Goal: Task Accomplishment & Management: Use online tool/utility

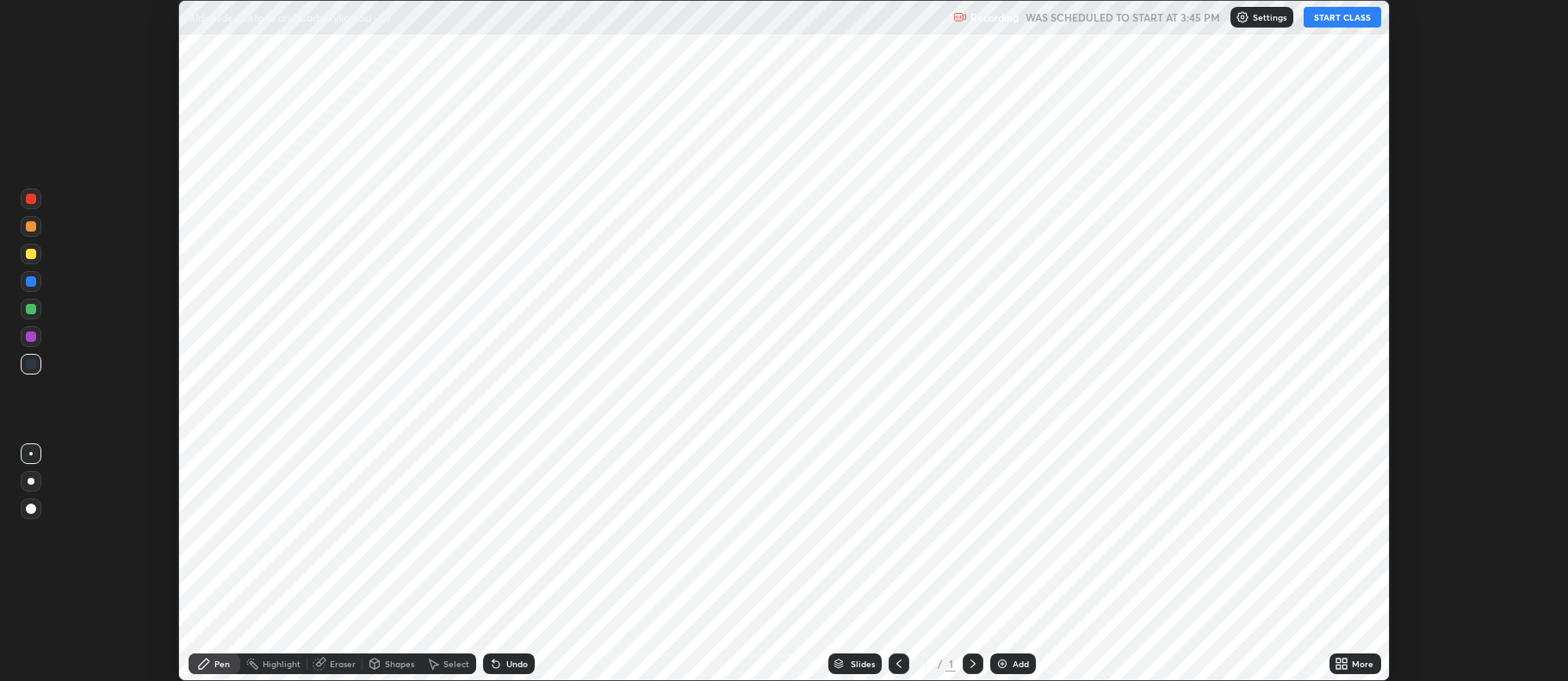
scroll to position [681, 1567]
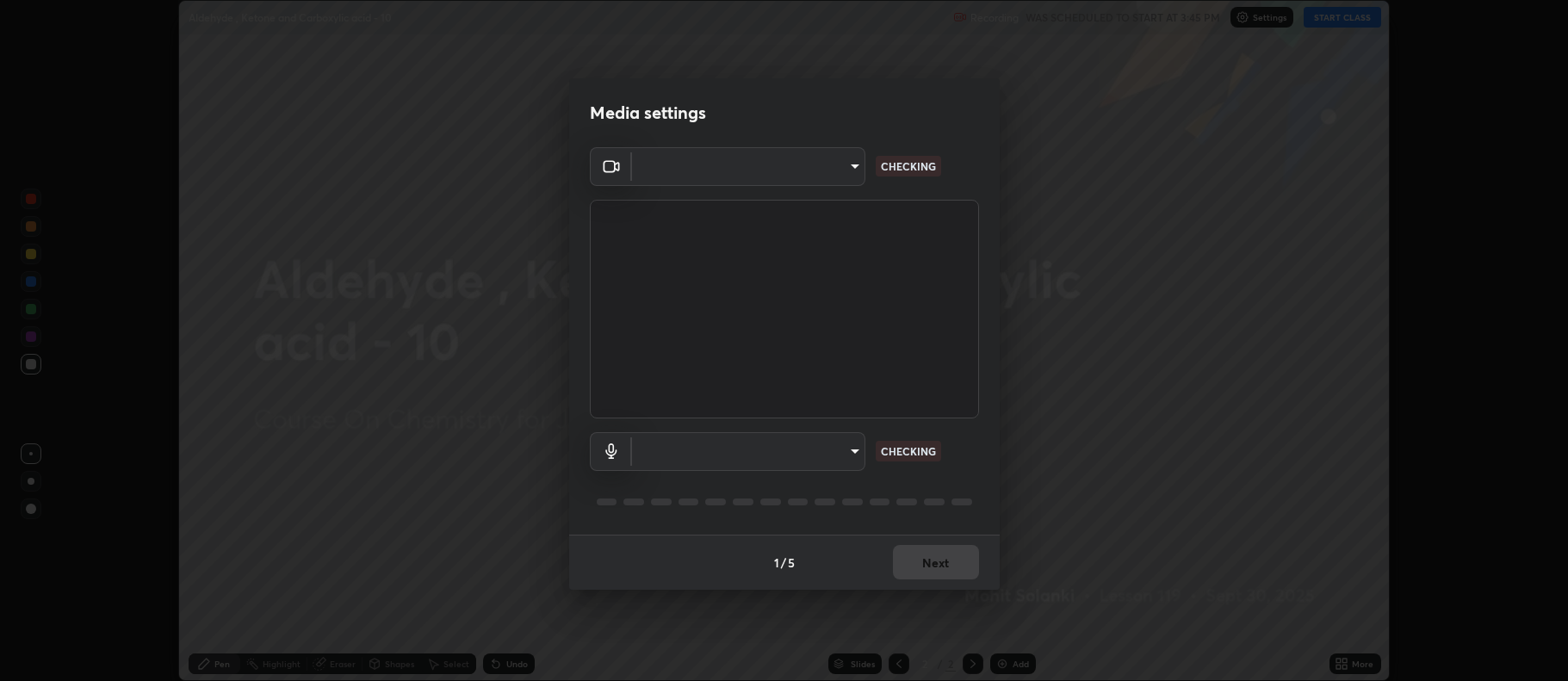
type input "496dffa2bd13ec7af2433e9df54aef63a87ca9799f7b9df8eab679ef902a1872"
type input "df9ad9283ae23df530c84208b5425e7444c5e30b9fa9dafe206a9b05eaac2bae"
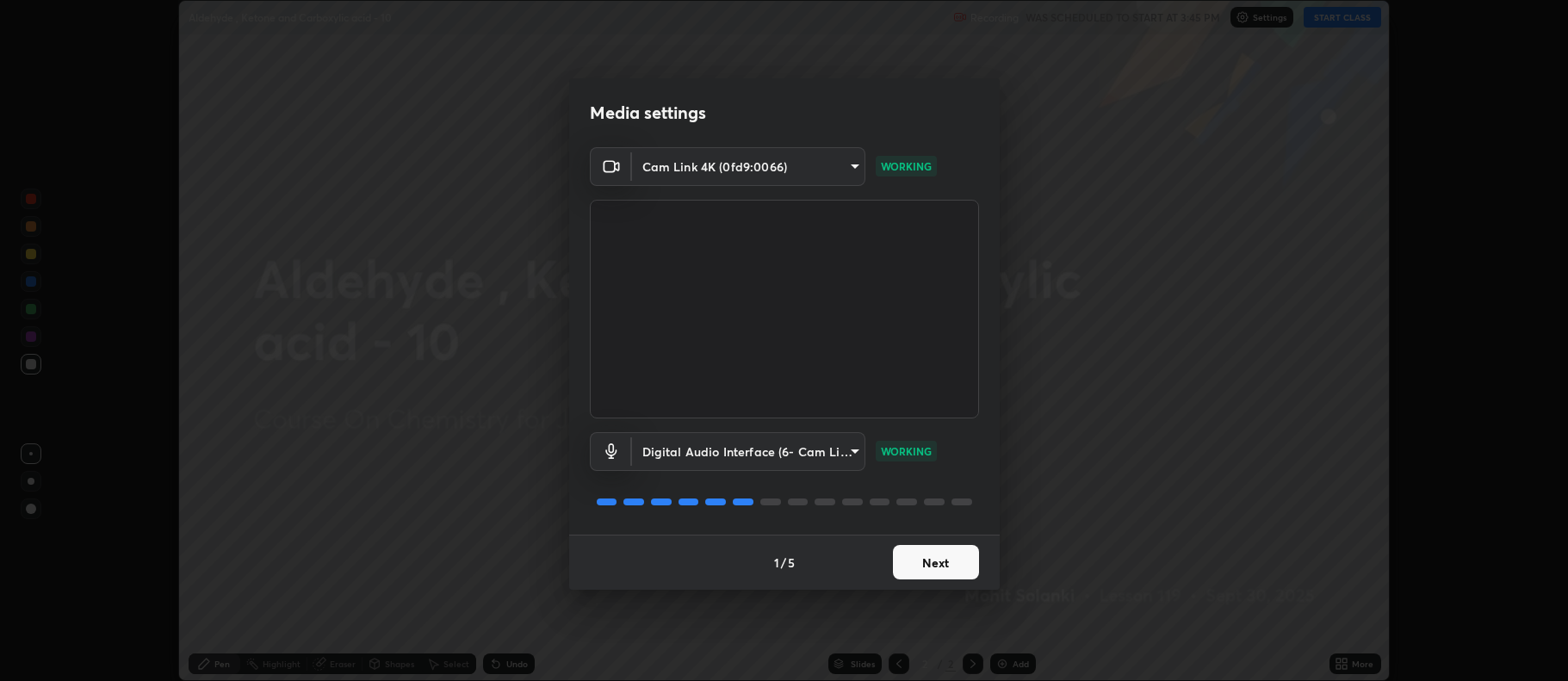
click at [928, 548] on button "Next" at bounding box center [935, 562] width 86 height 34
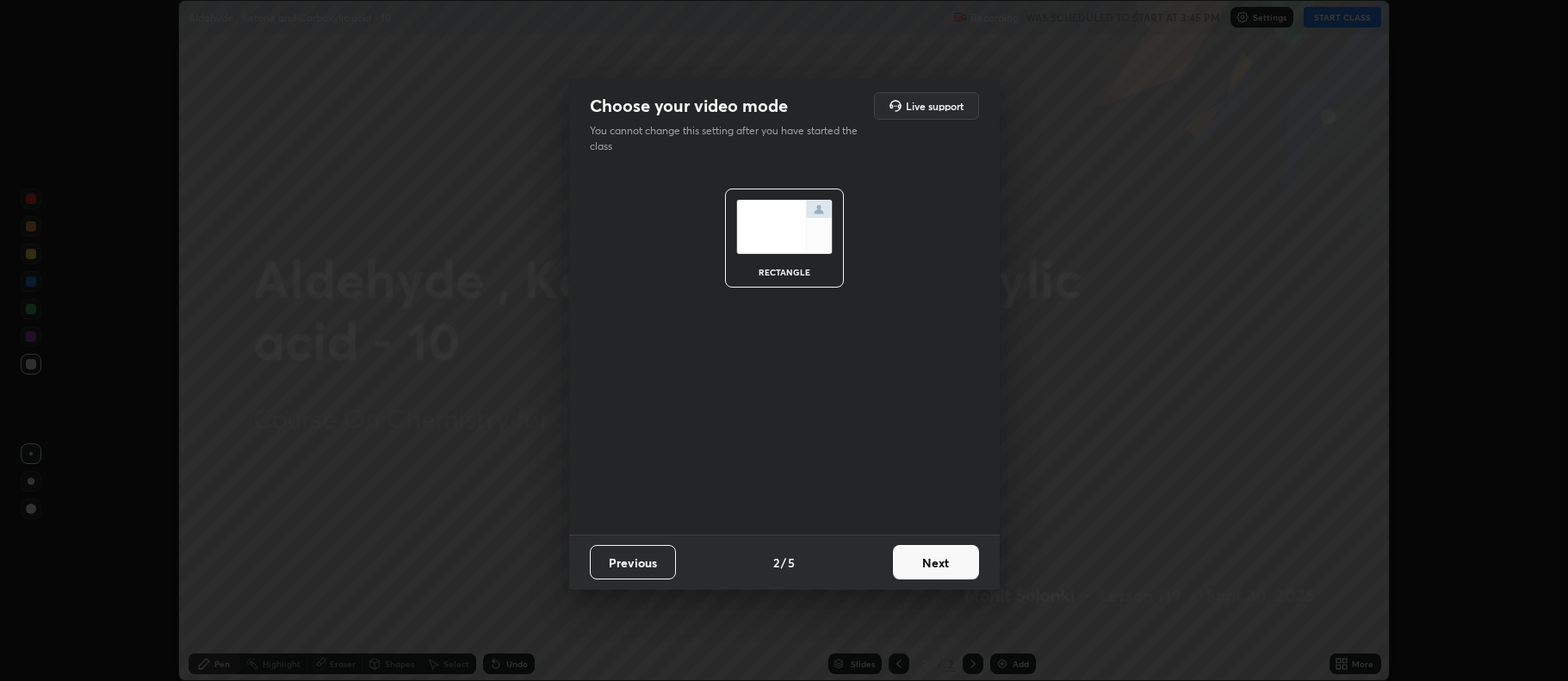
click at [930, 562] on button "Next" at bounding box center [935, 562] width 86 height 34
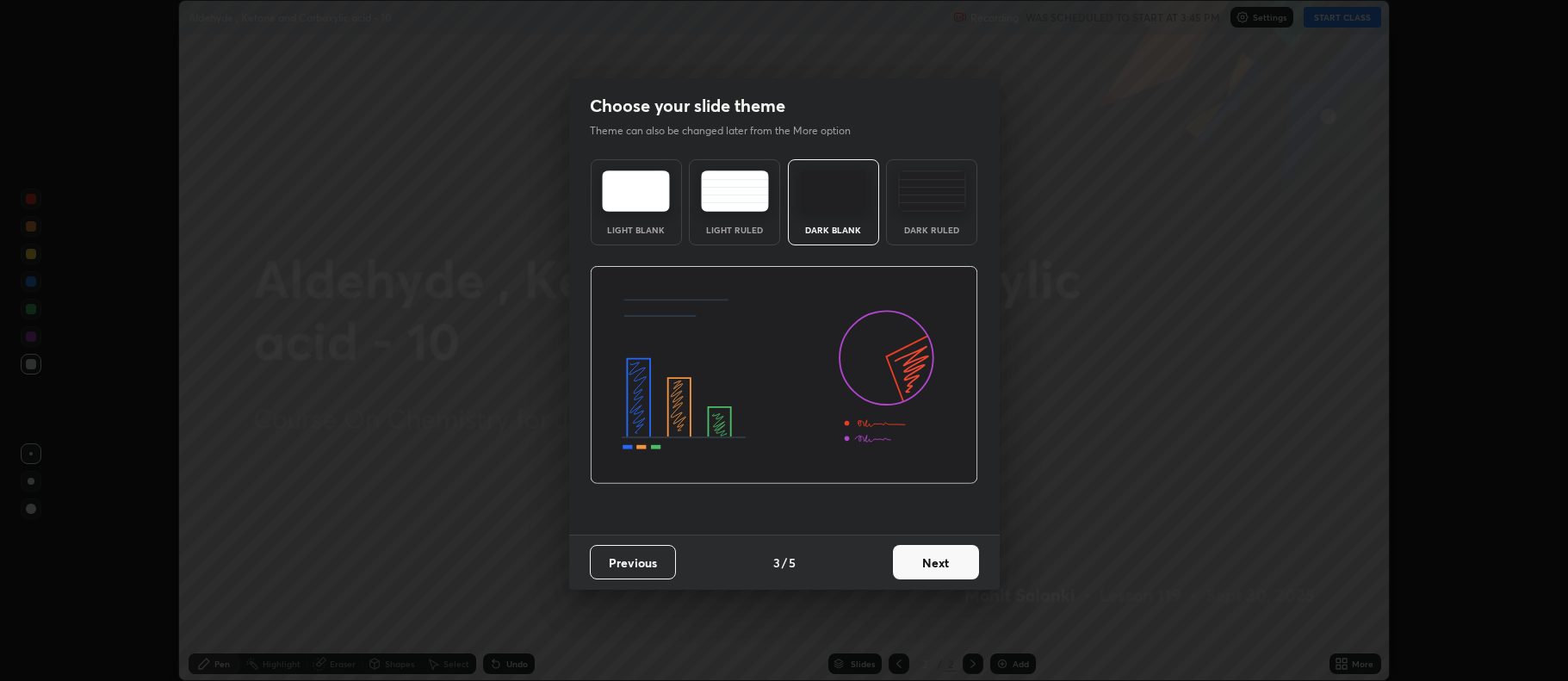
click at [951, 211] on div "Dark Ruled" at bounding box center [932, 202] width 92 height 86
click at [950, 553] on button "Next" at bounding box center [935, 562] width 86 height 34
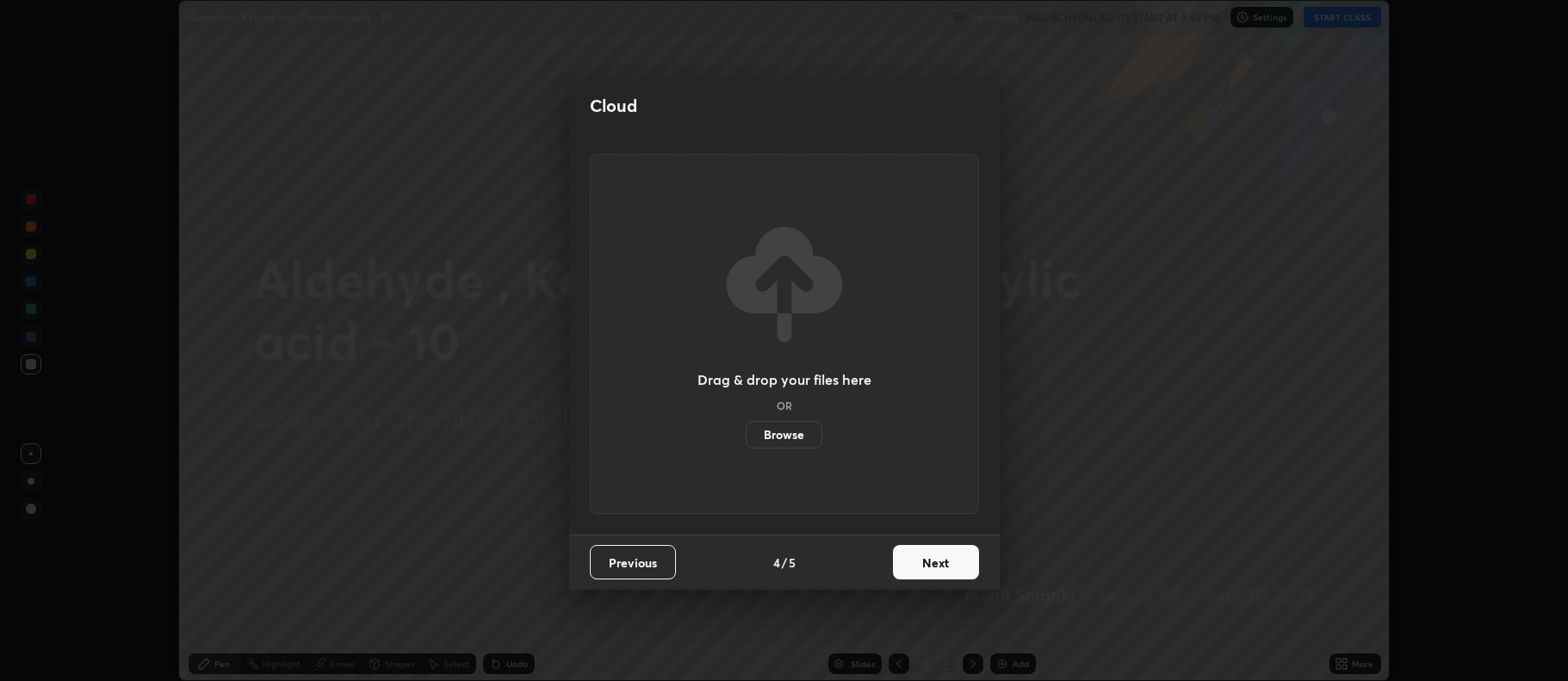
click at [947, 556] on button "Next" at bounding box center [935, 562] width 86 height 34
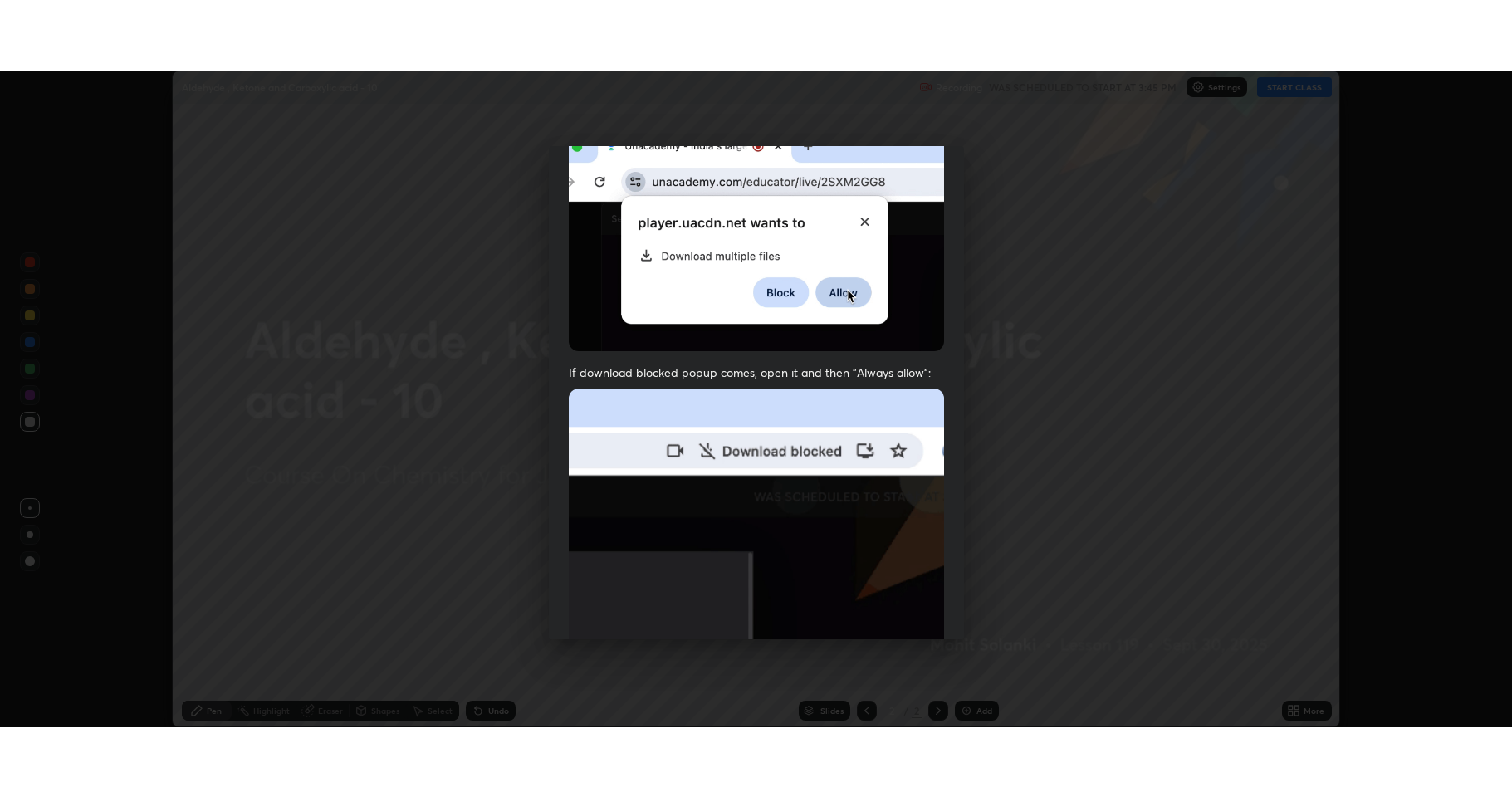
scroll to position [337, 0]
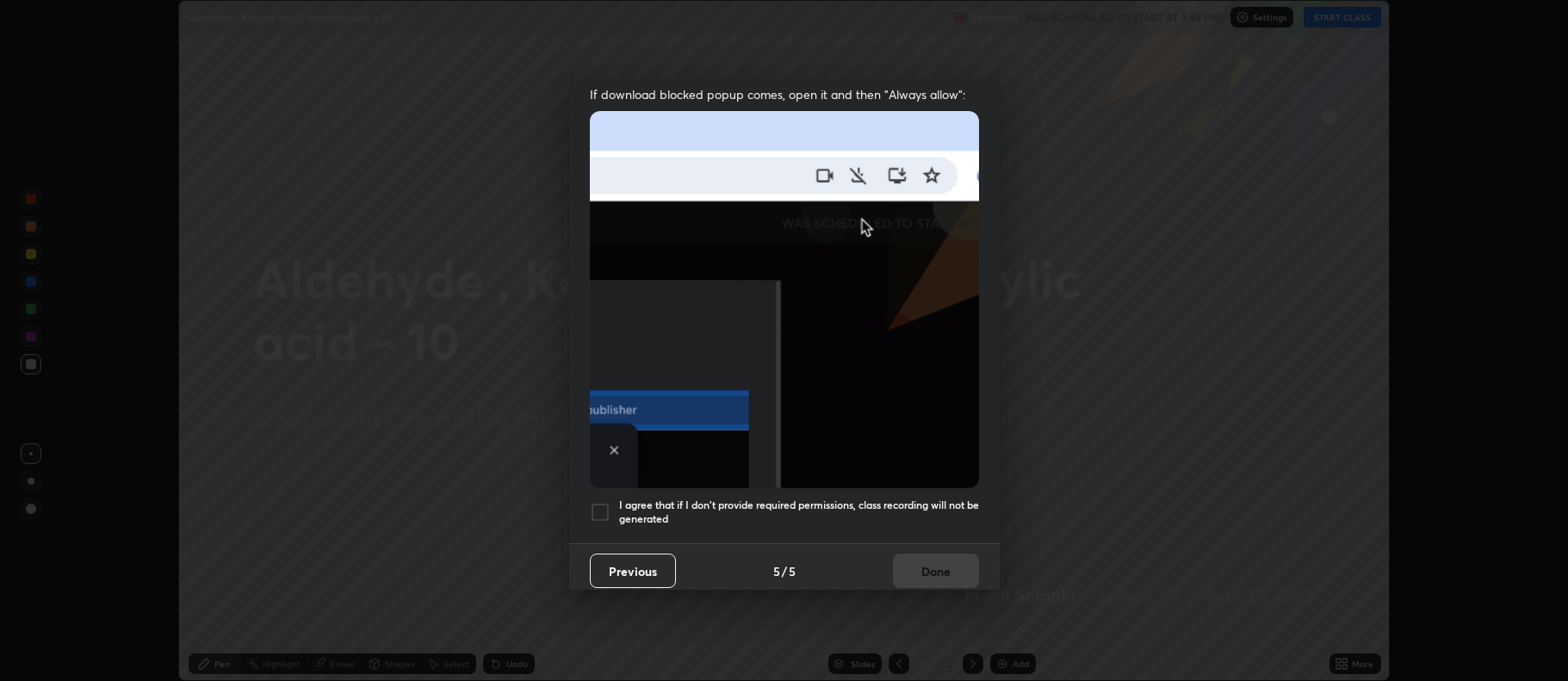
click at [600, 501] on div at bounding box center [600, 512] width 21 height 21
click at [918, 564] on button "Done" at bounding box center [935, 570] width 86 height 34
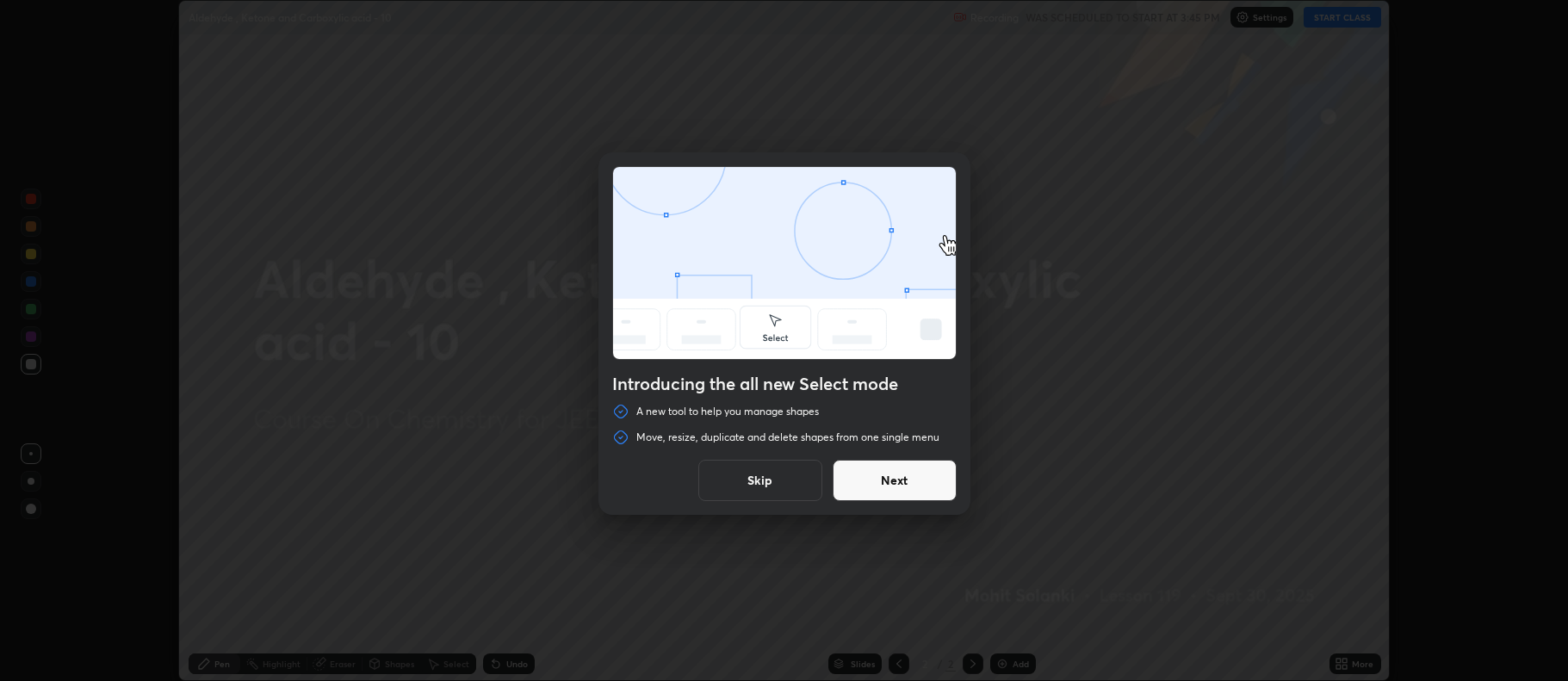
click at [933, 484] on button "Next" at bounding box center [894, 479] width 124 height 41
click at [925, 488] on button "Next" at bounding box center [894, 479] width 124 height 41
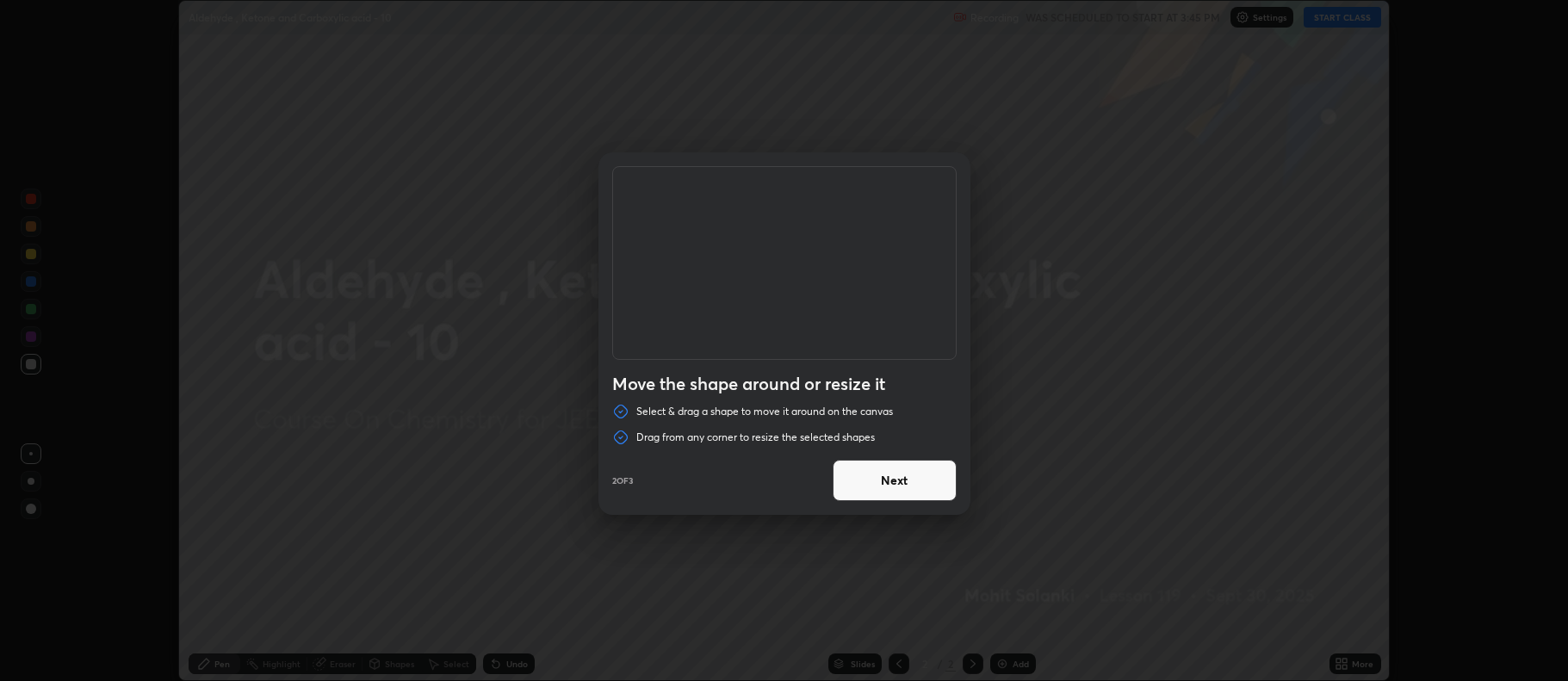
click at [929, 479] on button "Next" at bounding box center [894, 479] width 124 height 41
click at [931, 475] on button "Done" at bounding box center [894, 479] width 124 height 41
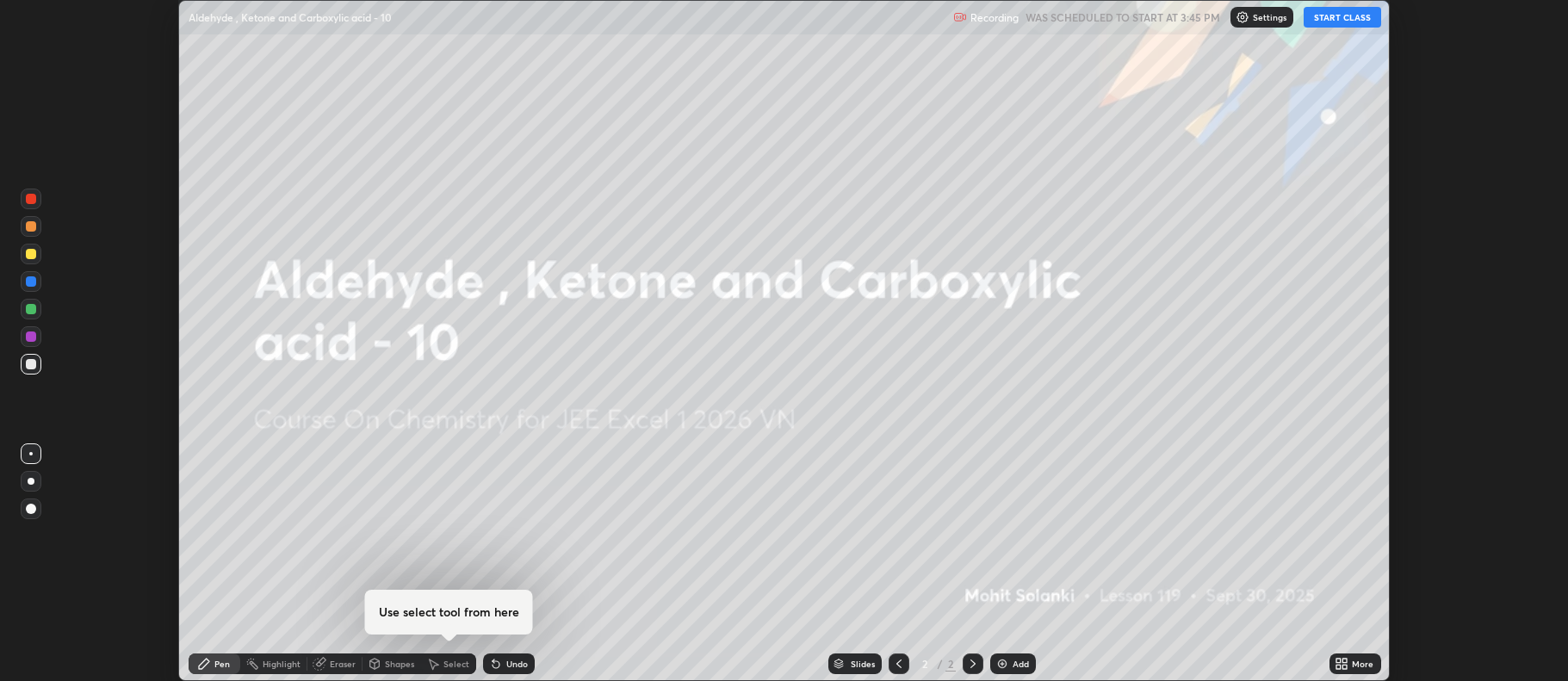
click at [997, 656] on div "Add" at bounding box center [1013, 664] width 46 height 21
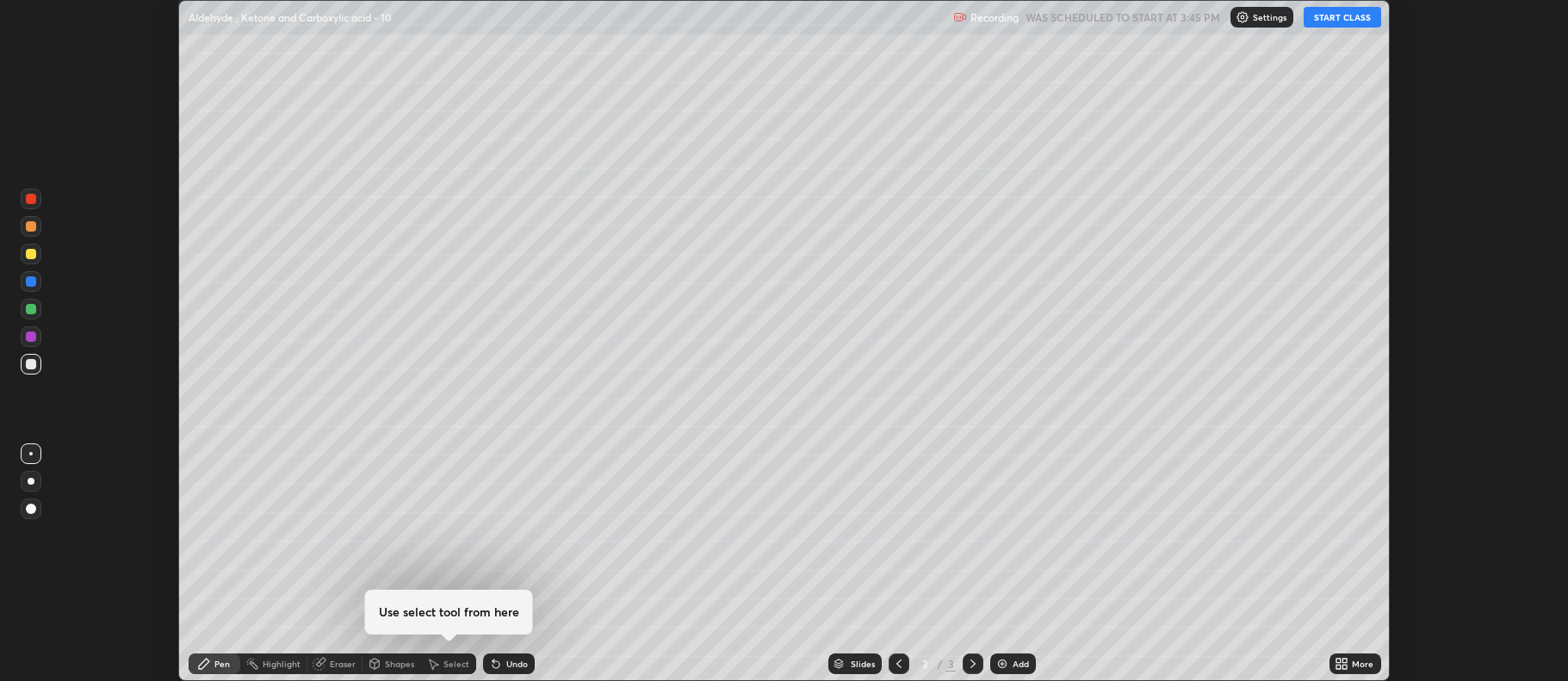
click at [1345, 661] on icon at bounding box center [1345, 660] width 5 height 5
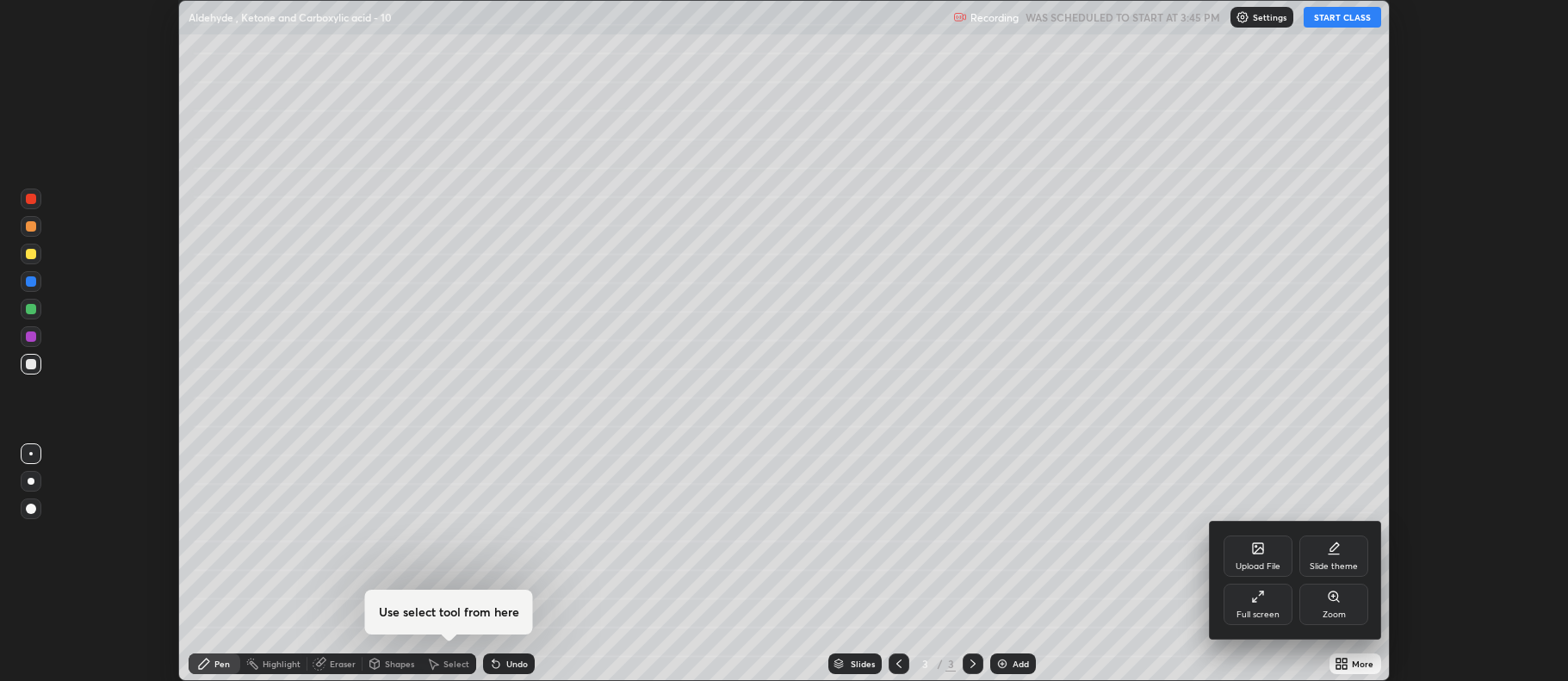
click at [1267, 606] on div "Full screen" at bounding box center [1257, 604] width 69 height 41
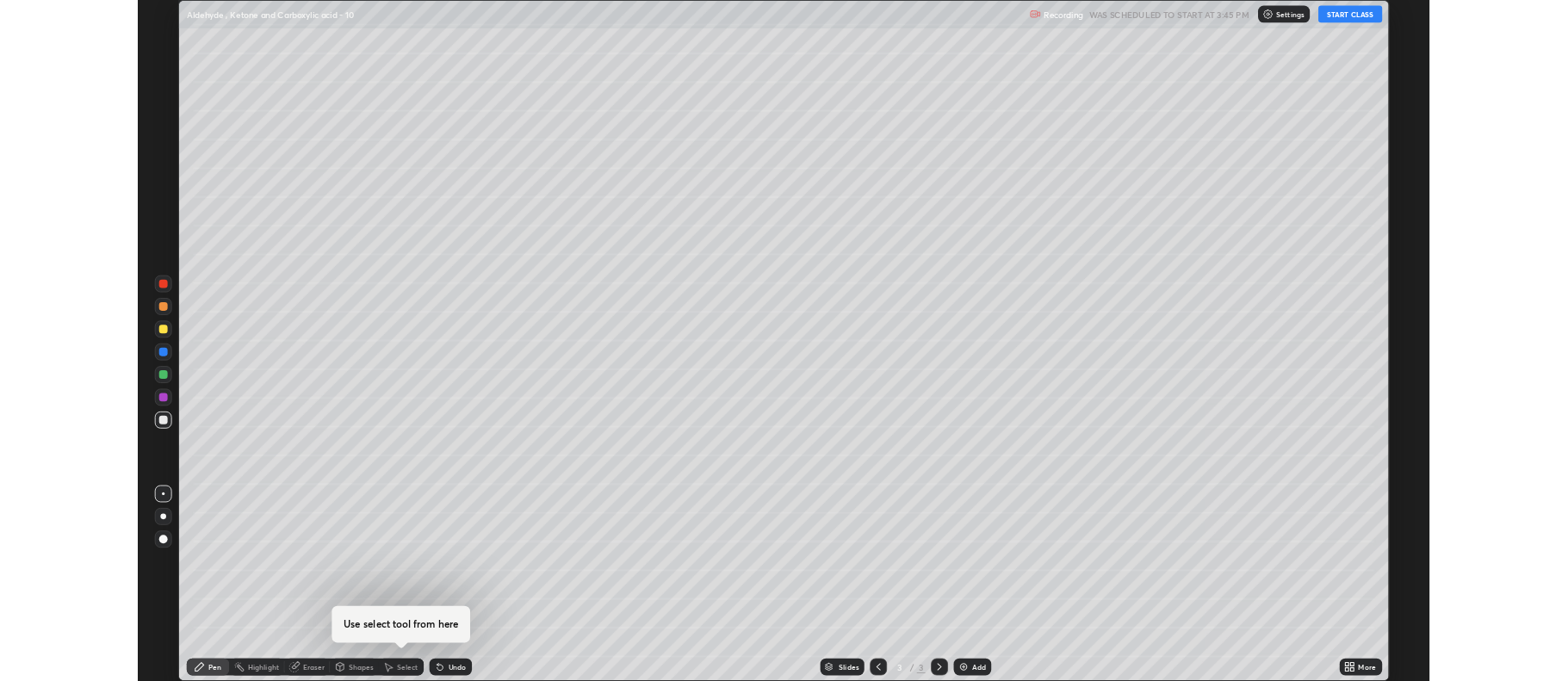
scroll to position [826, 1568]
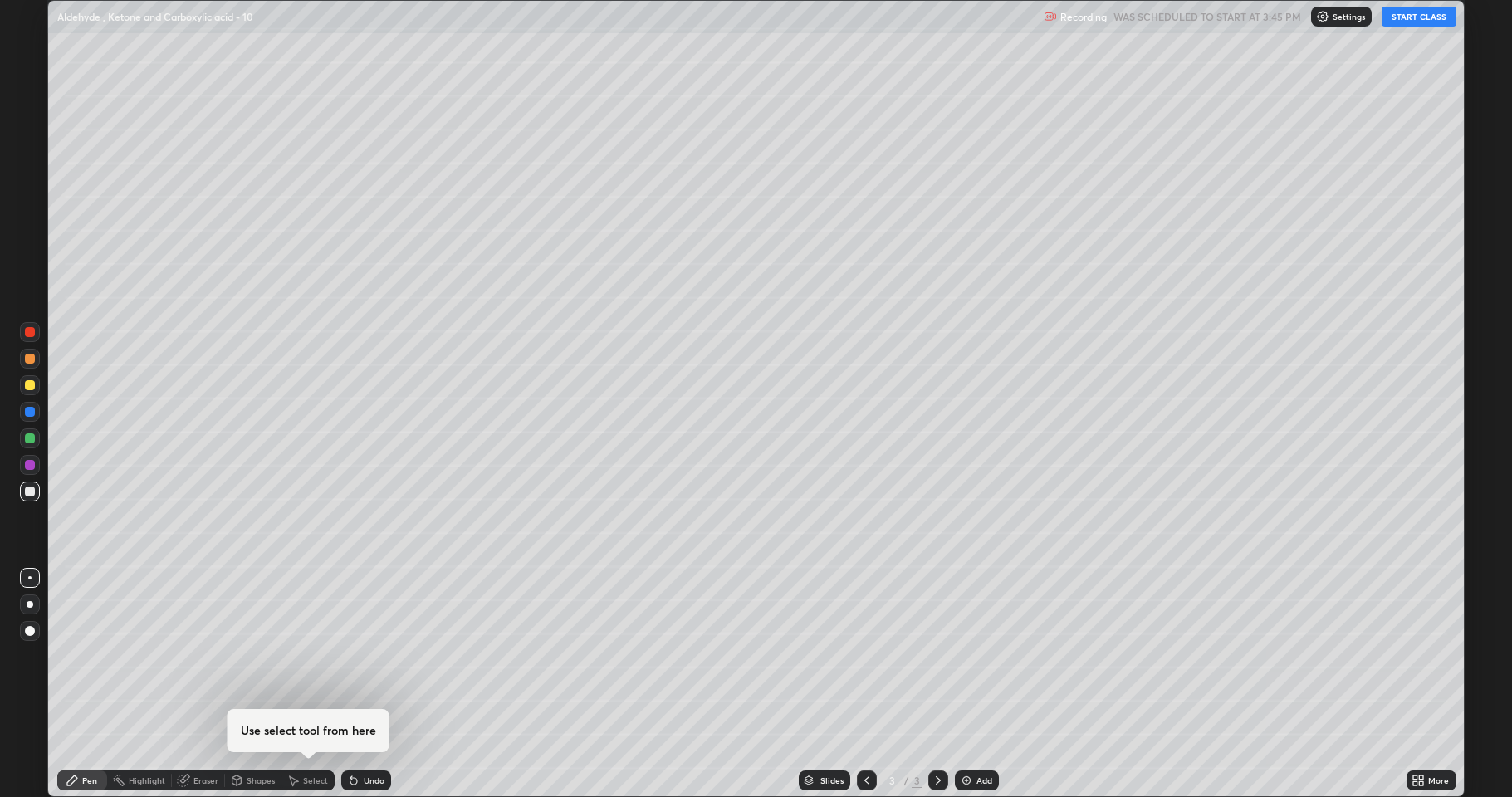
click at [1409, 19] on button "START CLASS" at bounding box center [1418, 17] width 75 height 20
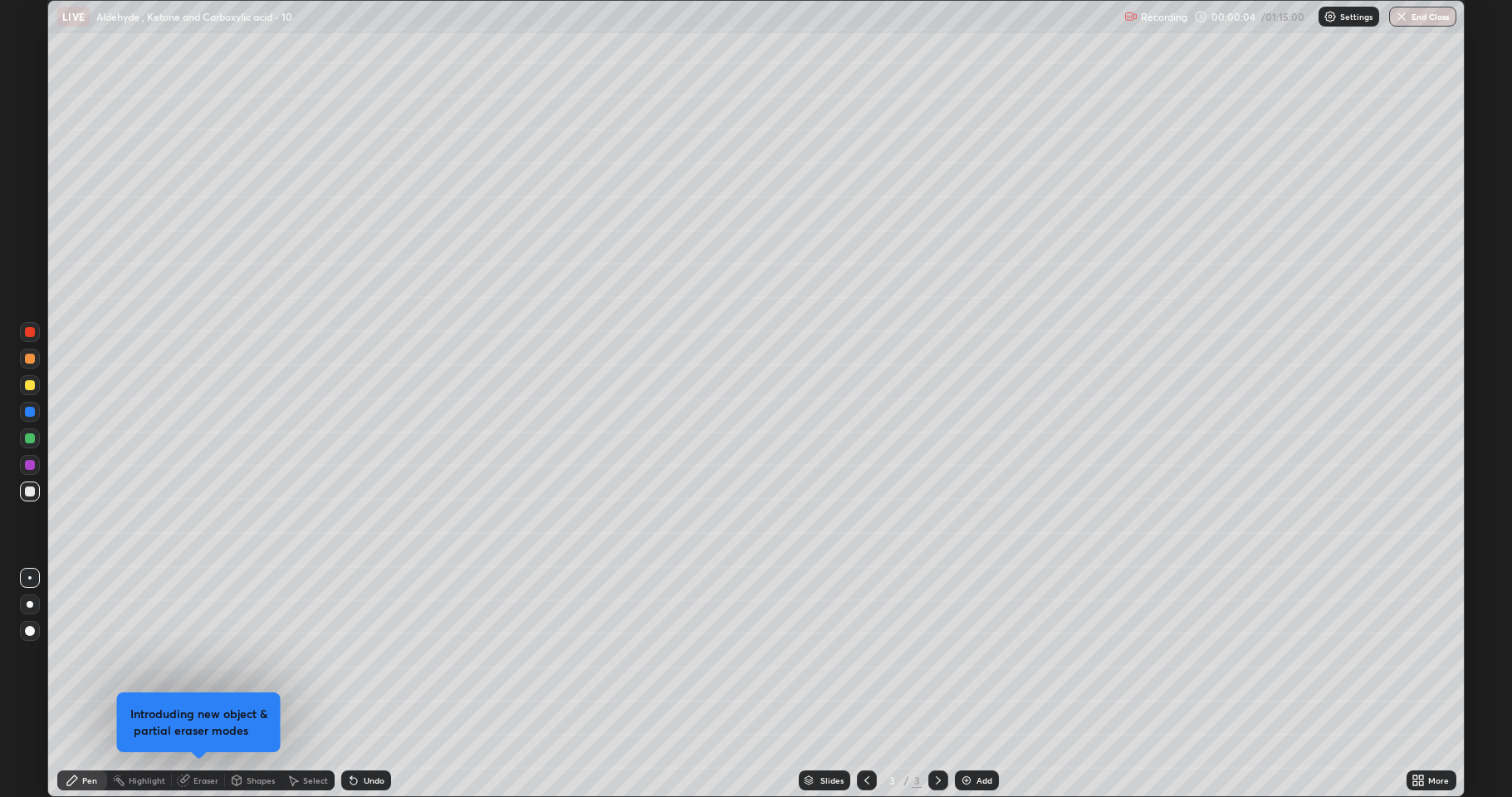
click at [31, 387] on div at bounding box center [29, 385] width 10 height 10
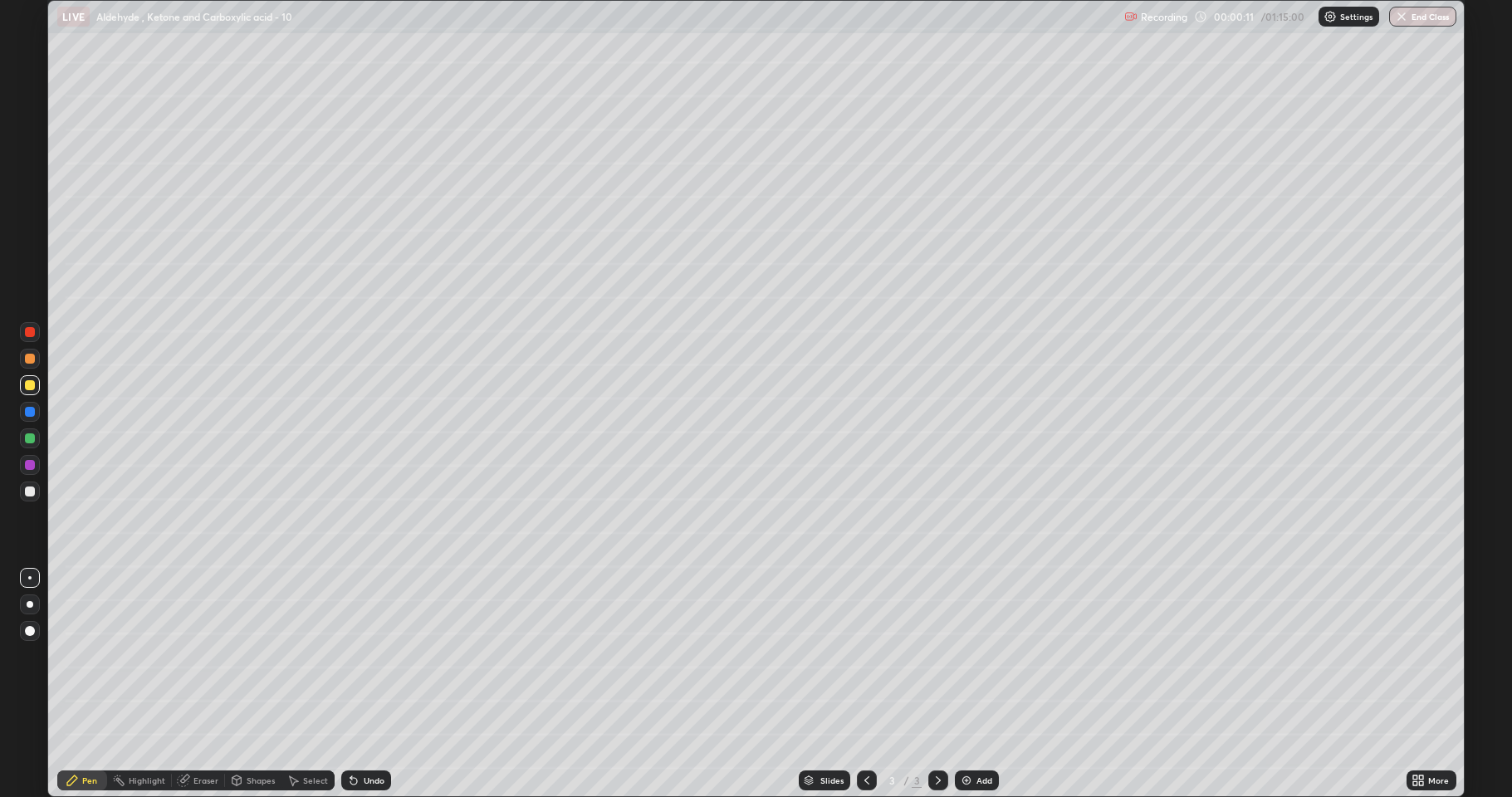
click at [29, 495] on div at bounding box center [29, 491] width 10 height 10
click at [32, 390] on div at bounding box center [29, 385] width 10 height 10
click at [29, 489] on div at bounding box center [29, 491] width 10 height 10
click at [25, 389] on div at bounding box center [29, 385] width 10 height 10
click at [33, 489] on div at bounding box center [29, 491] width 10 height 10
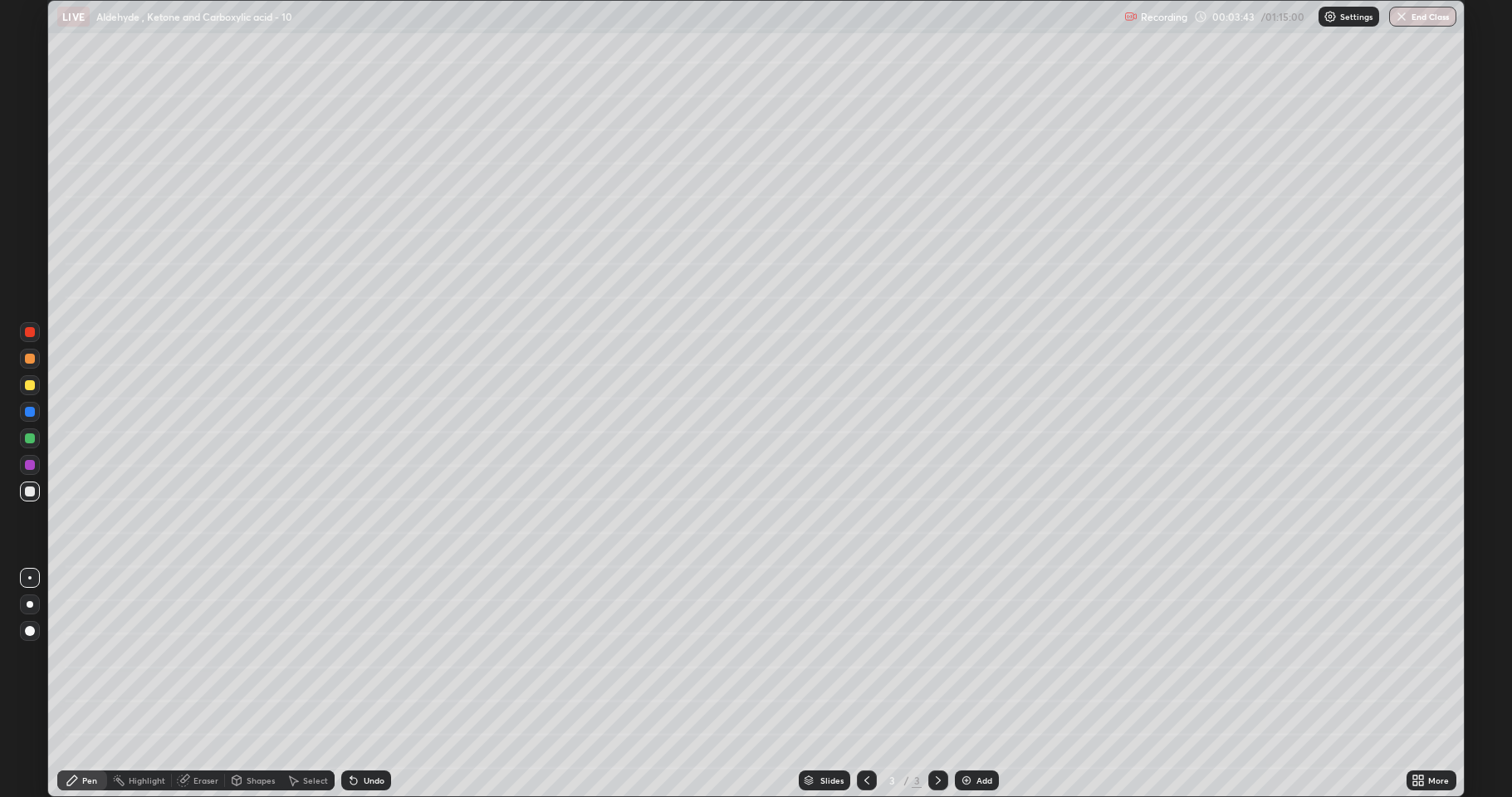
click at [28, 390] on div at bounding box center [29, 385] width 10 height 10
click at [28, 440] on div at bounding box center [29, 438] width 10 height 10
click at [937, 656] on icon at bounding box center [938, 780] width 13 height 13
click at [961, 656] on img at bounding box center [967, 780] width 13 height 13
click at [30, 499] on div at bounding box center [30, 492] width 20 height 20
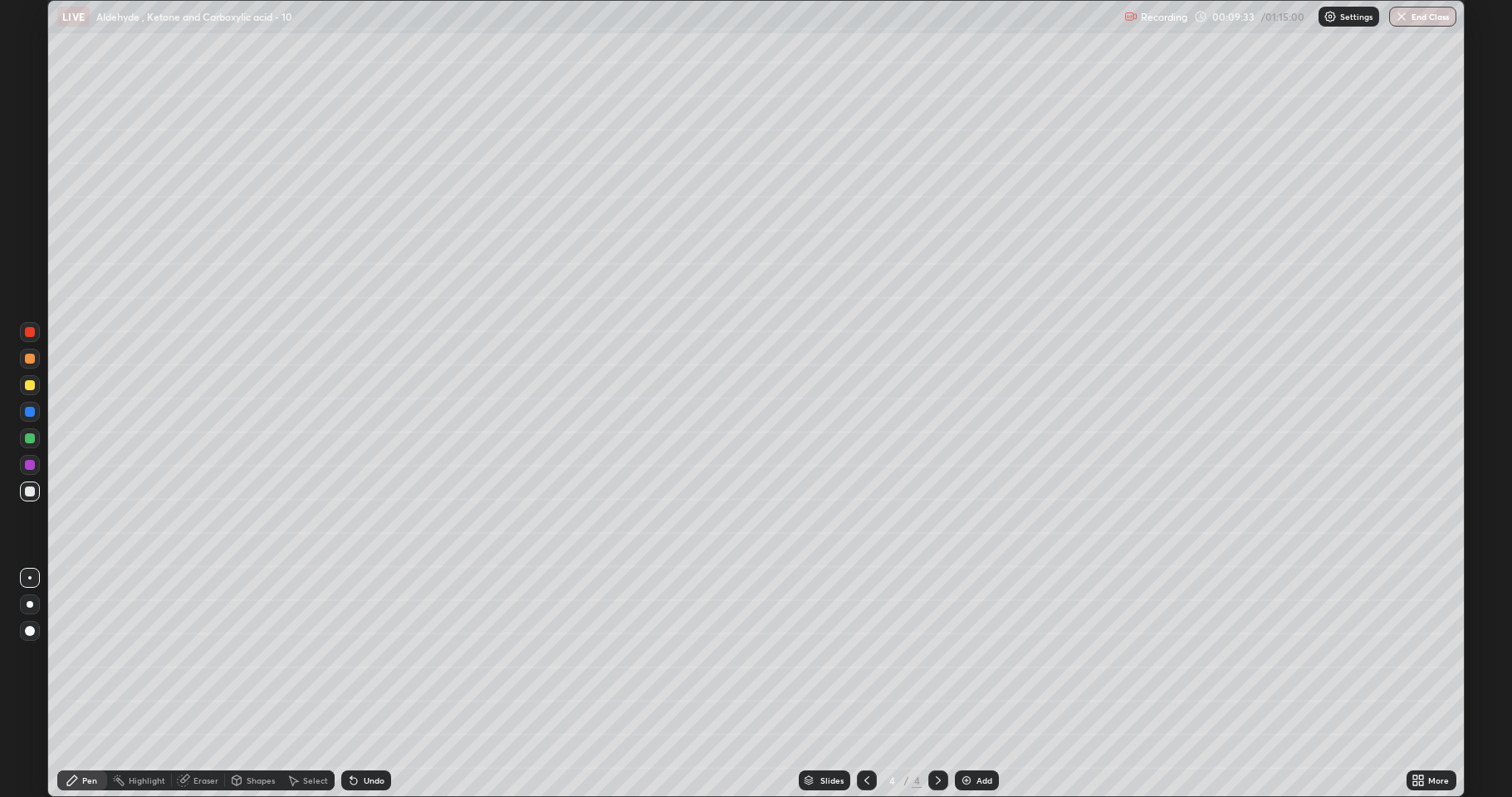
click at [29, 382] on div at bounding box center [29, 385] width 10 height 10
click at [861, 656] on icon at bounding box center [867, 780] width 13 height 13
click at [312, 656] on div "Select" at bounding box center [308, 780] width 53 height 20
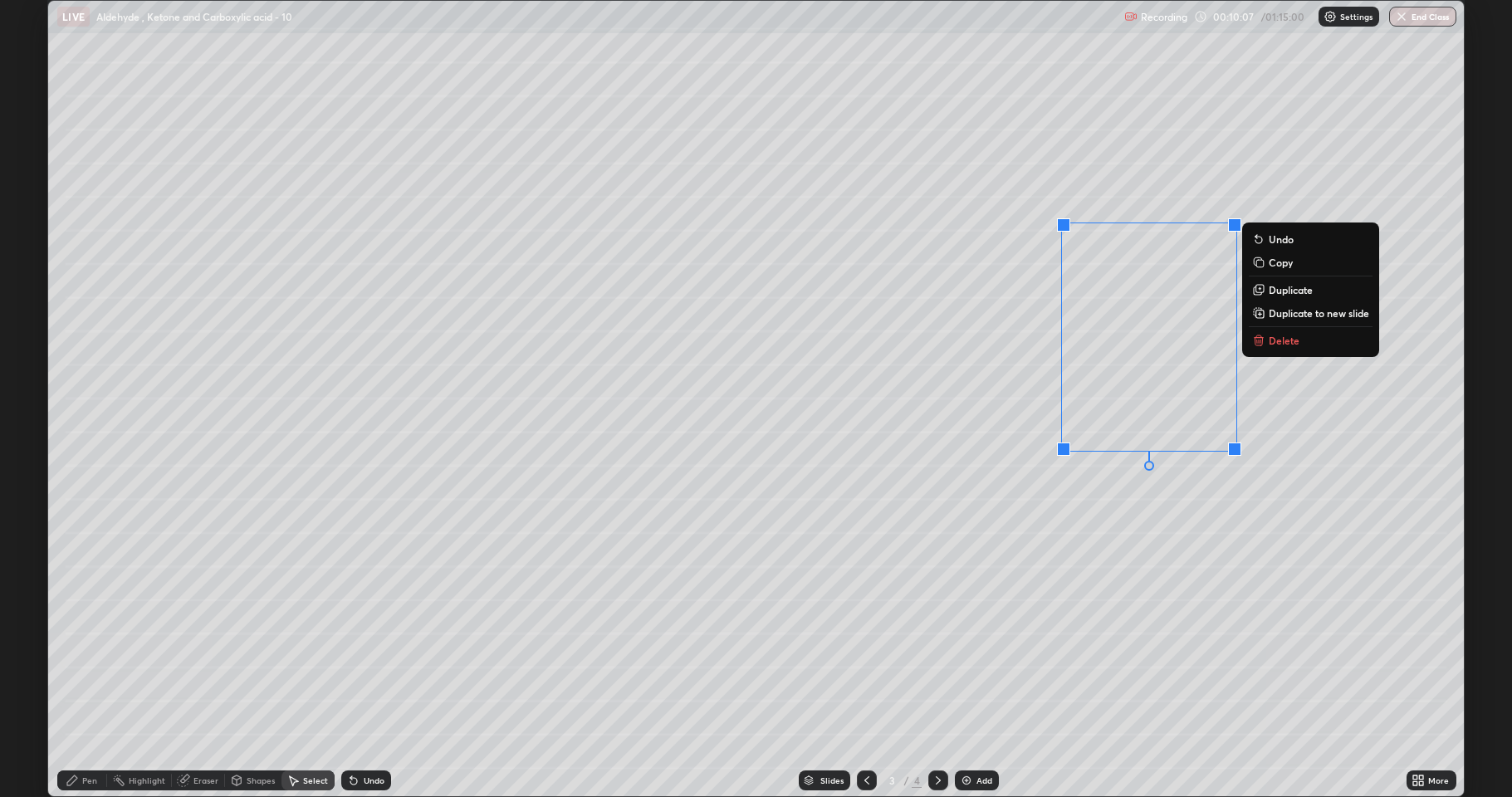
click at [1282, 265] on p "Copy" at bounding box center [1281, 263] width 24 height 13
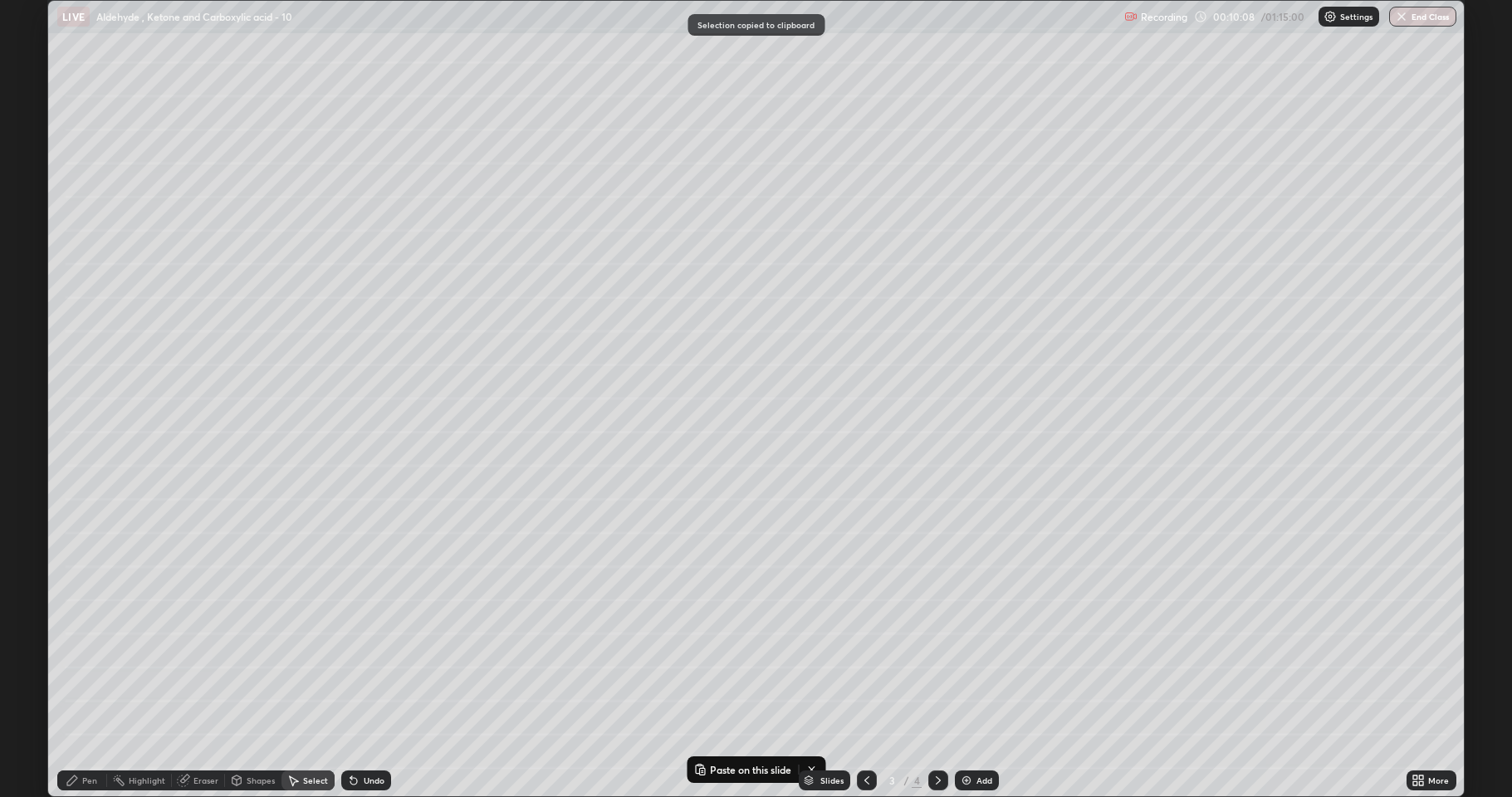
click at [873, 656] on div at bounding box center [867, 780] width 20 height 20
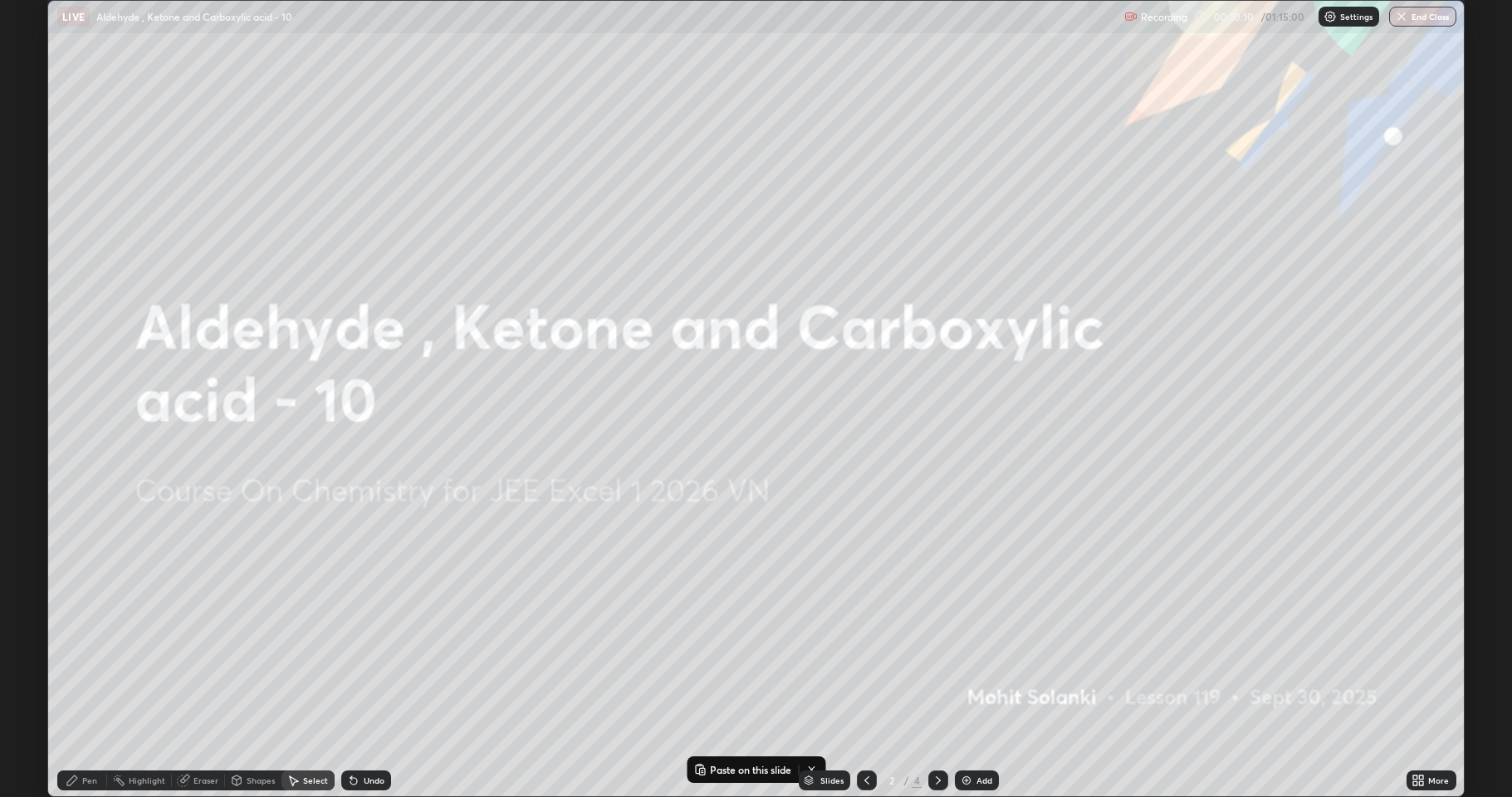
click at [932, 656] on icon at bounding box center [938, 780] width 13 height 13
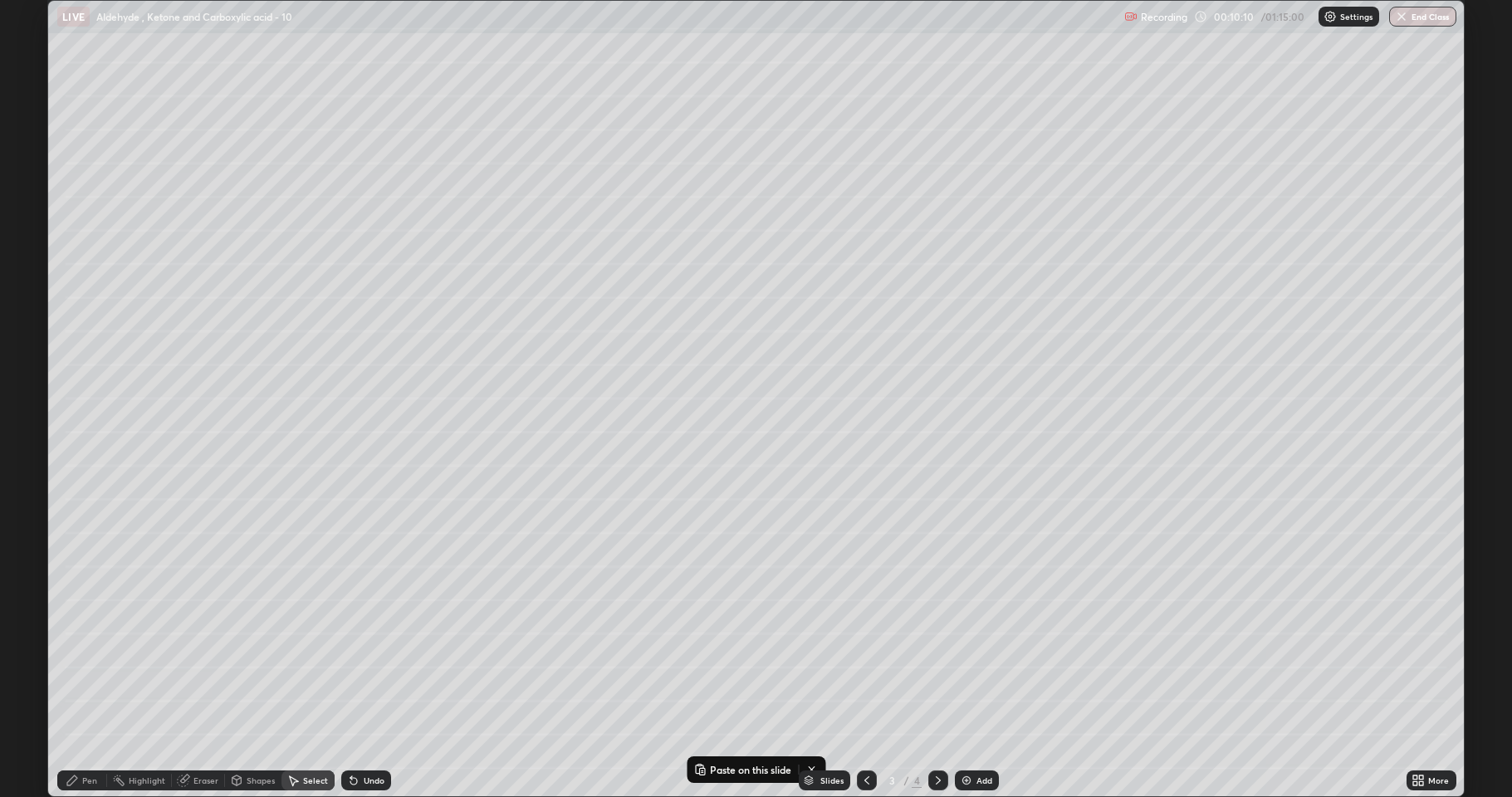
click at [933, 656] on icon at bounding box center [938, 780] width 13 height 13
click at [251, 318] on div "0 ° Undo Copy Paste here Duplicate Duplicate to new slide Delete" at bounding box center [756, 398] width 1415 height 795
click at [333, 380] on p "Paste here" at bounding box center [347, 381] width 49 height 13
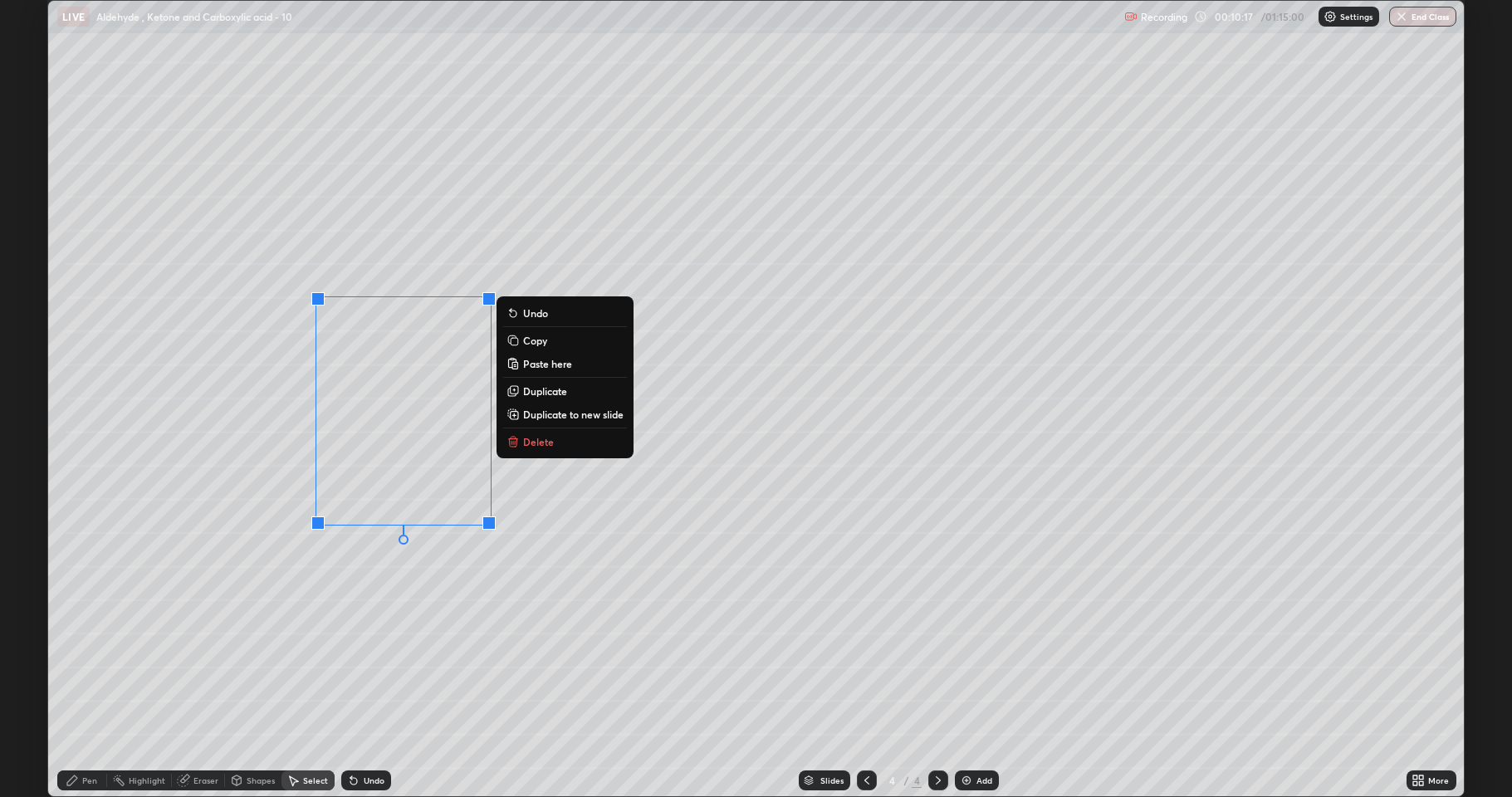
click at [380, 584] on div "0 ° Undo Copy Paste here Duplicate Duplicate to new slide Delete" at bounding box center [756, 398] width 1415 height 795
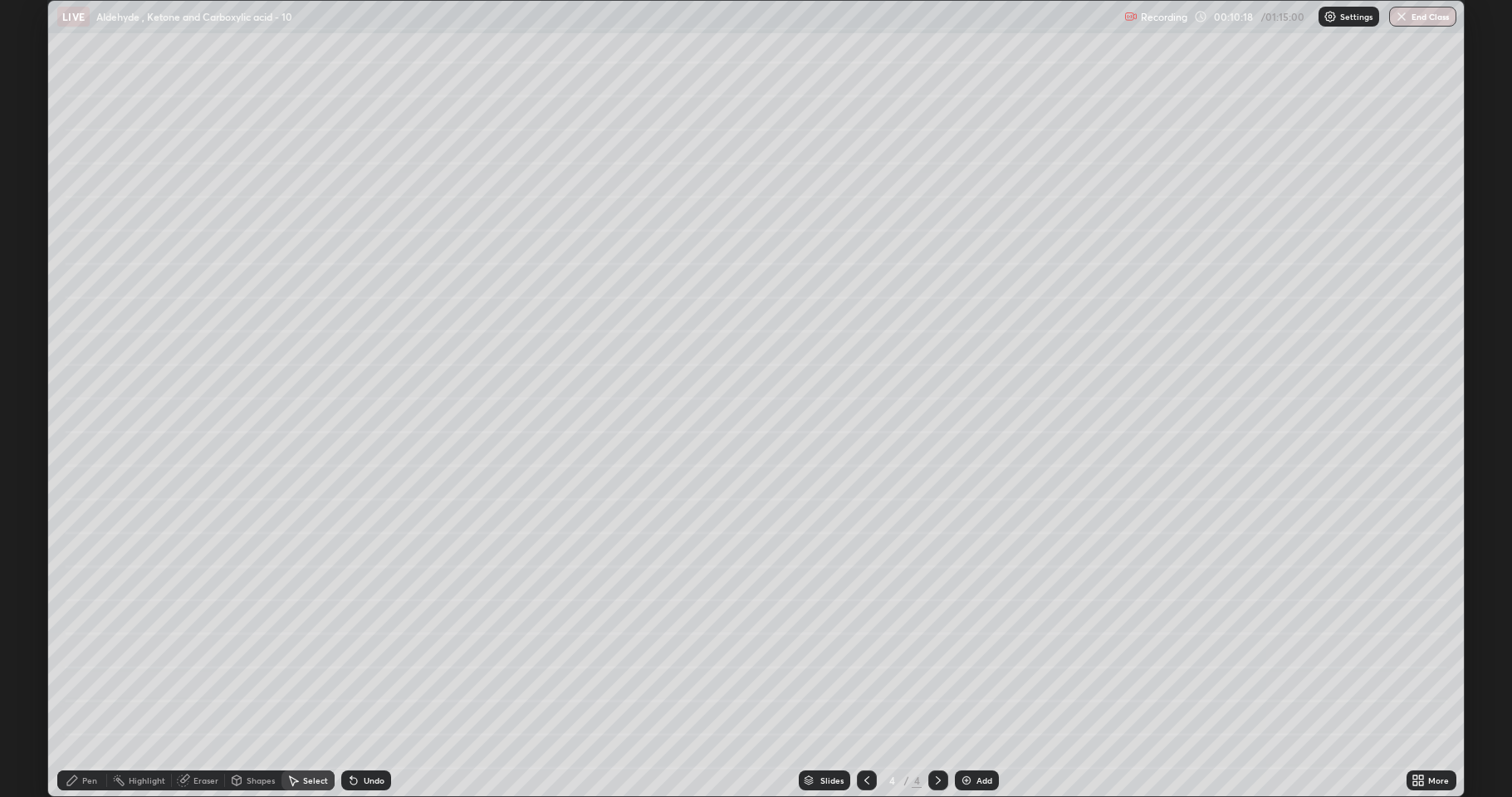
click at [84, 656] on div "Pen" at bounding box center [89, 780] width 15 height 8
click at [29, 488] on div at bounding box center [29, 491] width 10 height 10
click at [210, 656] on div "Eraser" at bounding box center [205, 780] width 25 height 8
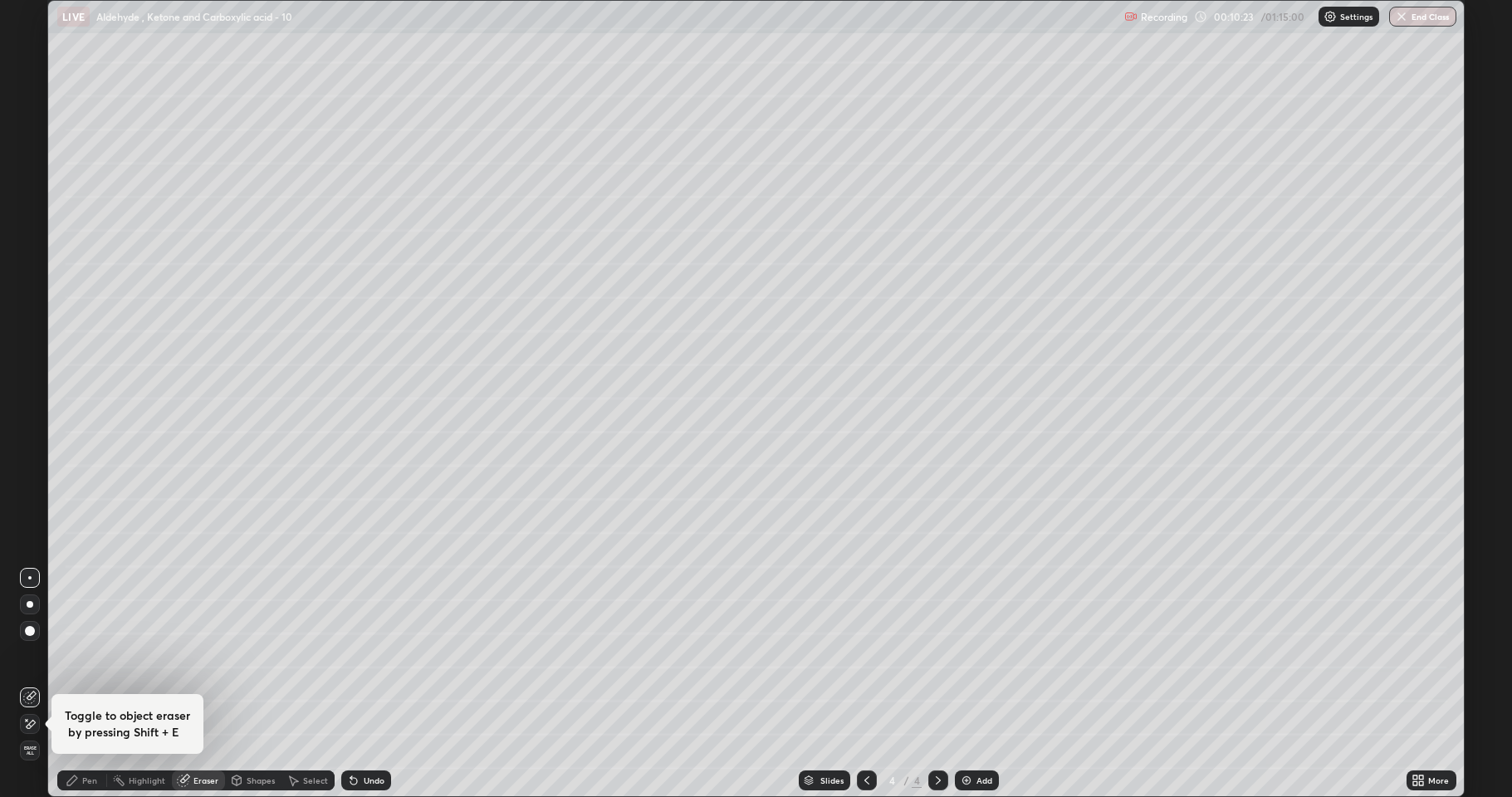
click at [77, 656] on icon at bounding box center [72, 780] width 13 height 13
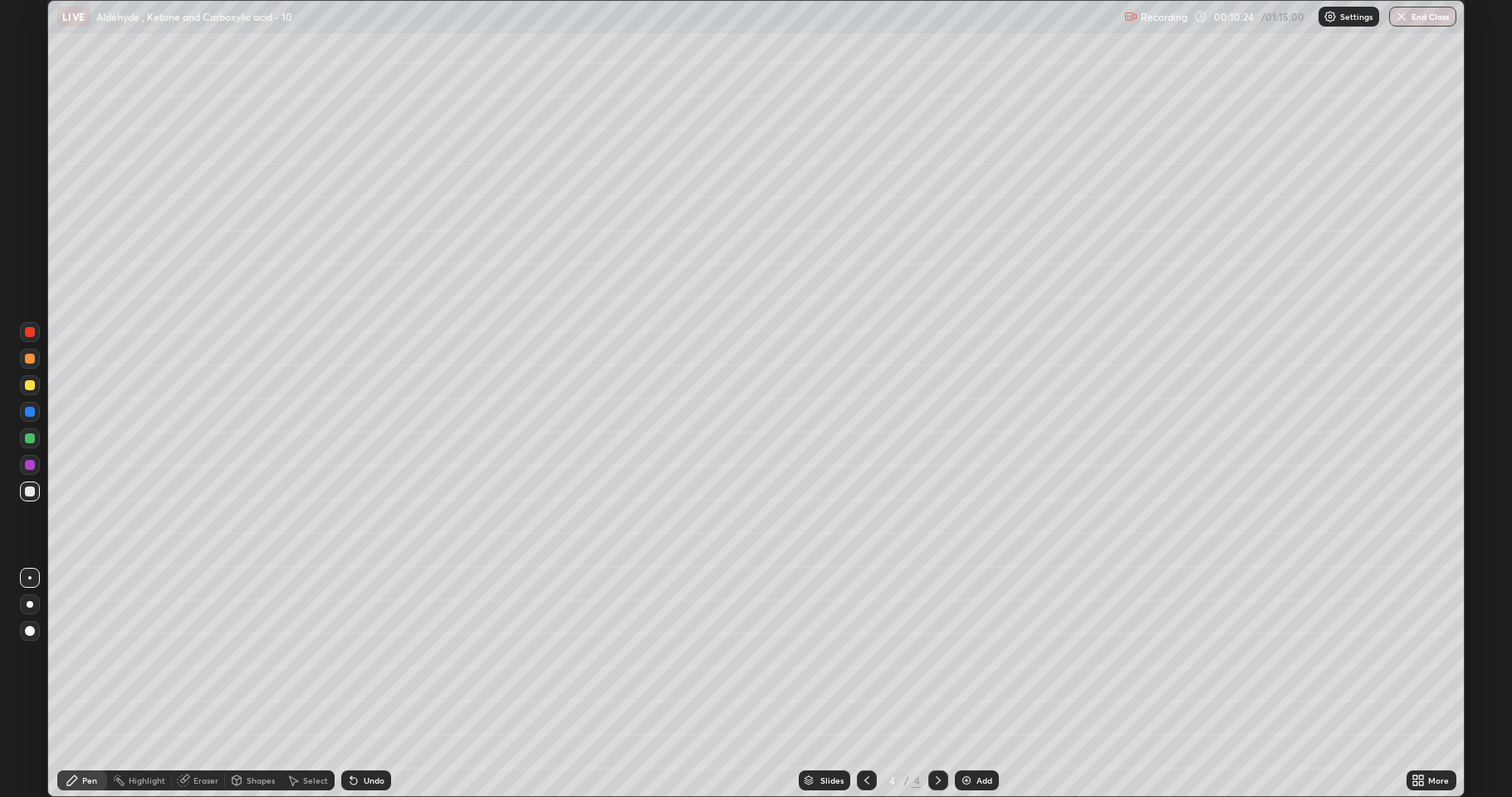
click at [29, 440] on div at bounding box center [29, 438] width 10 height 10
click at [34, 495] on div at bounding box center [30, 492] width 20 height 20
click at [35, 390] on div at bounding box center [30, 385] width 20 height 20
click at [966, 656] on img at bounding box center [967, 780] width 13 height 13
click at [29, 491] on div at bounding box center [29, 491] width 10 height 10
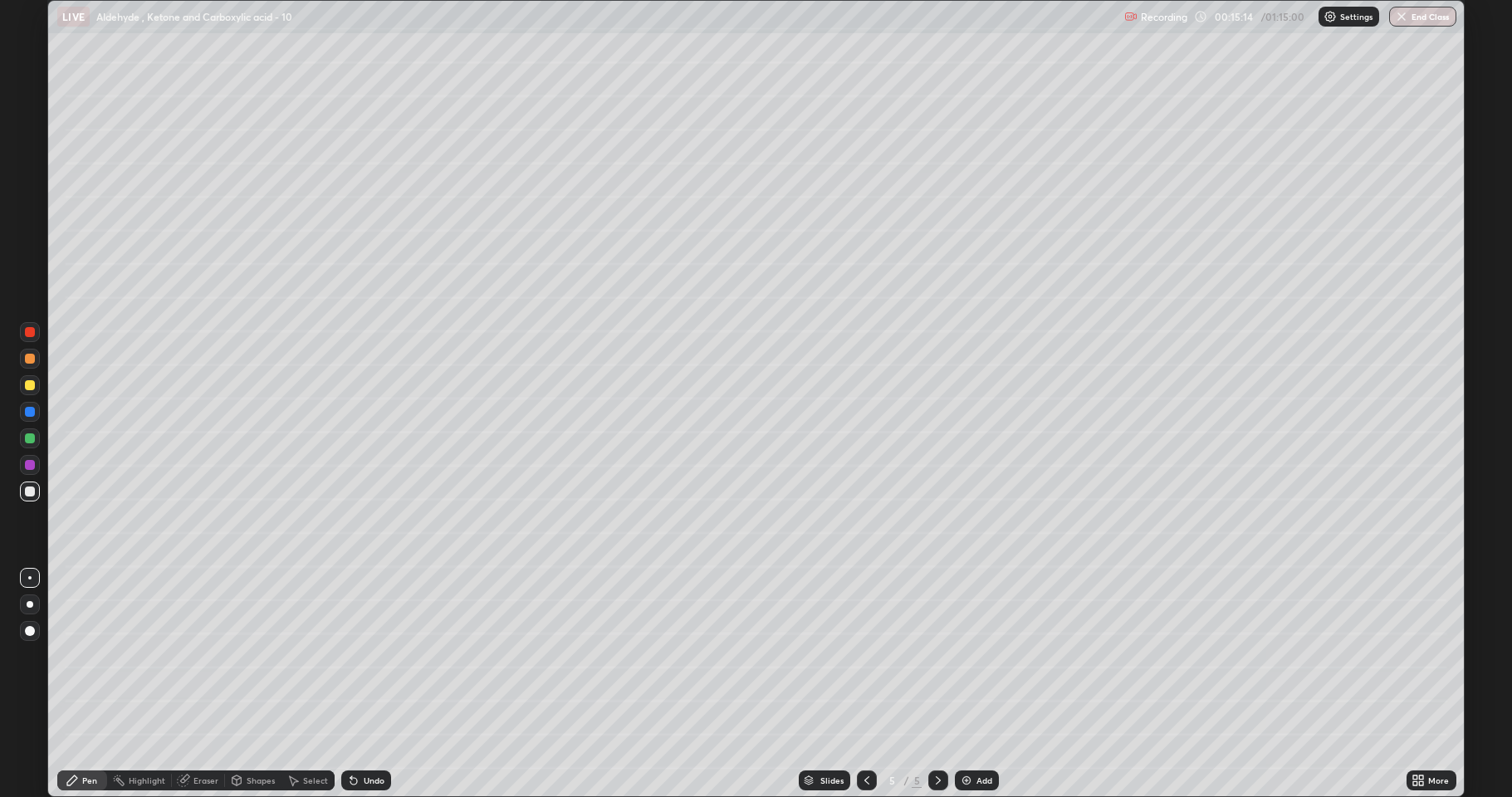
click at [32, 496] on div at bounding box center [29, 491] width 10 height 10
click at [31, 387] on div at bounding box center [29, 385] width 10 height 10
click at [33, 440] on div at bounding box center [29, 438] width 10 height 10
click at [34, 490] on div at bounding box center [29, 491] width 10 height 10
click at [29, 392] on div at bounding box center [30, 385] width 20 height 20
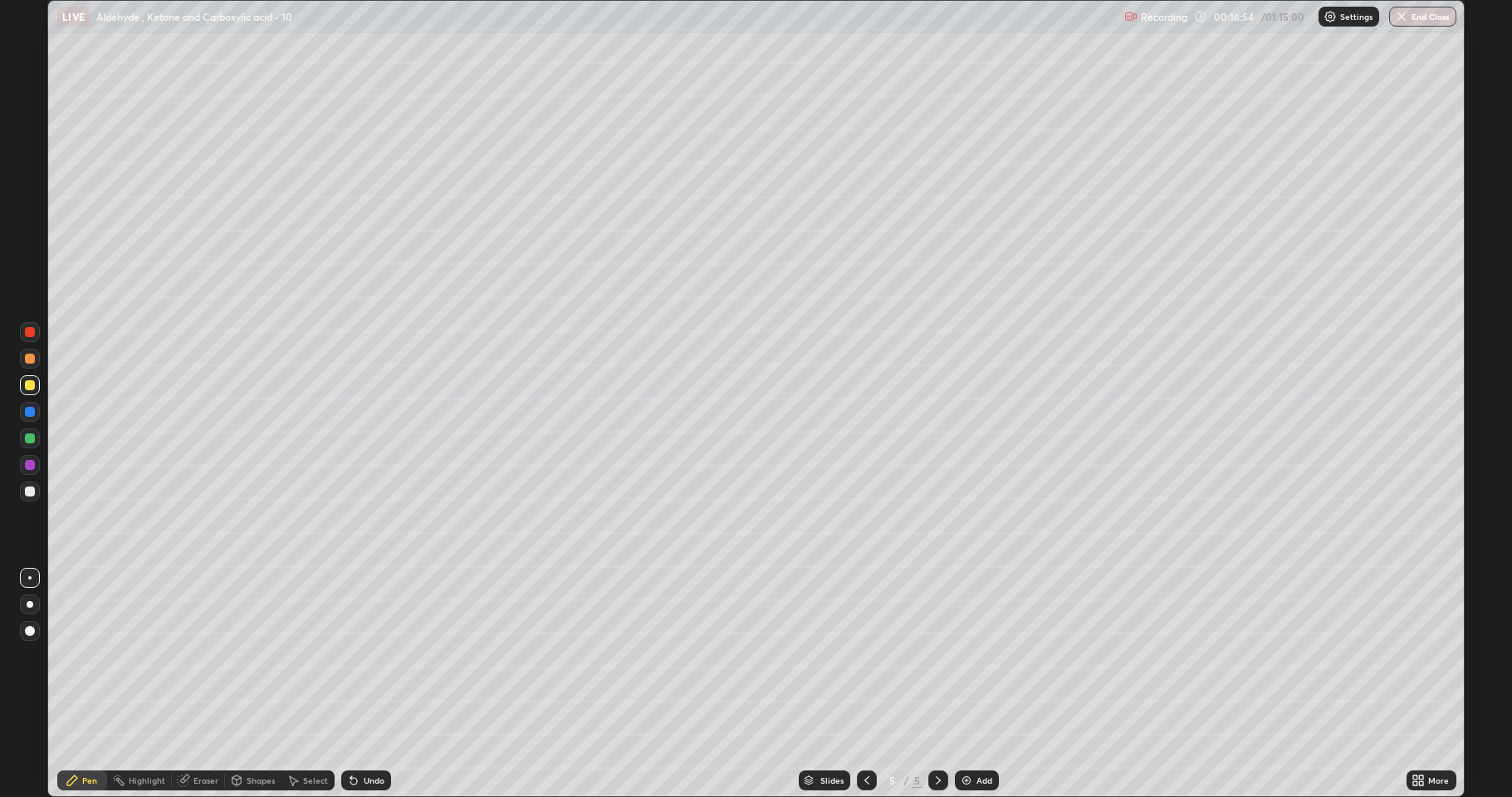
click at [30, 497] on div at bounding box center [30, 492] width 20 height 20
click at [209, 656] on div "Eraser" at bounding box center [205, 780] width 25 height 8
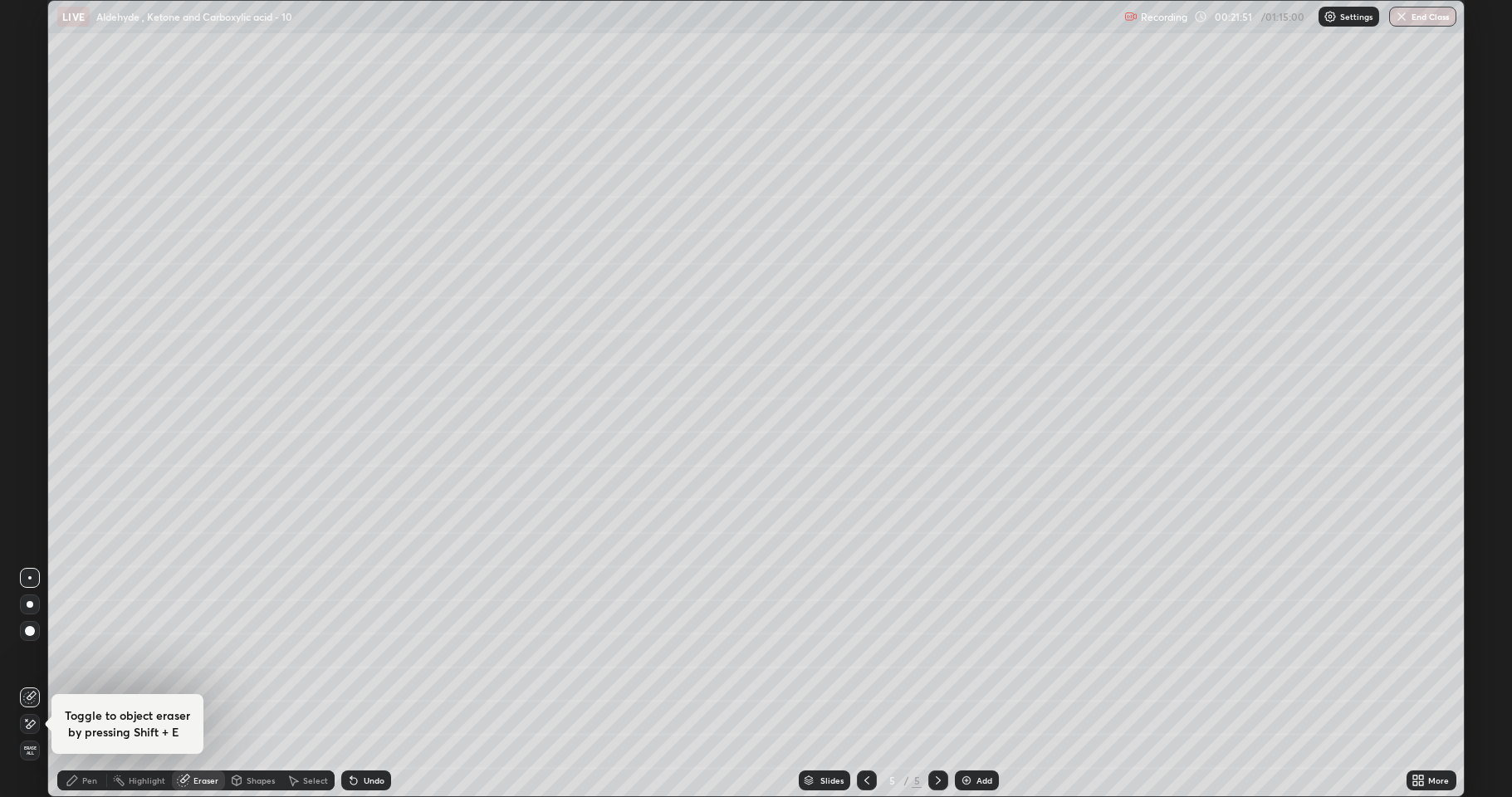
click at [967, 656] on img at bounding box center [967, 780] width 13 height 13
click at [94, 656] on div "Pen" at bounding box center [82, 780] width 50 height 33
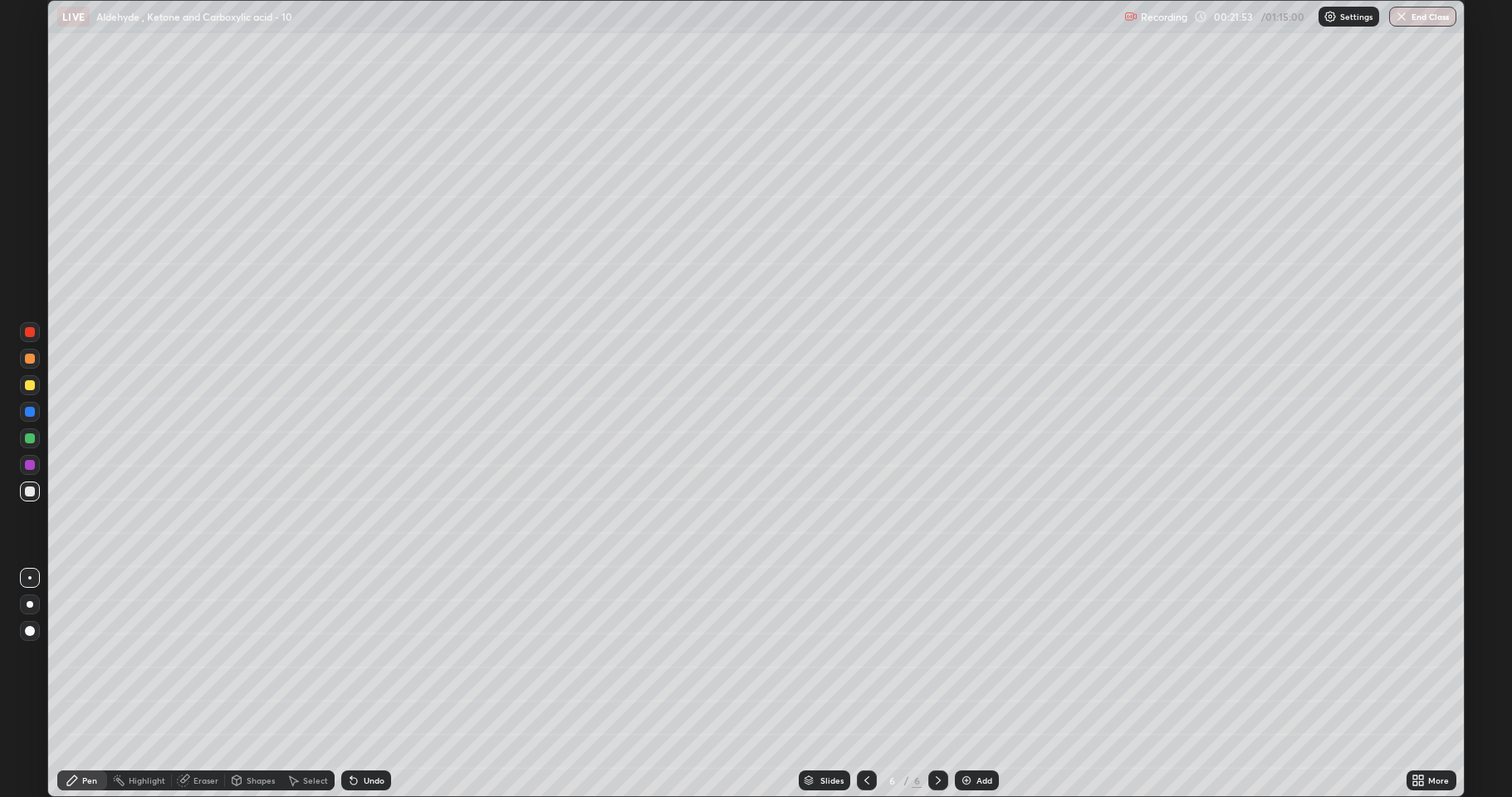
click at [29, 497] on div at bounding box center [30, 492] width 20 height 20
click at [32, 388] on div at bounding box center [29, 385] width 10 height 10
click at [29, 492] on div at bounding box center [29, 491] width 10 height 10
click at [28, 389] on div at bounding box center [29, 385] width 10 height 10
click at [29, 488] on div at bounding box center [29, 491] width 10 height 10
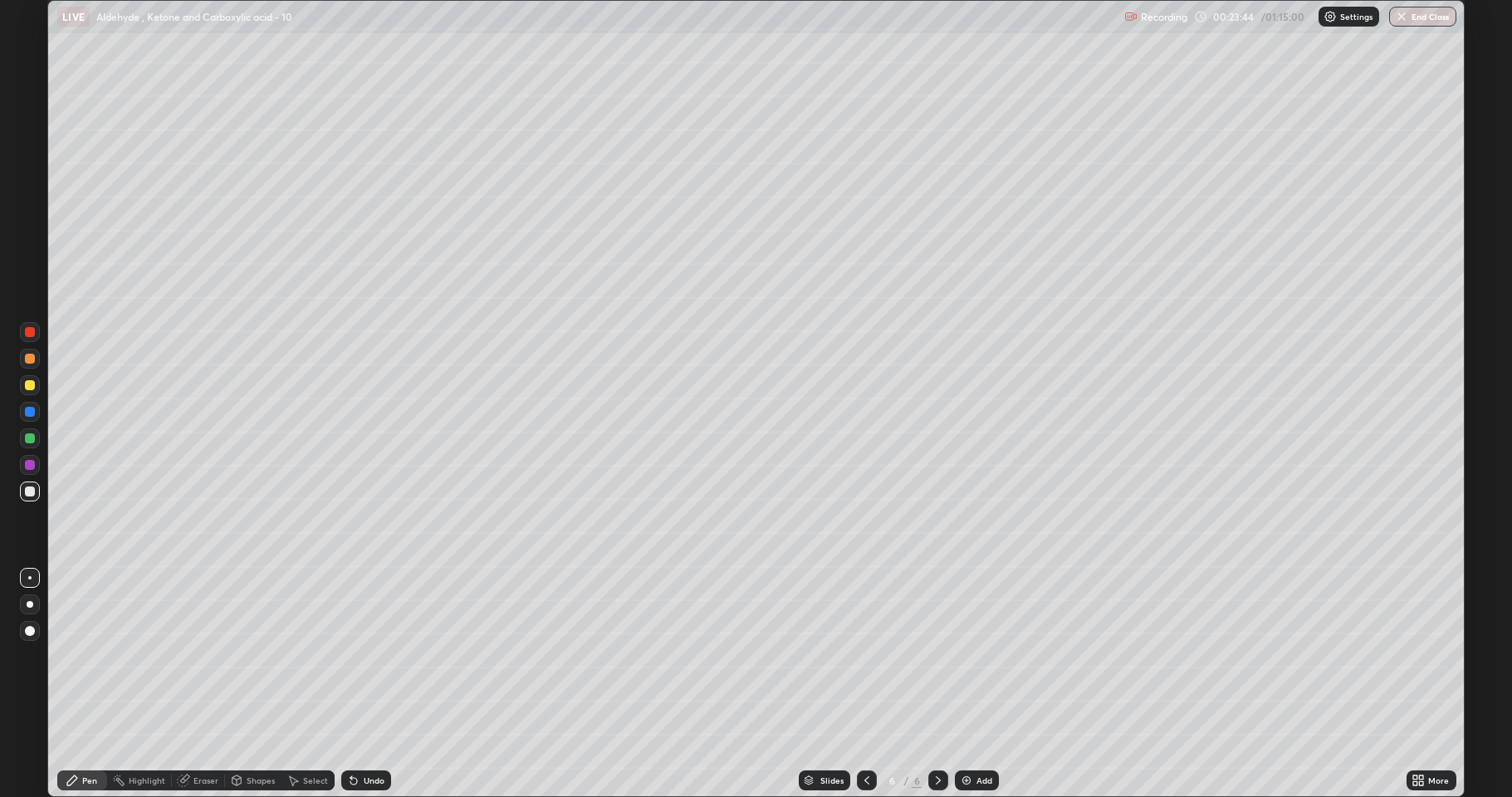
click at [28, 440] on div at bounding box center [29, 438] width 10 height 10
click at [27, 495] on div at bounding box center [29, 491] width 10 height 10
click at [29, 389] on div at bounding box center [29, 385] width 10 height 10
click at [932, 656] on icon at bounding box center [938, 780] width 13 height 13
click at [965, 656] on img at bounding box center [967, 780] width 13 height 13
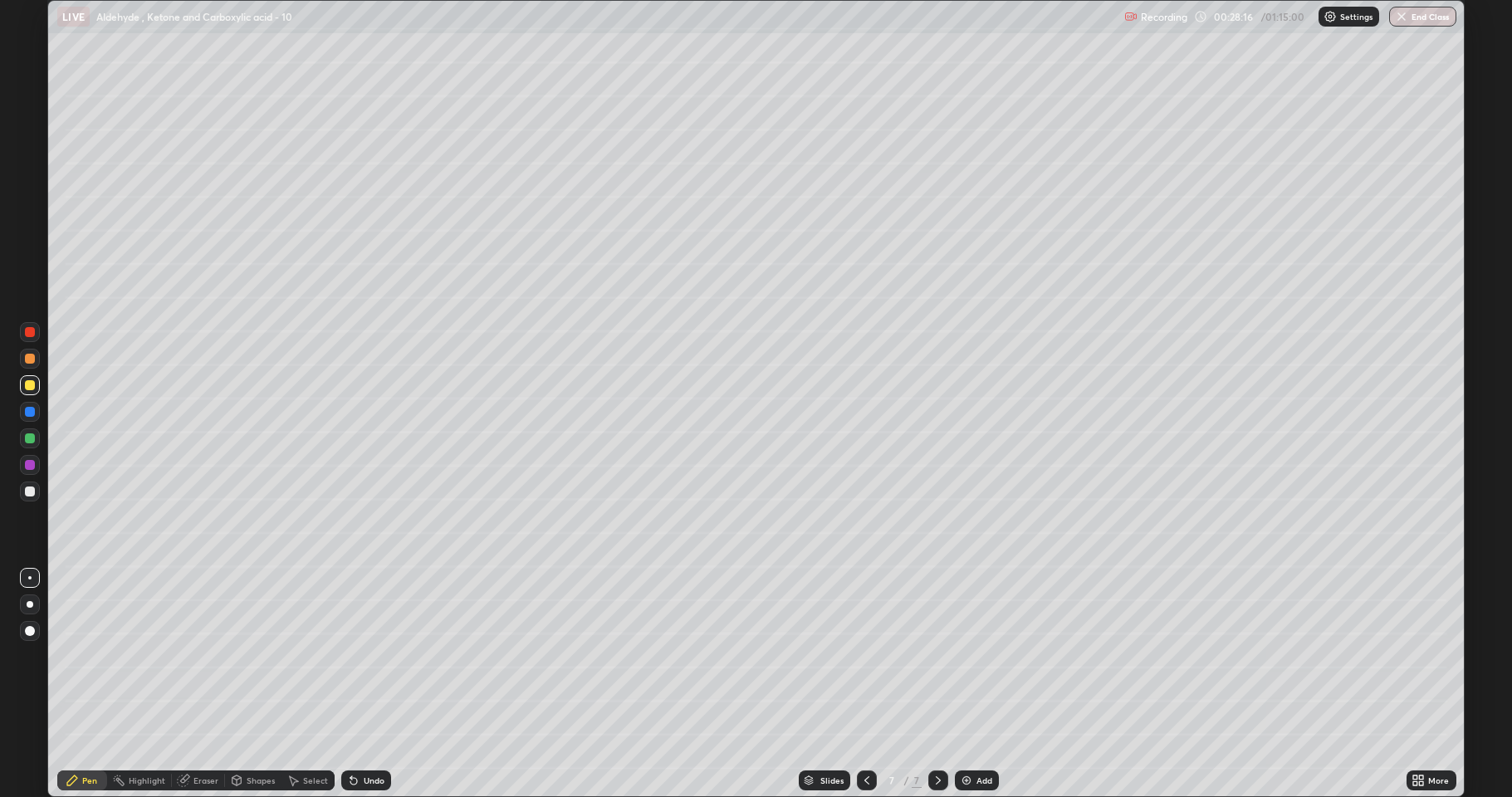
click at [30, 493] on div at bounding box center [29, 491] width 10 height 10
click at [379, 656] on div "Undo" at bounding box center [366, 780] width 50 height 20
click at [373, 656] on div "Undo" at bounding box center [374, 780] width 21 height 8
click at [363, 656] on div "Undo" at bounding box center [366, 780] width 50 height 20
click at [364, 656] on div "Undo" at bounding box center [374, 780] width 21 height 8
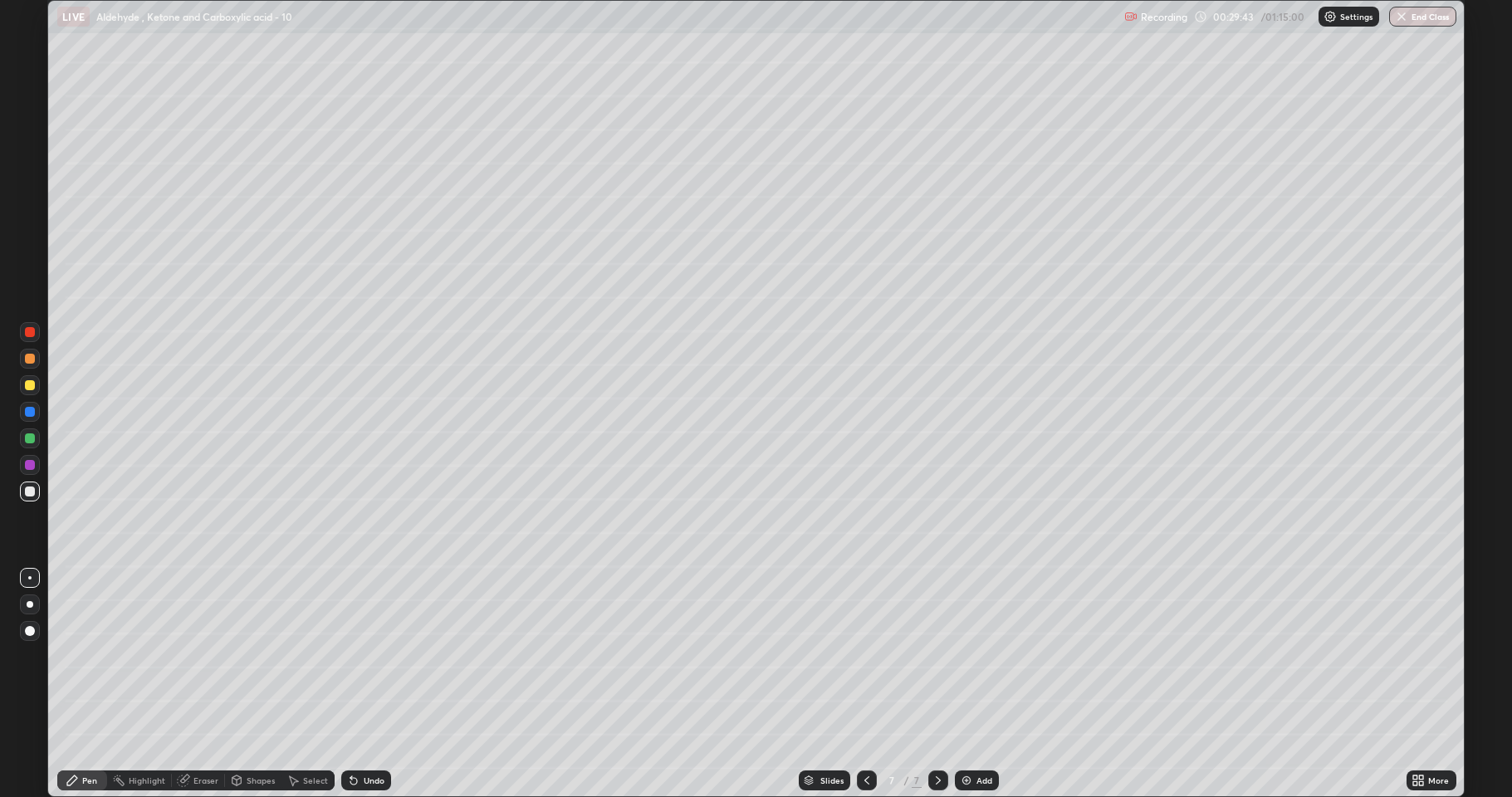
click at [29, 386] on div at bounding box center [29, 385] width 10 height 10
click at [34, 490] on div at bounding box center [29, 491] width 10 height 10
click at [30, 393] on div at bounding box center [30, 385] width 20 height 20
click at [29, 485] on div at bounding box center [30, 492] width 20 height 20
click at [28, 466] on div at bounding box center [29, 464] width 10 height 10
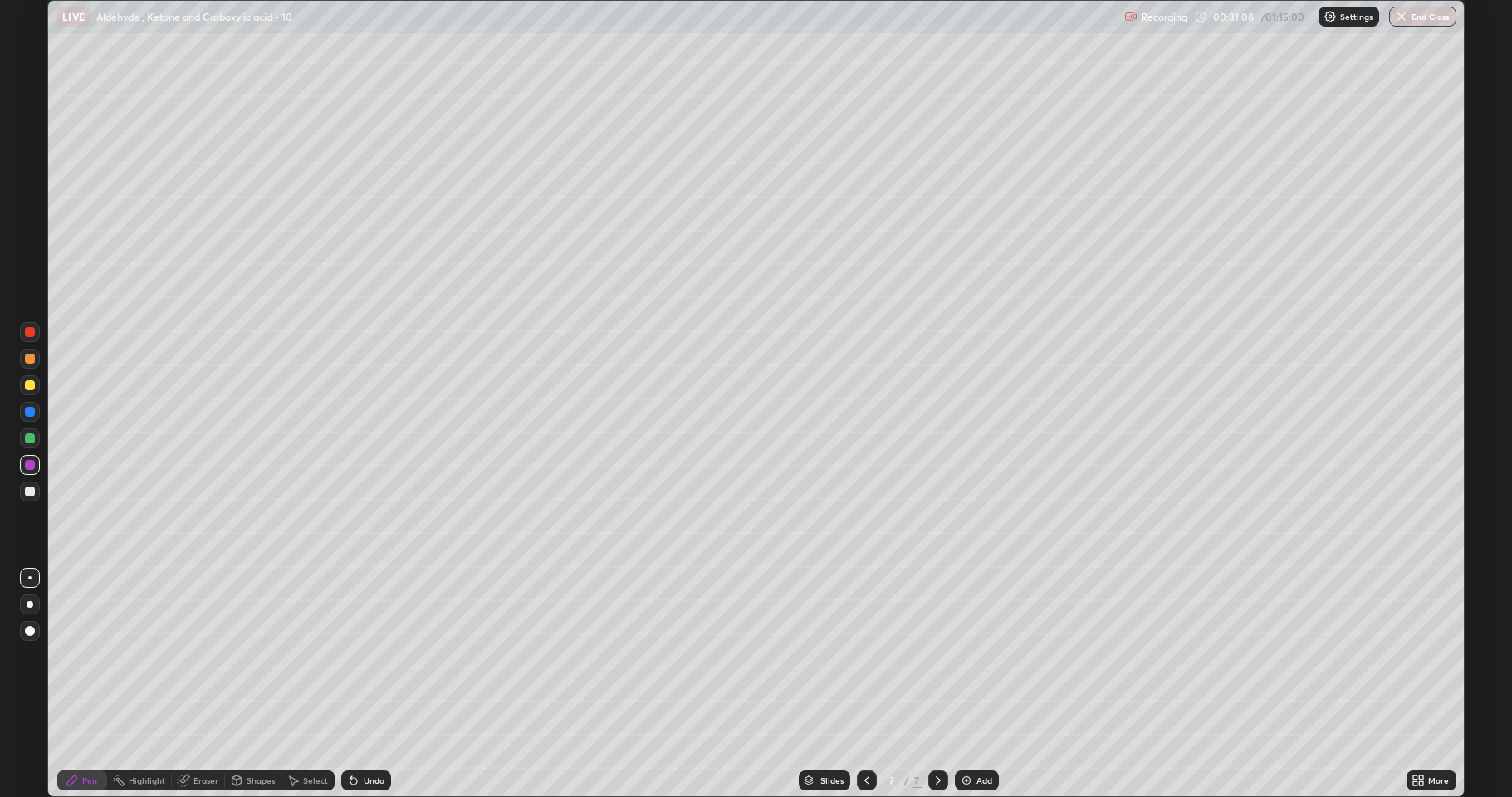
click at [34, 440] on div at bounding box center [29, 438] width 10 height 10
click at [29, 391] on div at bounding box center [30, 385] width 20 height 20
click at [26, 466] on div at bounding box center [29, 464] width 10 height 10
click at [933, 656] on icon at bounding box center [938, 780] width 13 height 13
click at [965, 656] on img at bounding box center [967, 780] width 13 height 13
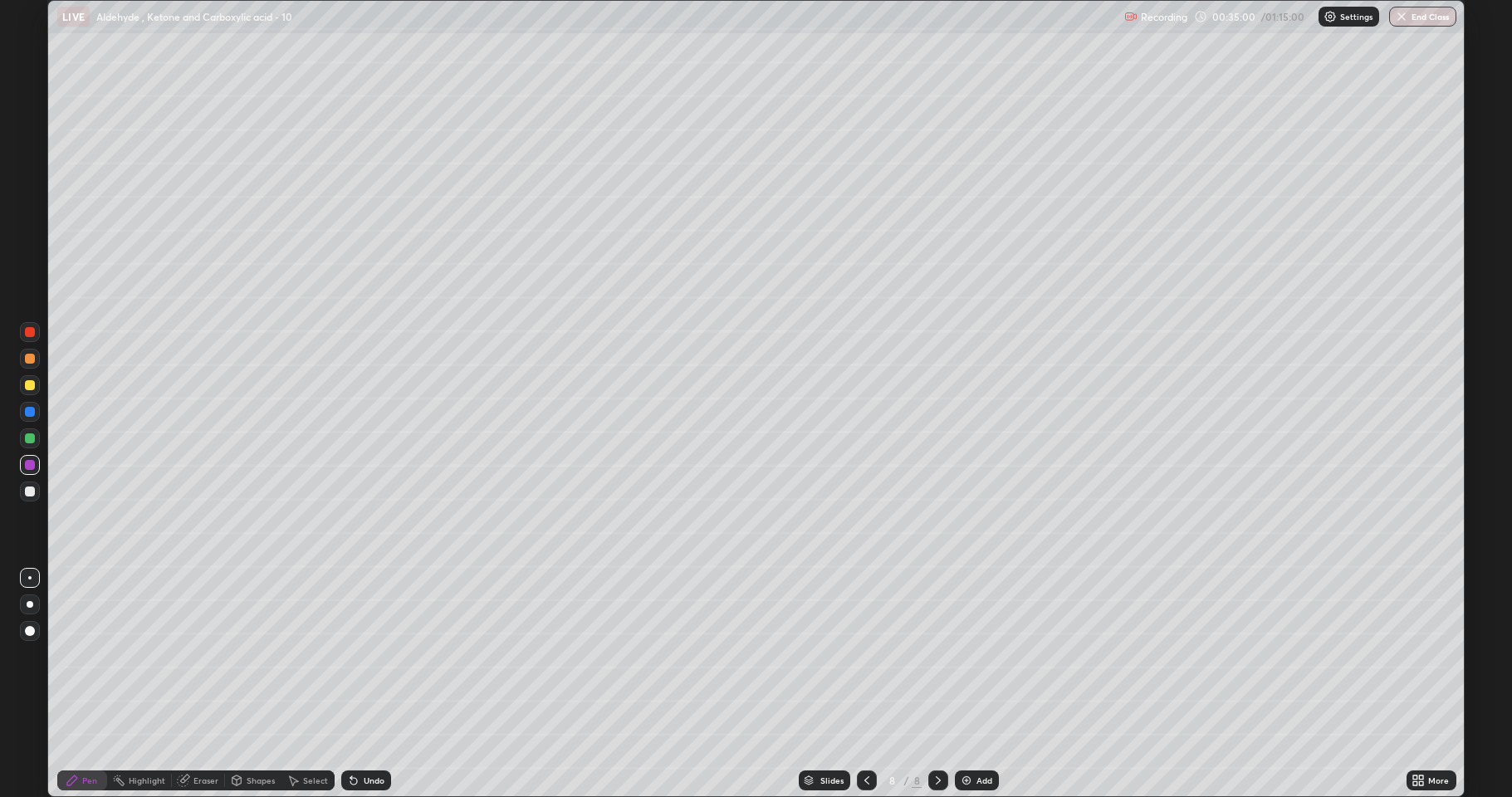
click at [37, 494] on div at bounding box center [30, 492] width 20 height 20
click at [31, 390] on div at bounding box center [29, 385] width 10 height 10
click at [29, 491] on div at bounding box center [29, 491] width 10 height 10
click at [33, 464] on div at bounding box center [29, 464] width 10 height 10
click at [28, 389] on div at bounding box center [29, 385] width 10 height 10
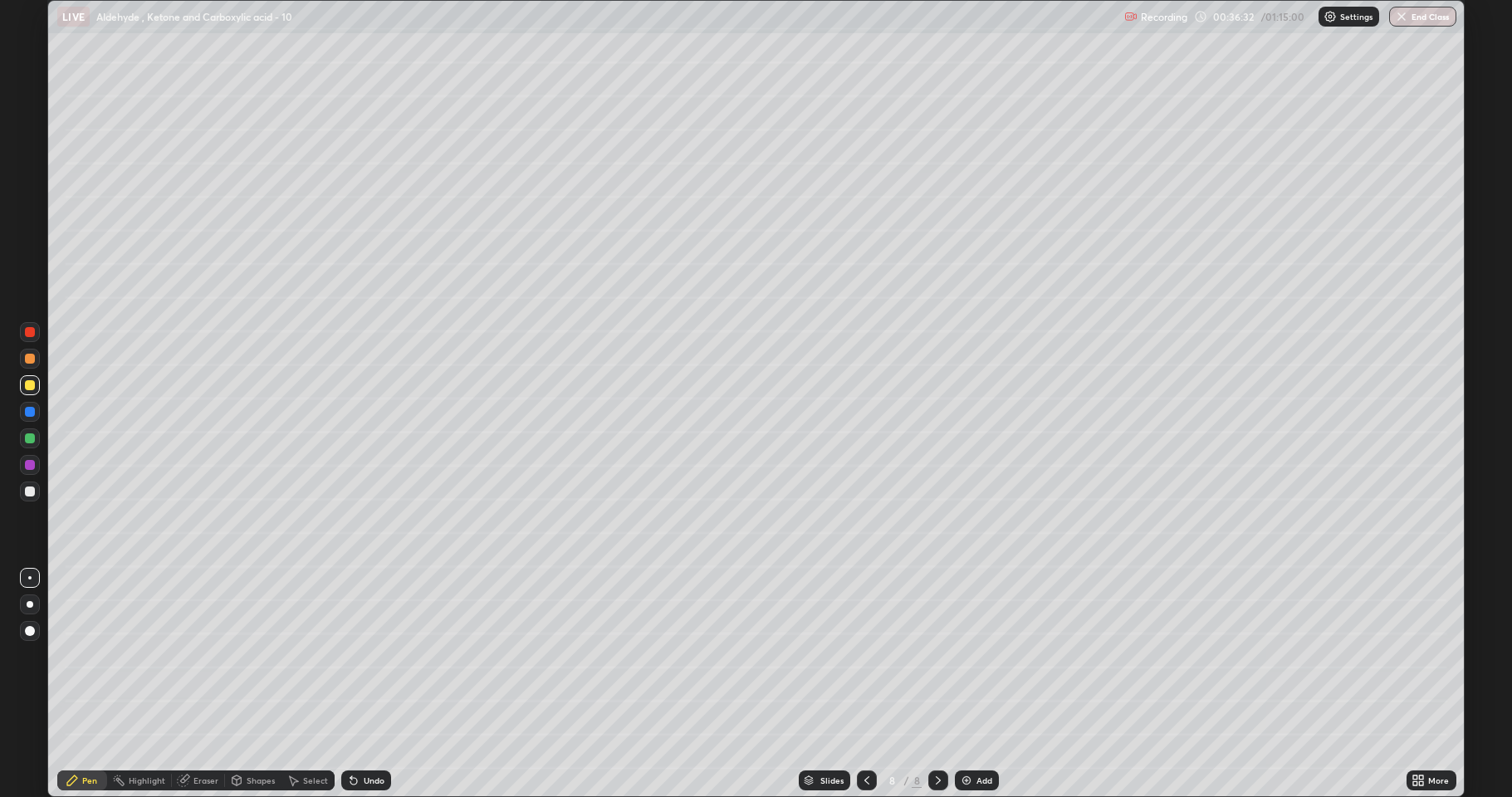
click at [29, 466] on div at bounding box center [29, 464] width 10 height 10
click at [31, 491] on div at bounding box center [29, 491] width 10 height 10
click at [350, 656] on icon at bounding box center [353, 780] width 6 height 6
click at [372, 656] on div "Undo" at bounding box center [374, 780] width 21 height 8
click at [33, 393] on div at bounding box center [30, 385] width 20 height 20
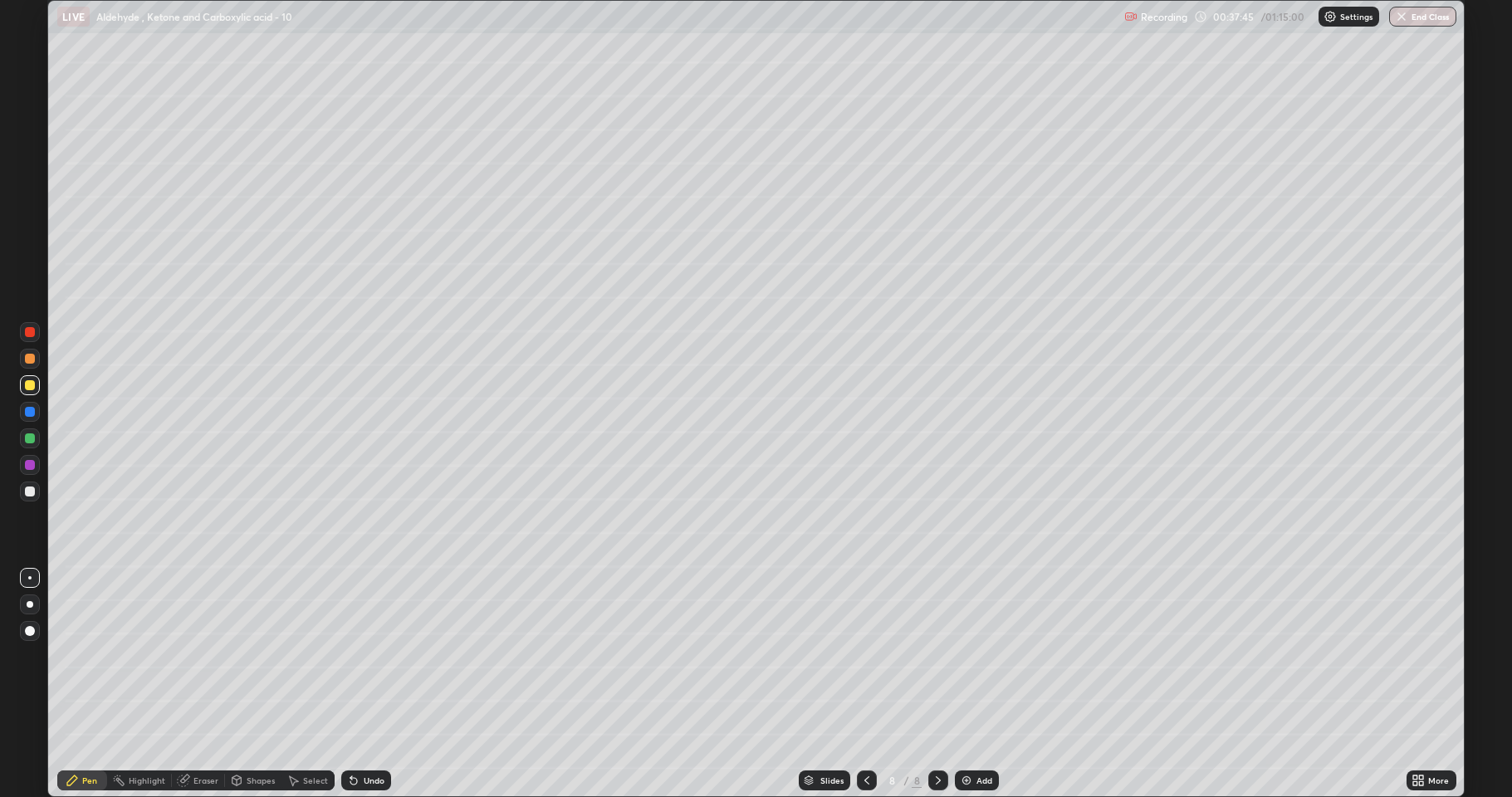
click at [32, 466] on div at bounding box center [29, 464] width 10 height 10
click at [37, 496] on div at bounding box center [30, 492] width 20 height 20
click at [29, 443] on div at bounding box center [30, 439] width 20 height 20
click at [29, 494] on div at bounding box center [29, 491] width 10 height 10
click at [1418, 656] on icon at bounding box center [1418, 780] width 13 height 13
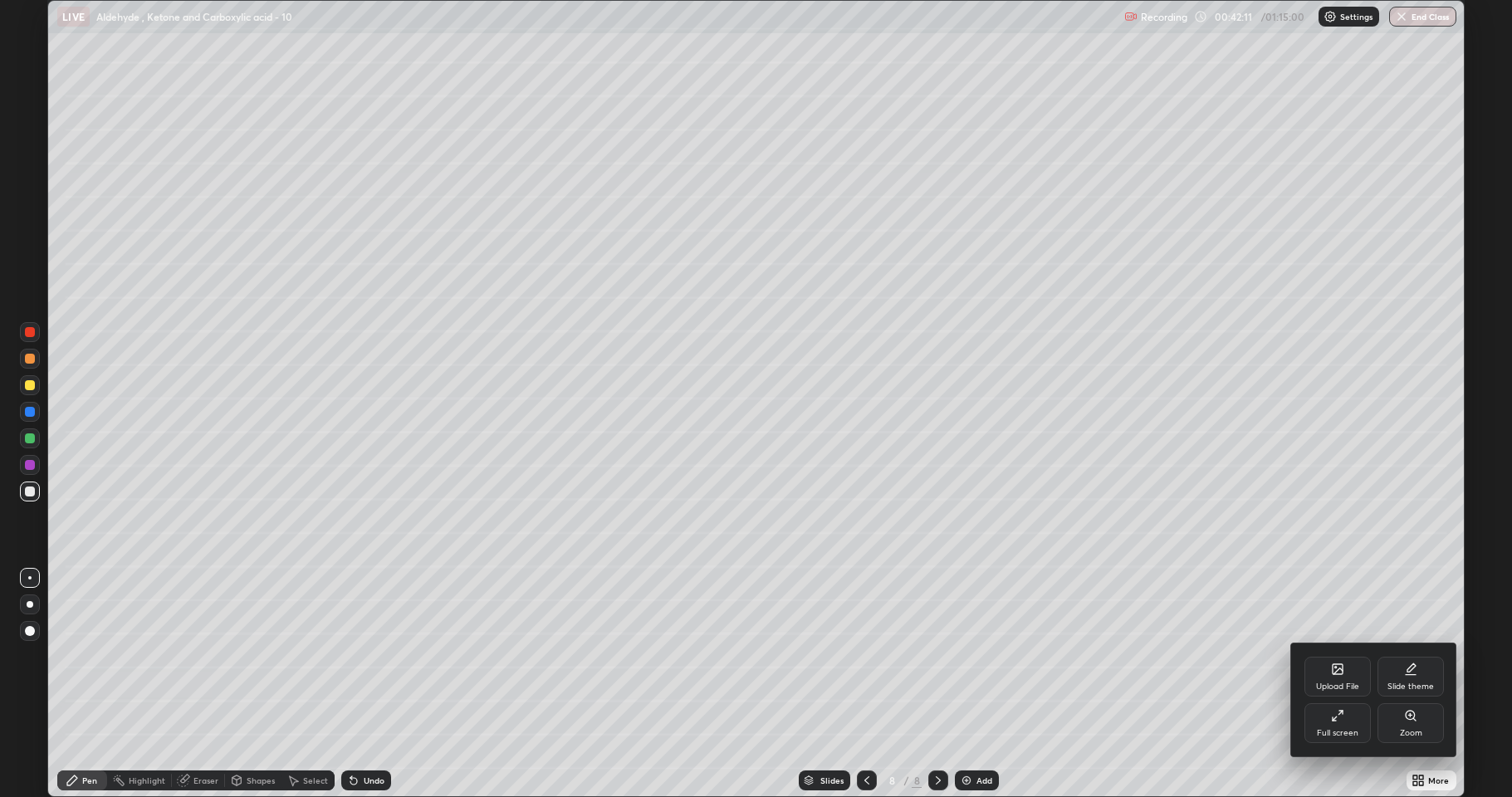
click at [1332, 656] on div "Upload File" at bounding box center [1337, 686] width 43 height 8
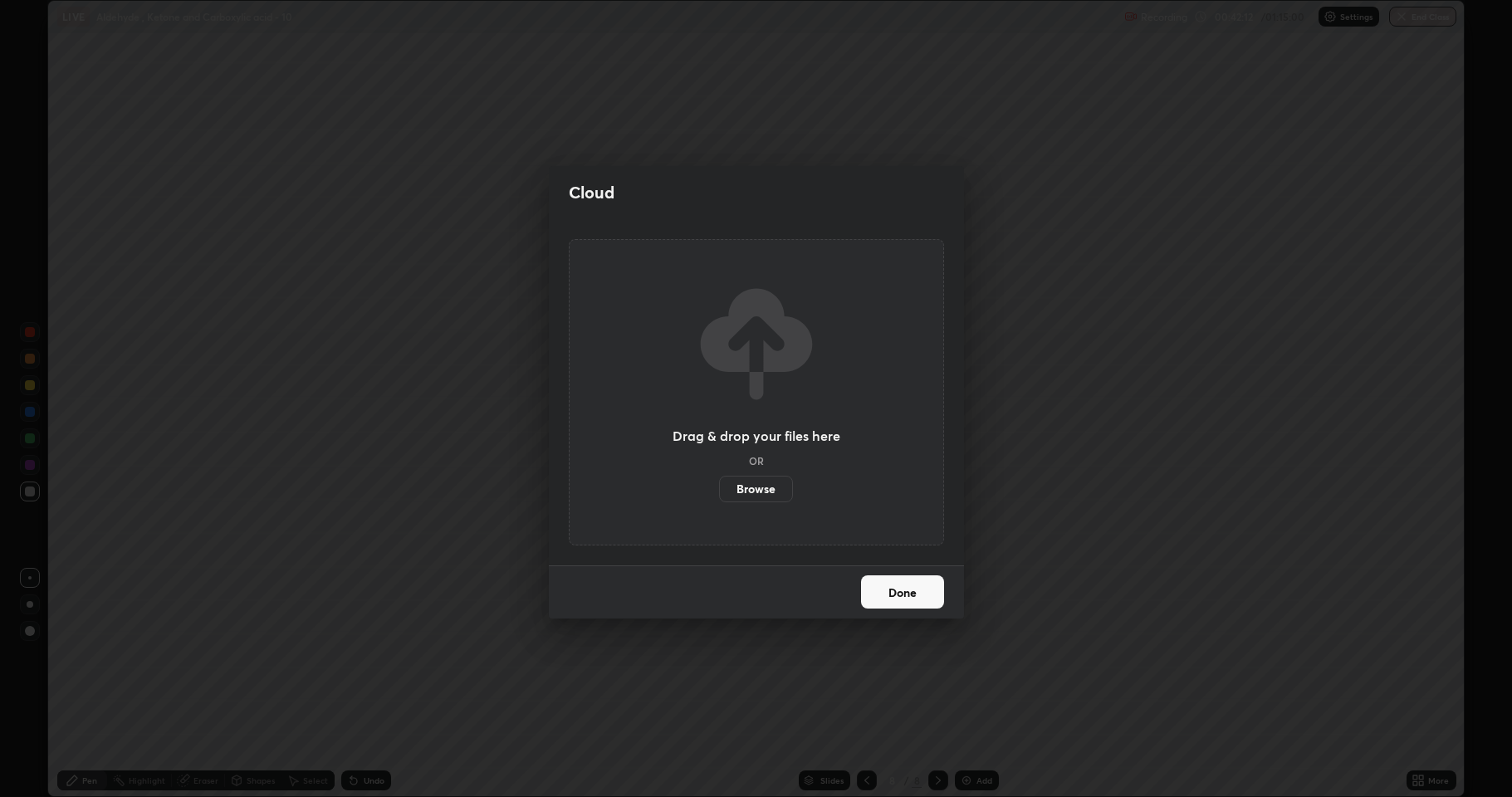
click at [763, 498] on label "Browse" at bounding box center [756, 488] width 74 height 27
click at [719, 498] on input "Browse" at bounding box center [719, 488] width 0 height 27
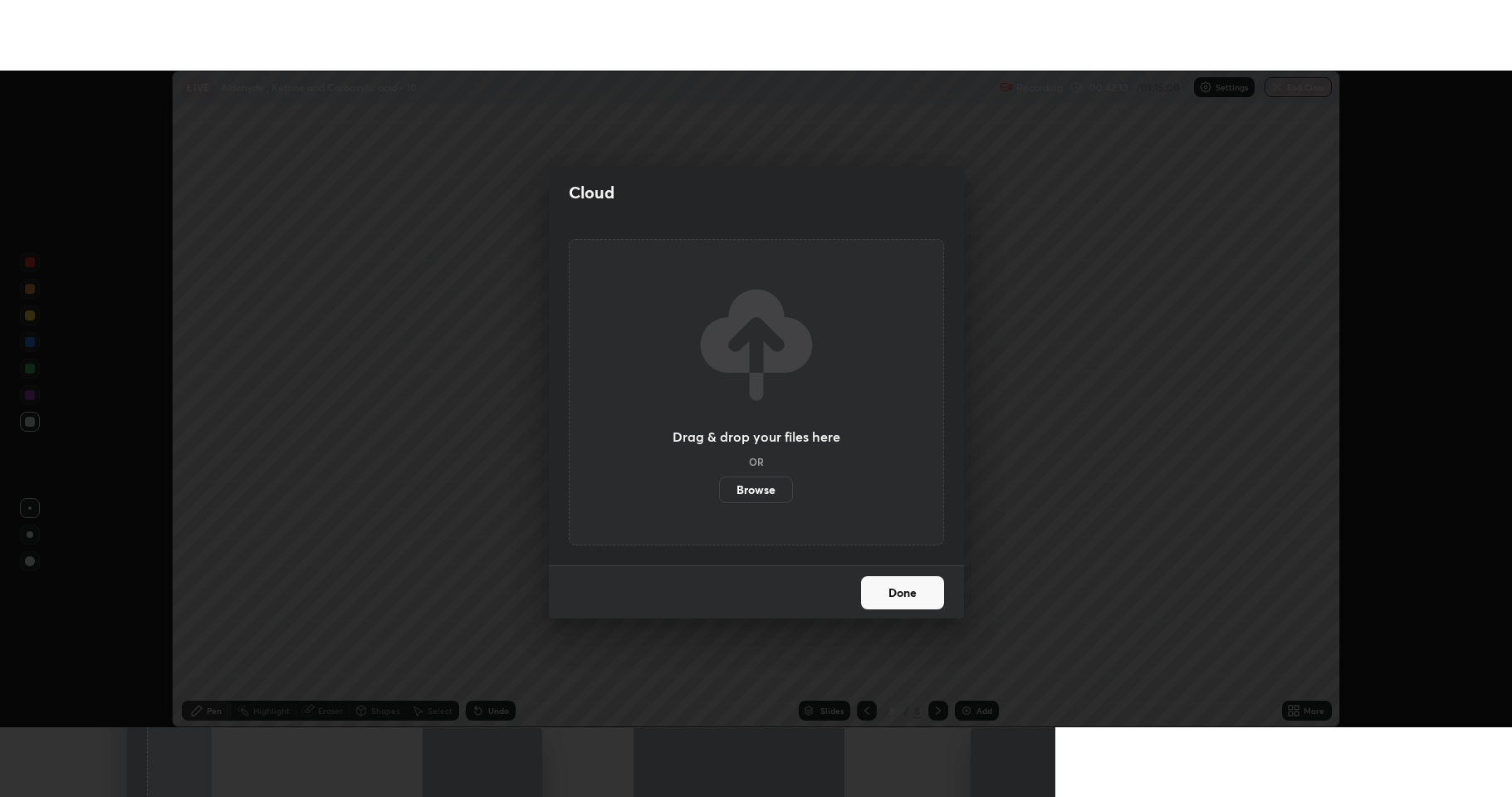
scroll to position [82368, 81513]
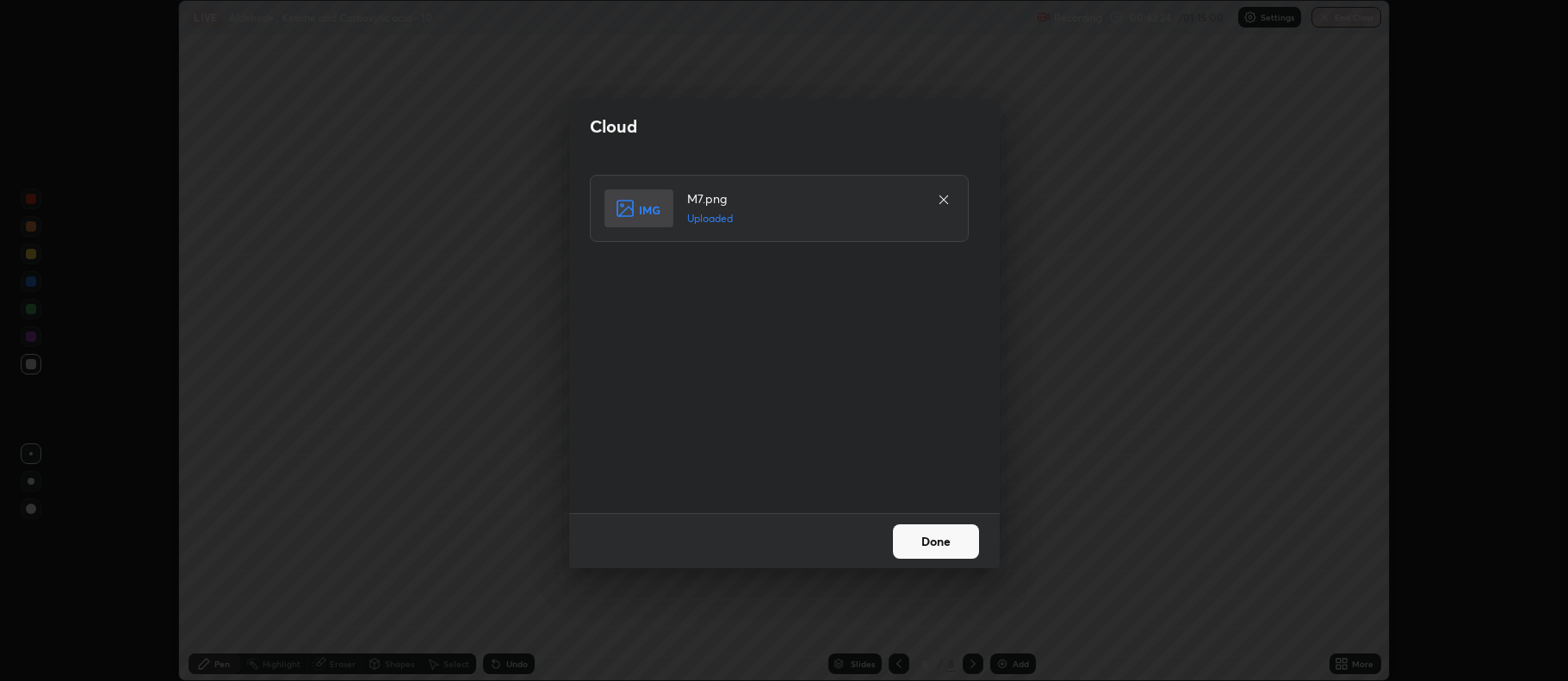
click at [914, 543] on button "Done" at bounding box center [935, 542] width 86 height 34
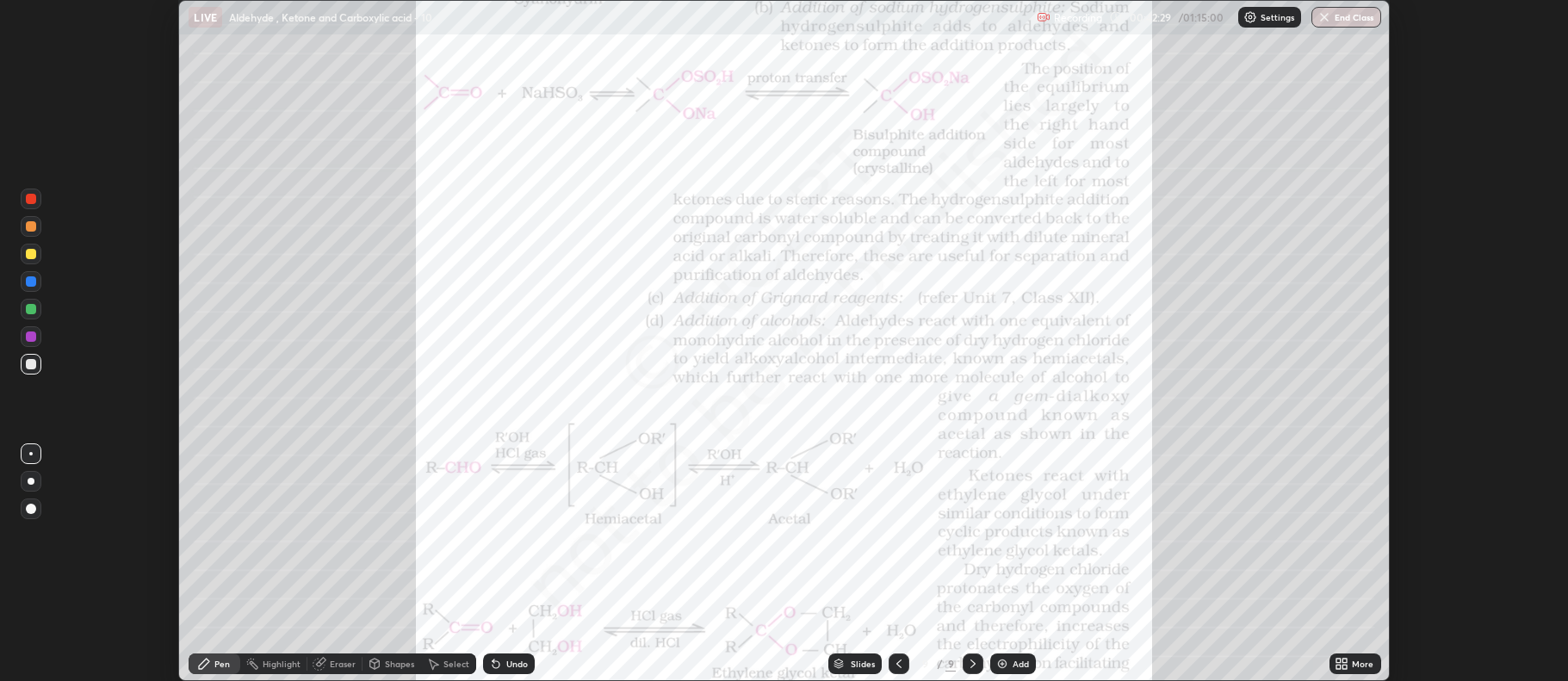
click at [1350, 665] on div "More" at bounding box center [1355, 664] width 52 height 21
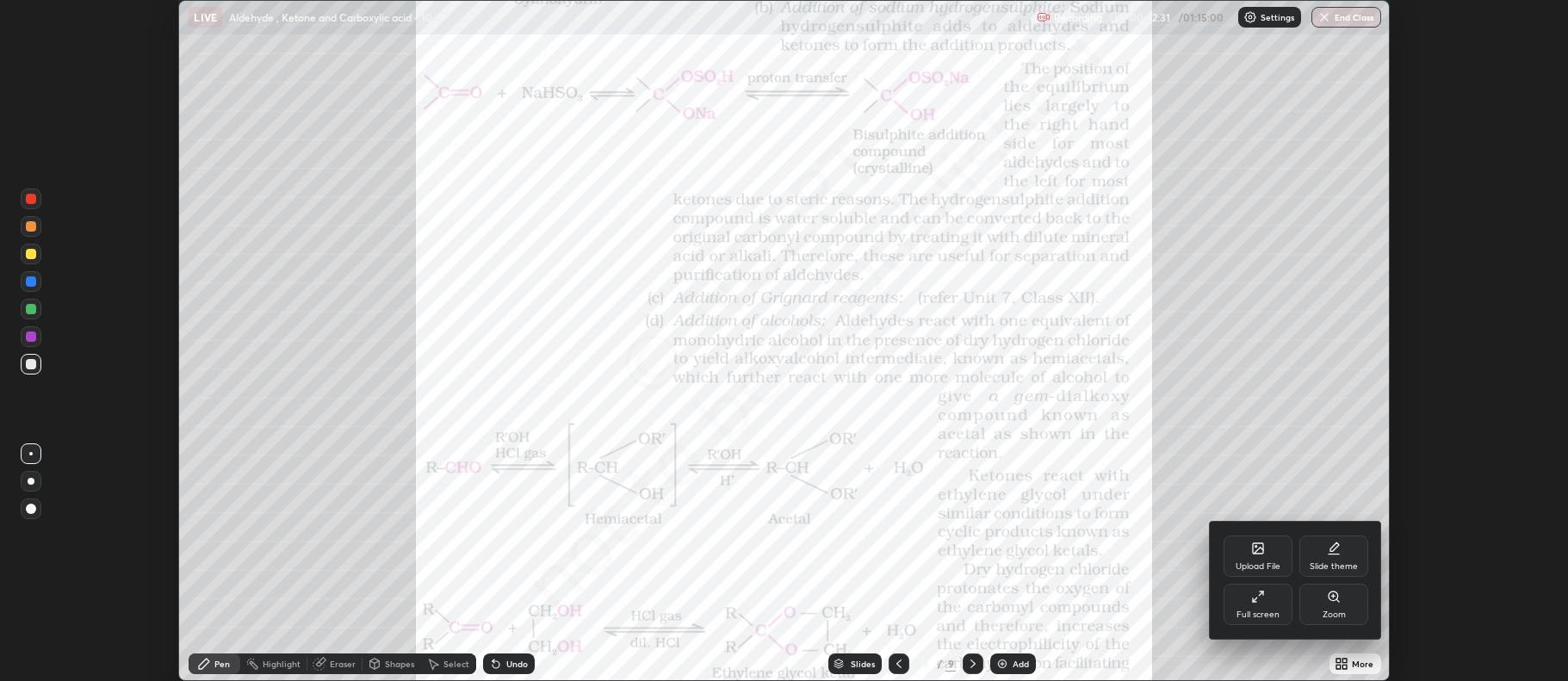
click at [1333, 605] on div "Zoom" at bounding box center [1334, 604] width 69 height 41
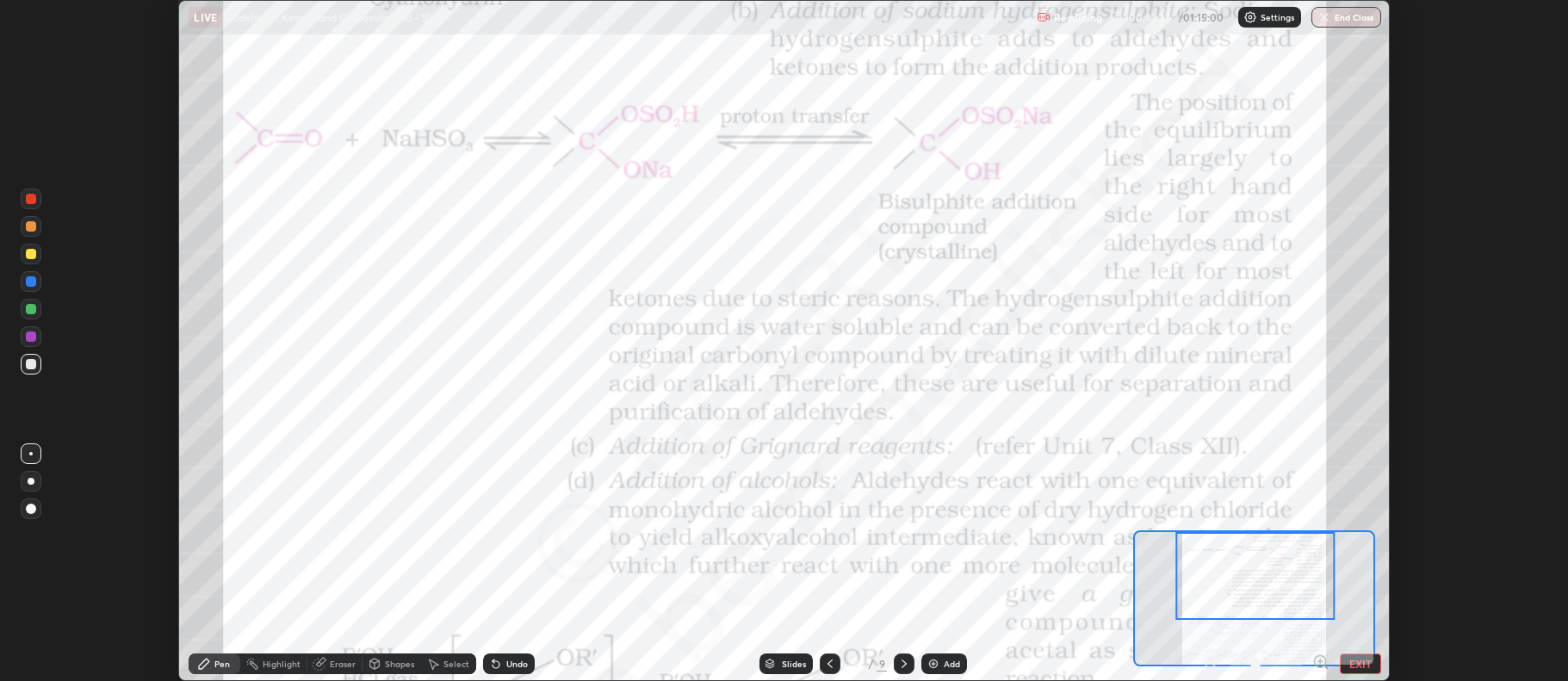
click at [1319, 661] on icon at bounding box center [1320, 661] width 5 height 0
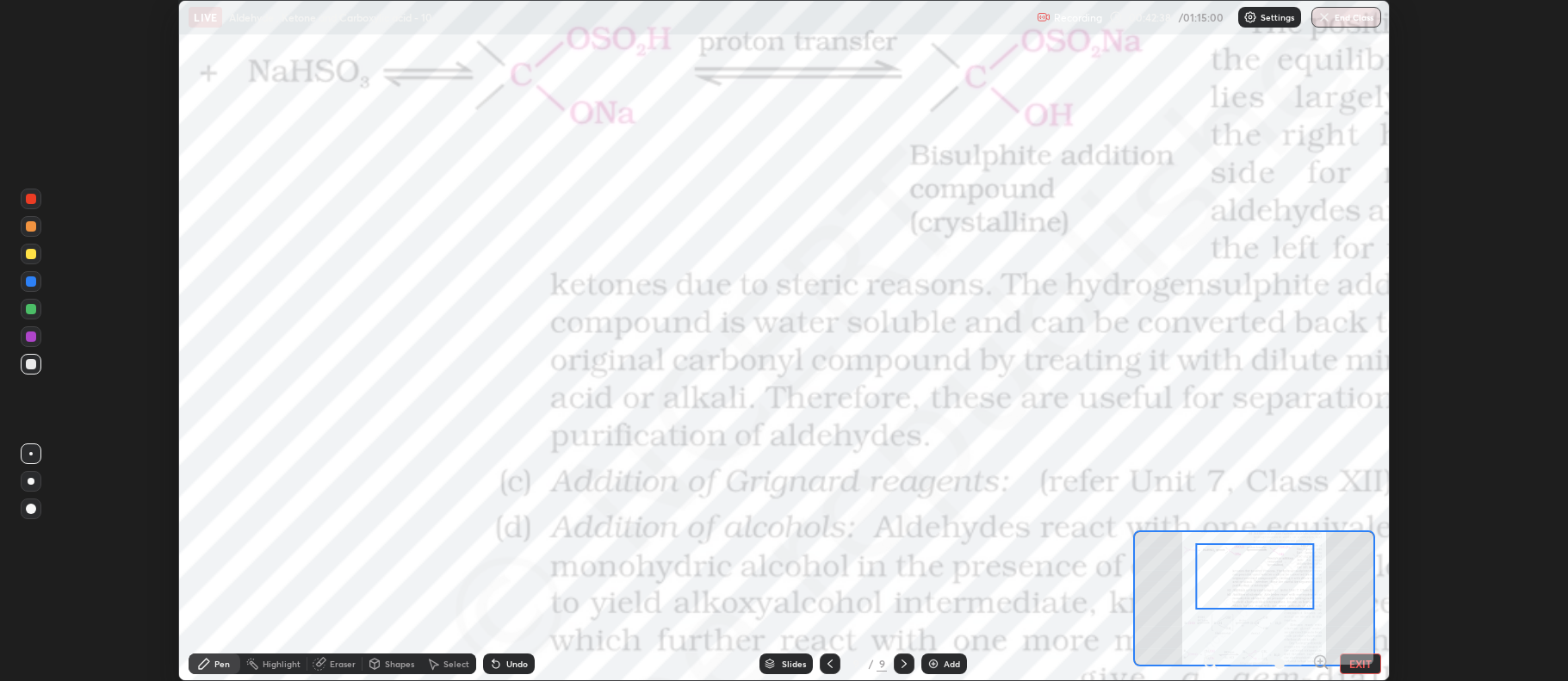
click at [1356, 665] on button "EXIT" at bounding box center [1360, 664] width 41 height 21
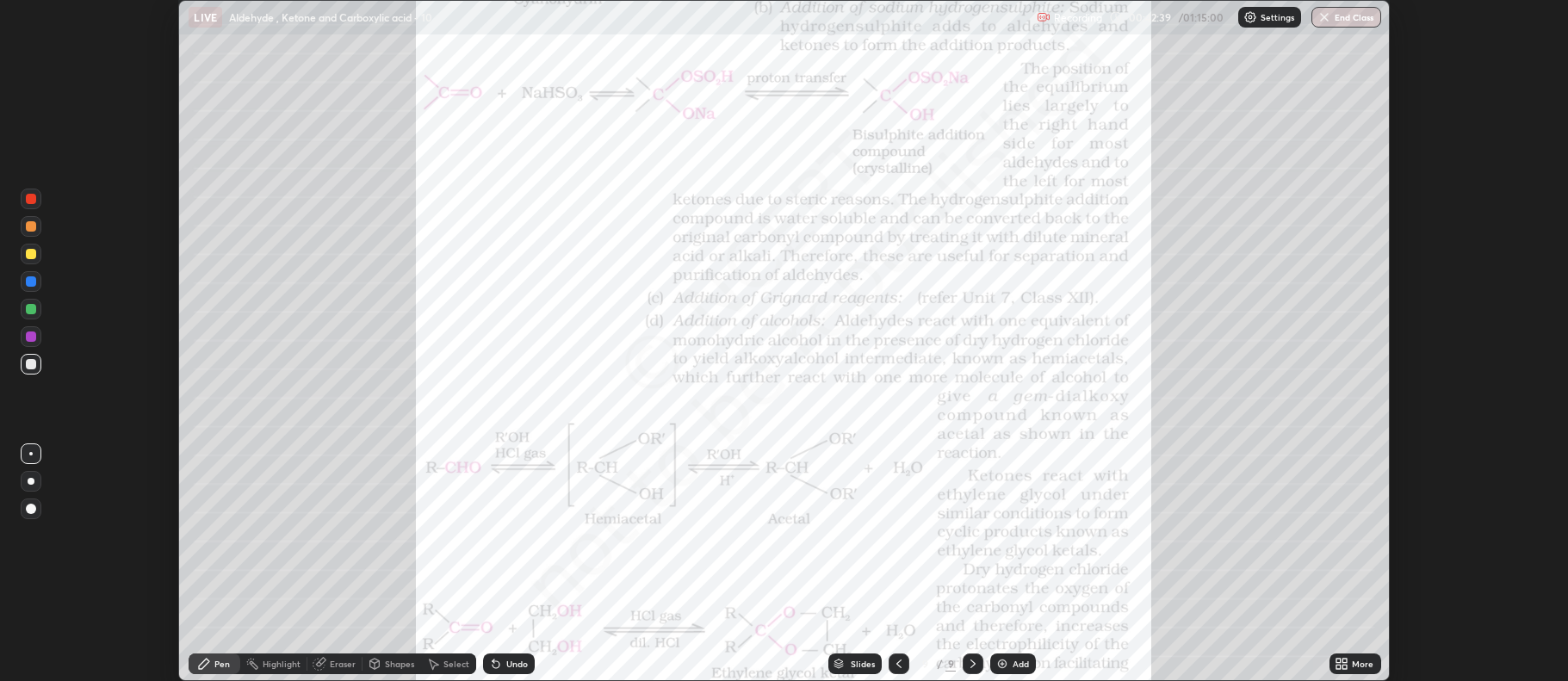
click at [1340, 658] on icon at bounding box center [1338, 660] width 5 height 5
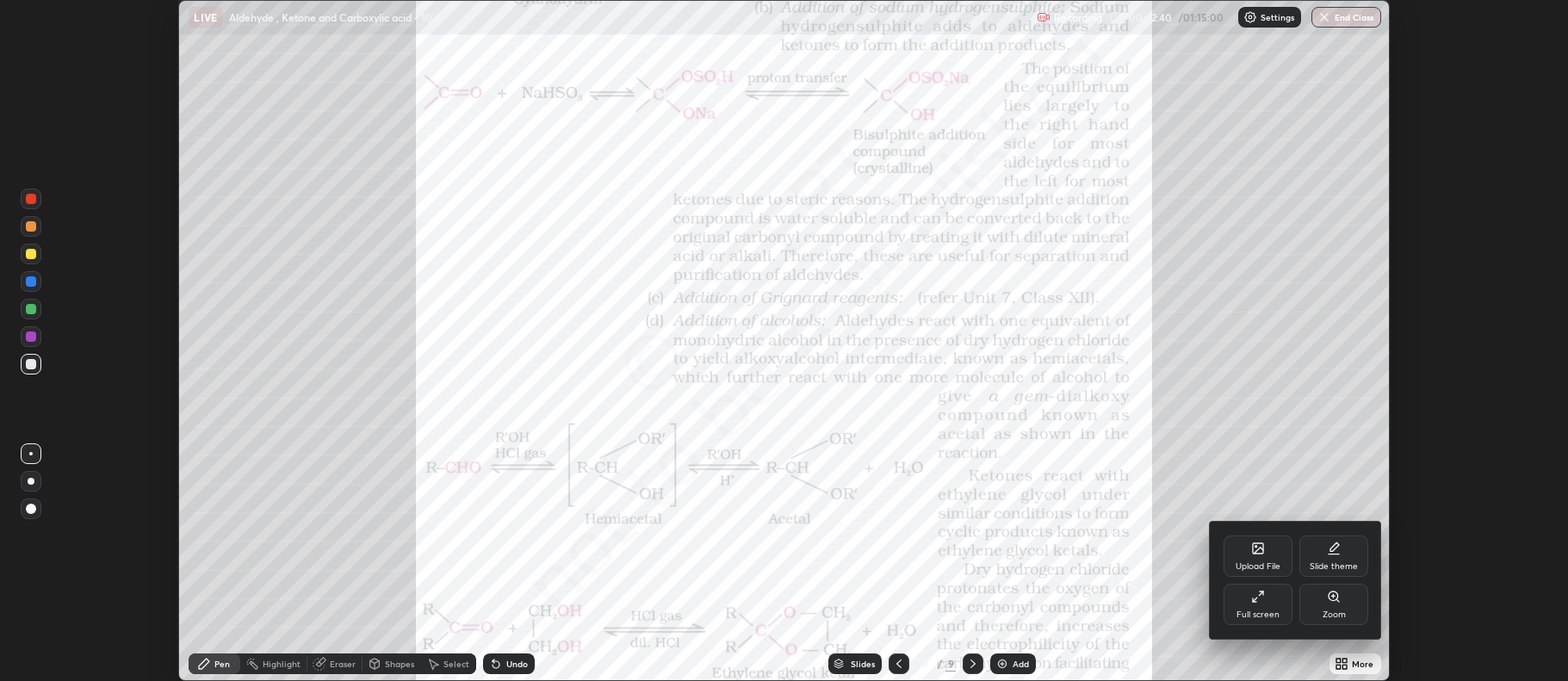
click at [1276, 604] on div "Full screen" at bounding box center [1257, 604] width 69 height 41
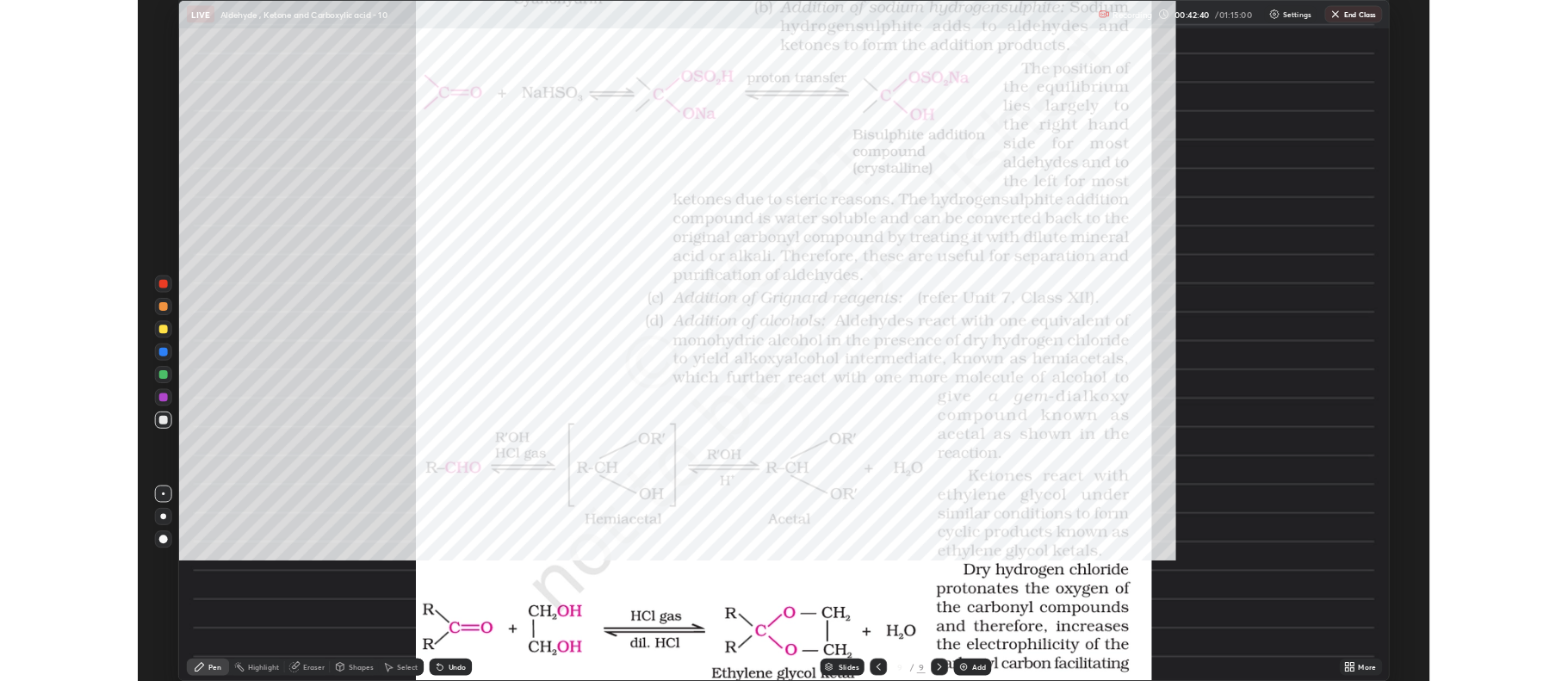
scroll to position [826, 1568]
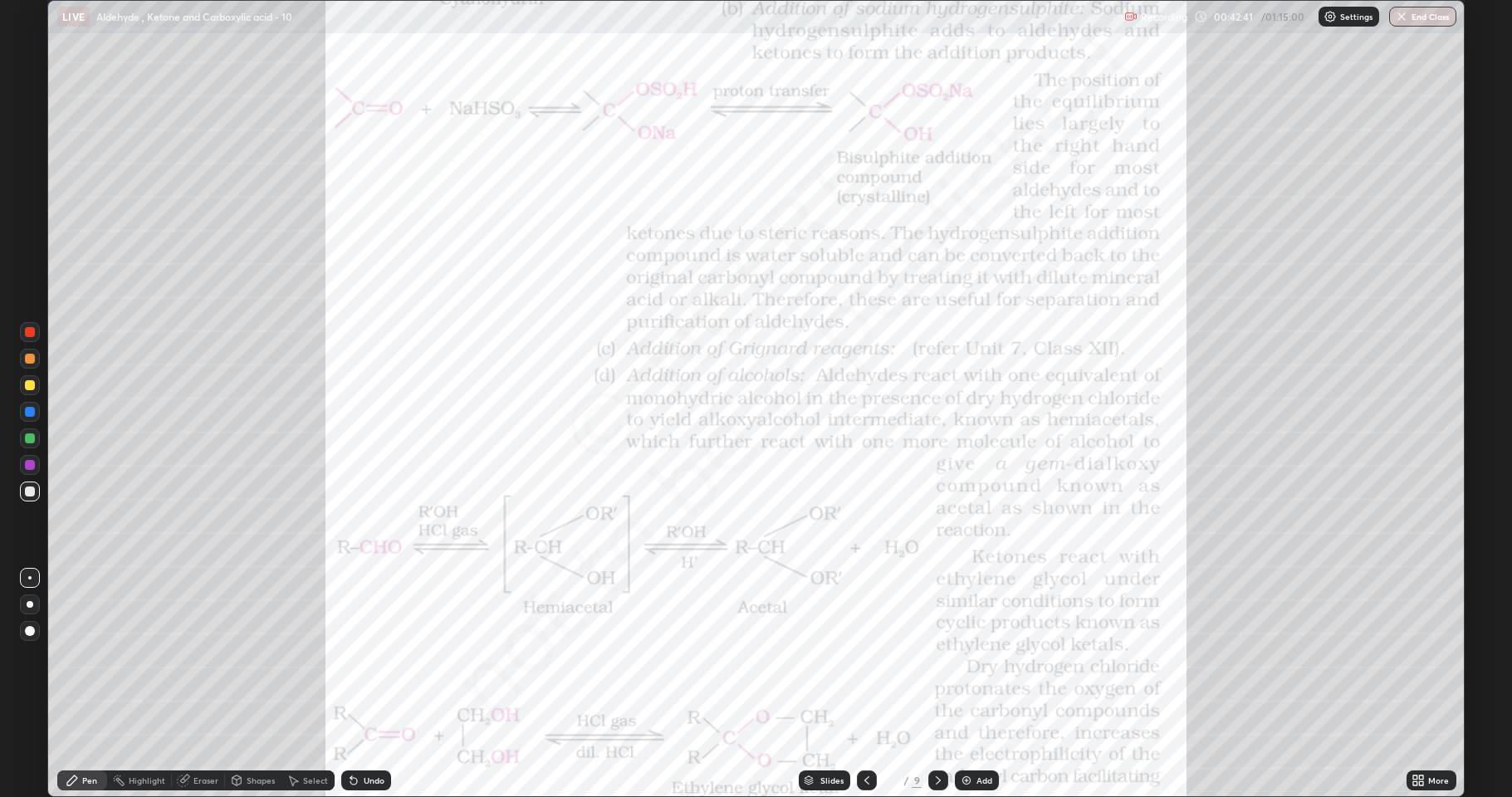
click at [1415, 656] on icon at bounding box center [1415, 778] width 5 height 5
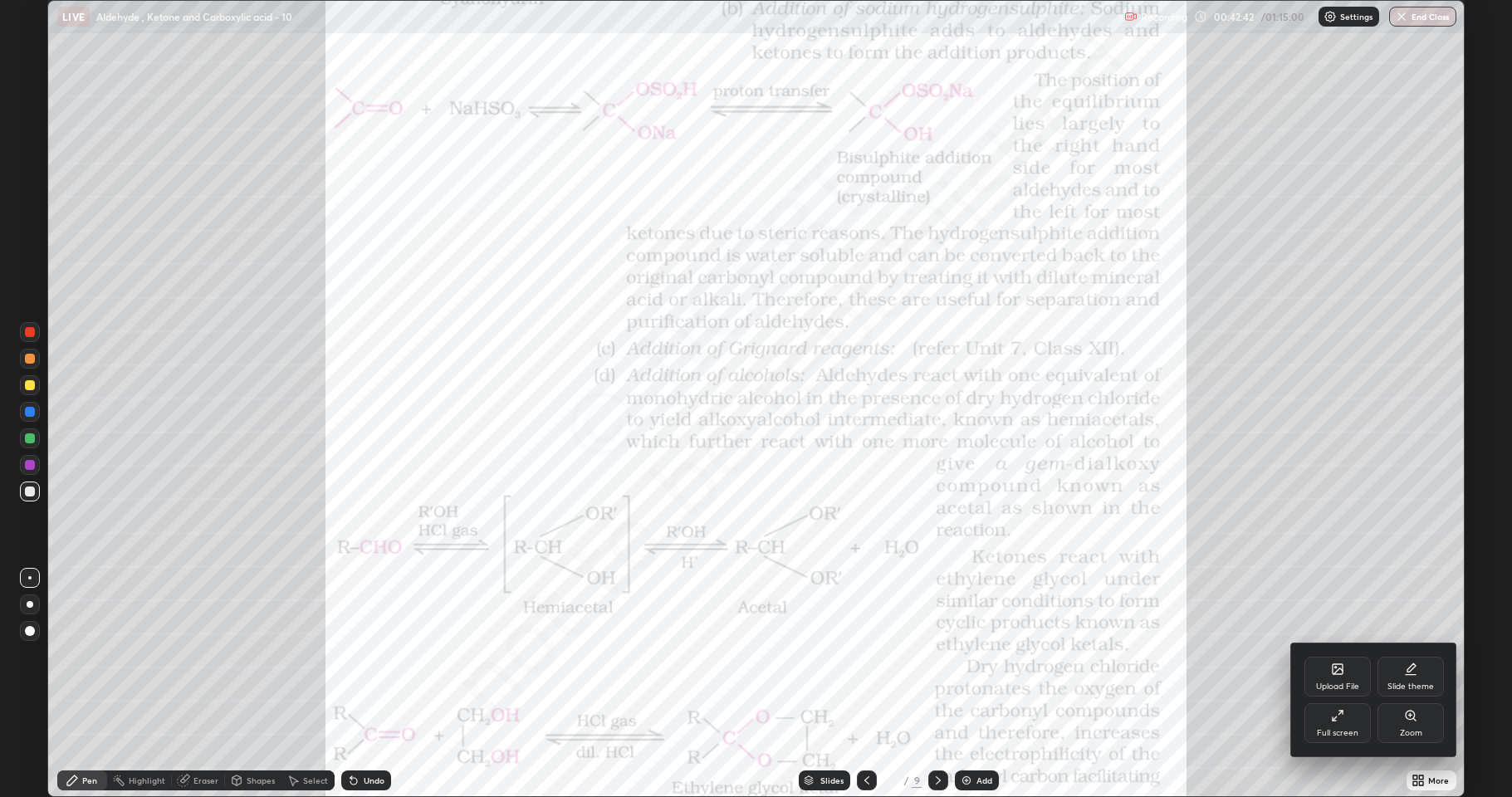
click at [1414, 656] on div "Zoom" at bounding box center [1411, 722] width 66 height 40
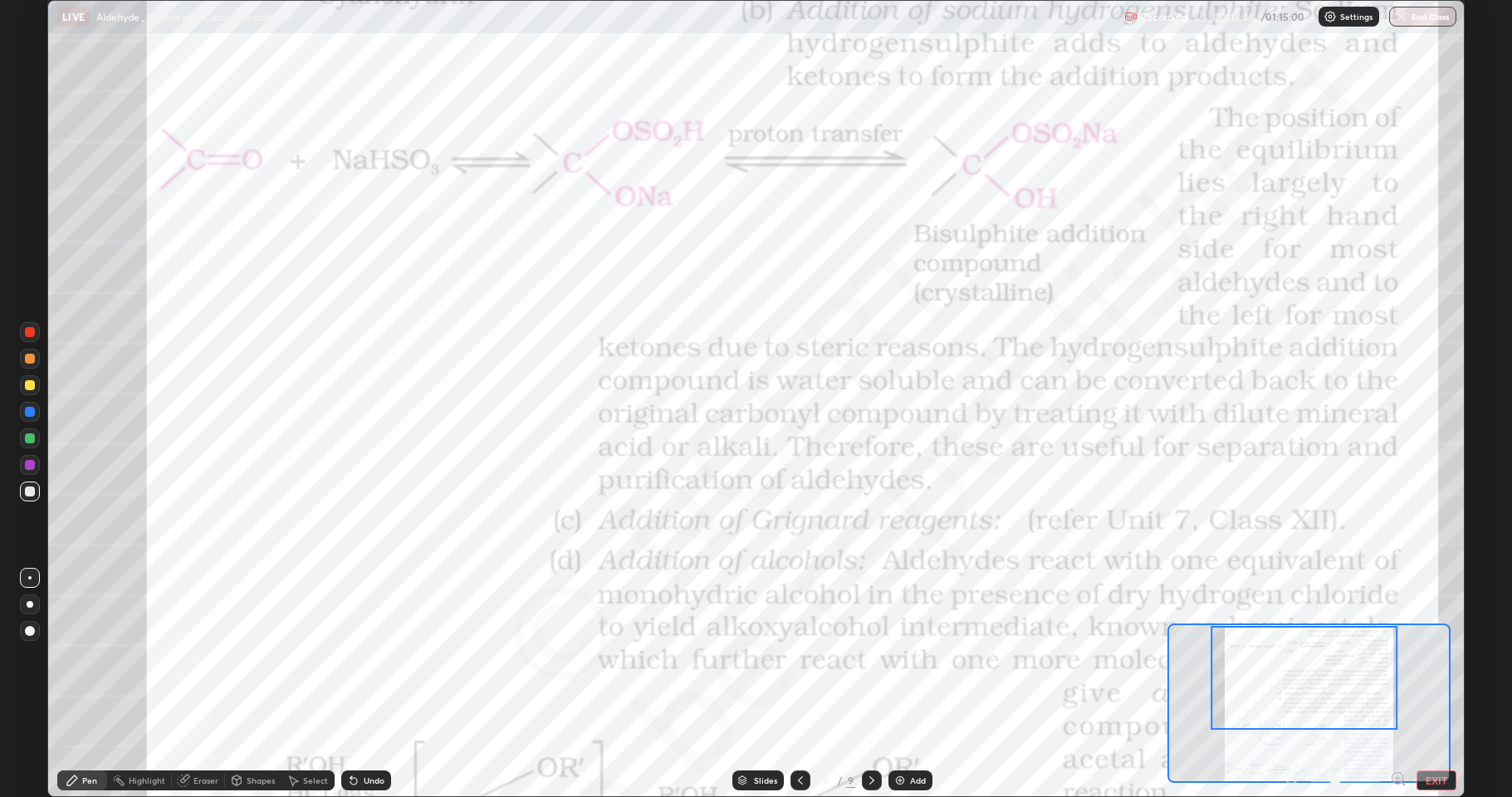
click at [1398, 656] on icon at bounding box center [1397, 779] width 11 height 11
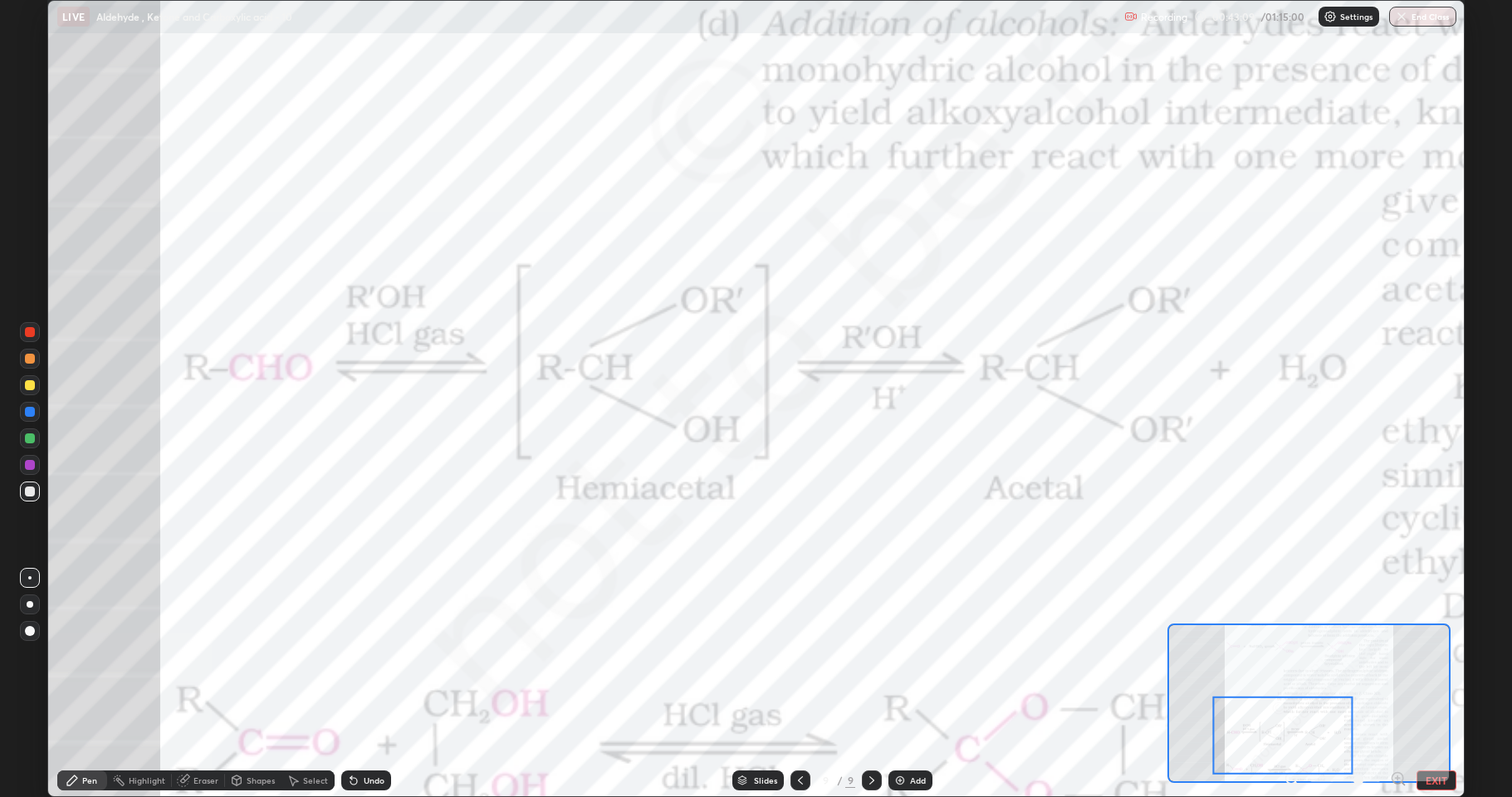
click at [29, 412] on div at bounding box center [29, 412] width 10 height 10
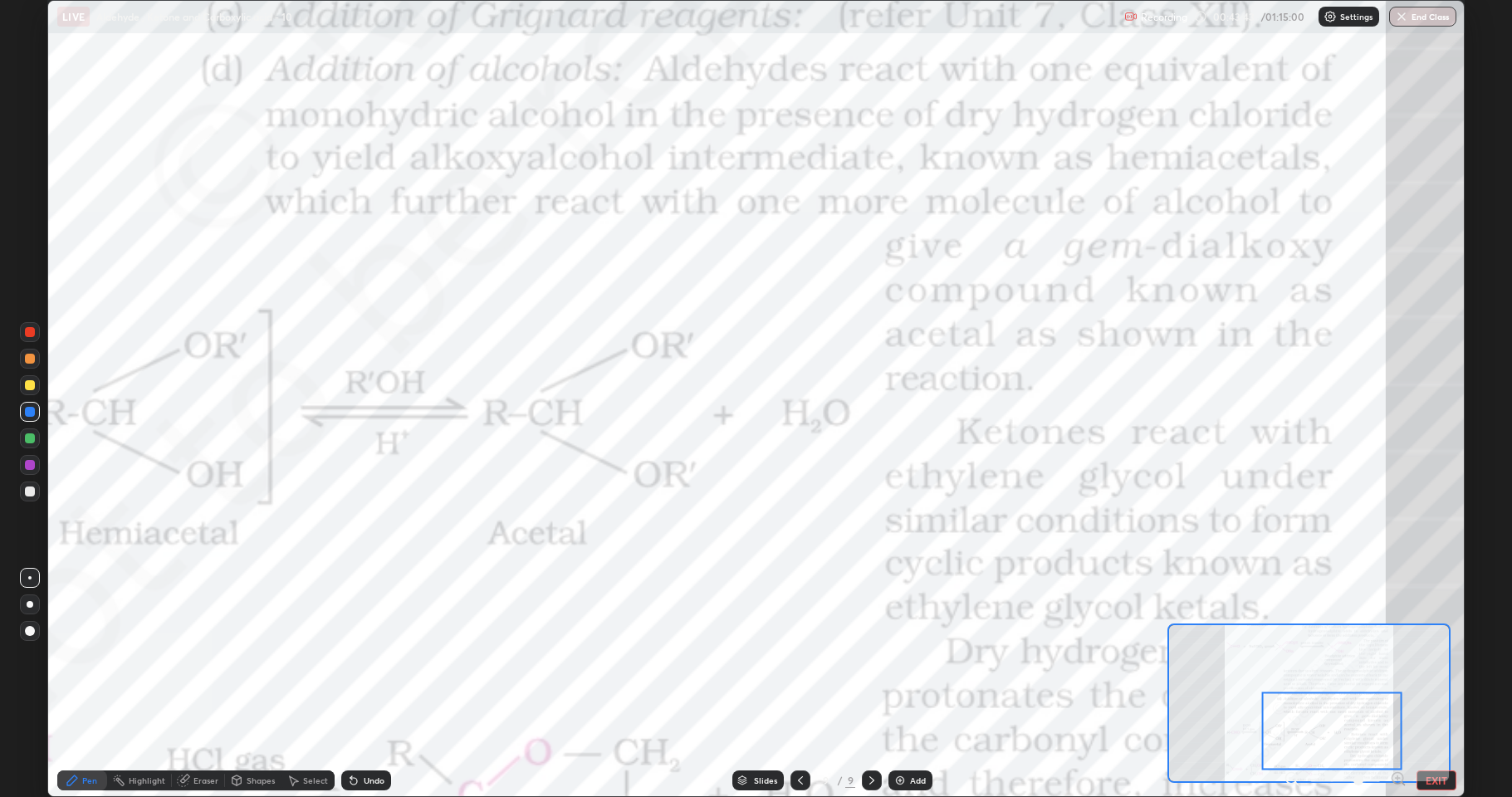
click at [32, 467] on div at bounding box center [29, 464] width 10 height 10
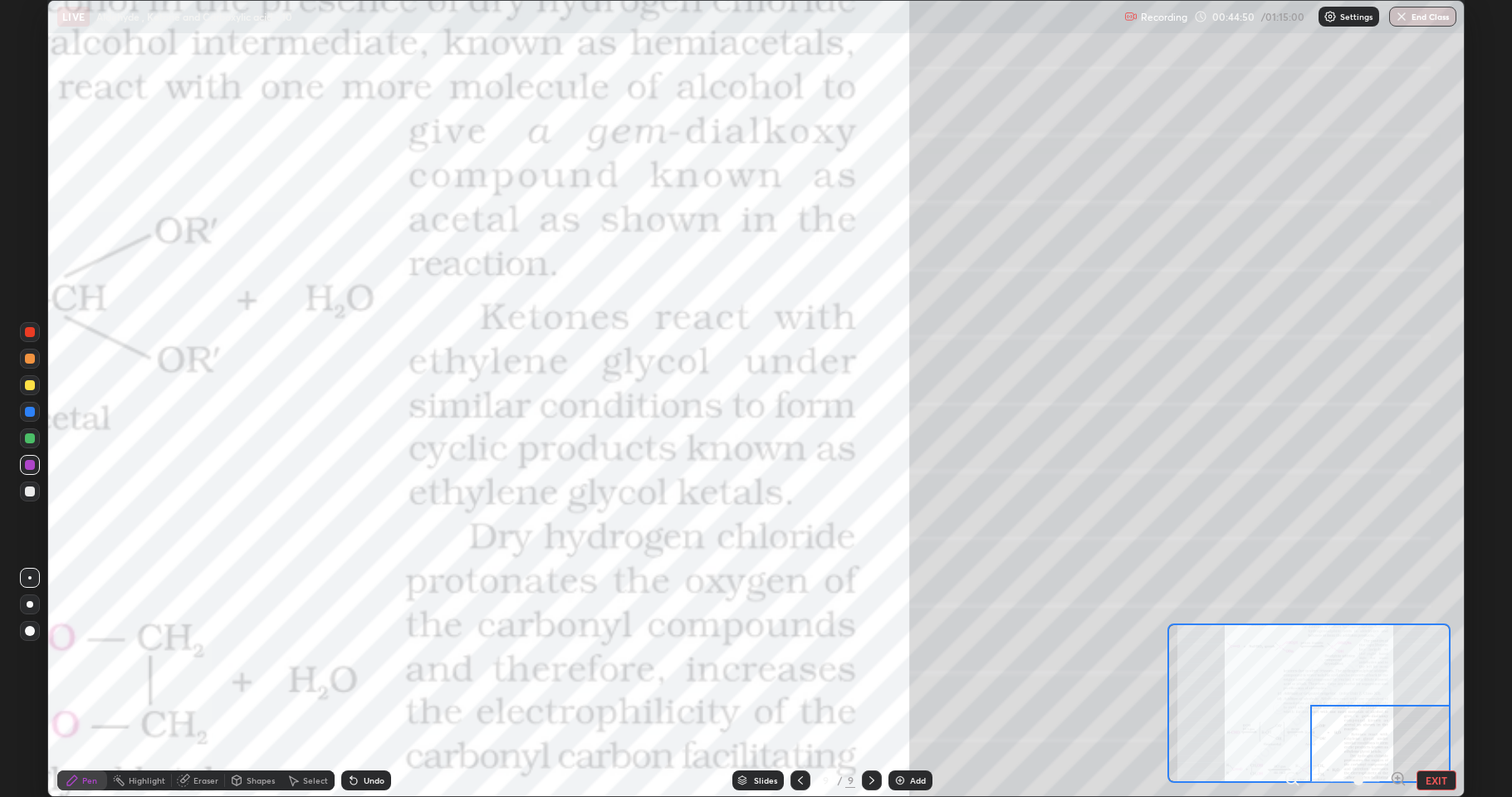
click at [28, 440] on div at bounding box center [29, 438] width 10 height 10
click at [29, 468] on div at bounding box center [29, 464] width 10 height 10
click at [29, 490] on div at bounding box center [29, 491] width 10 height 10
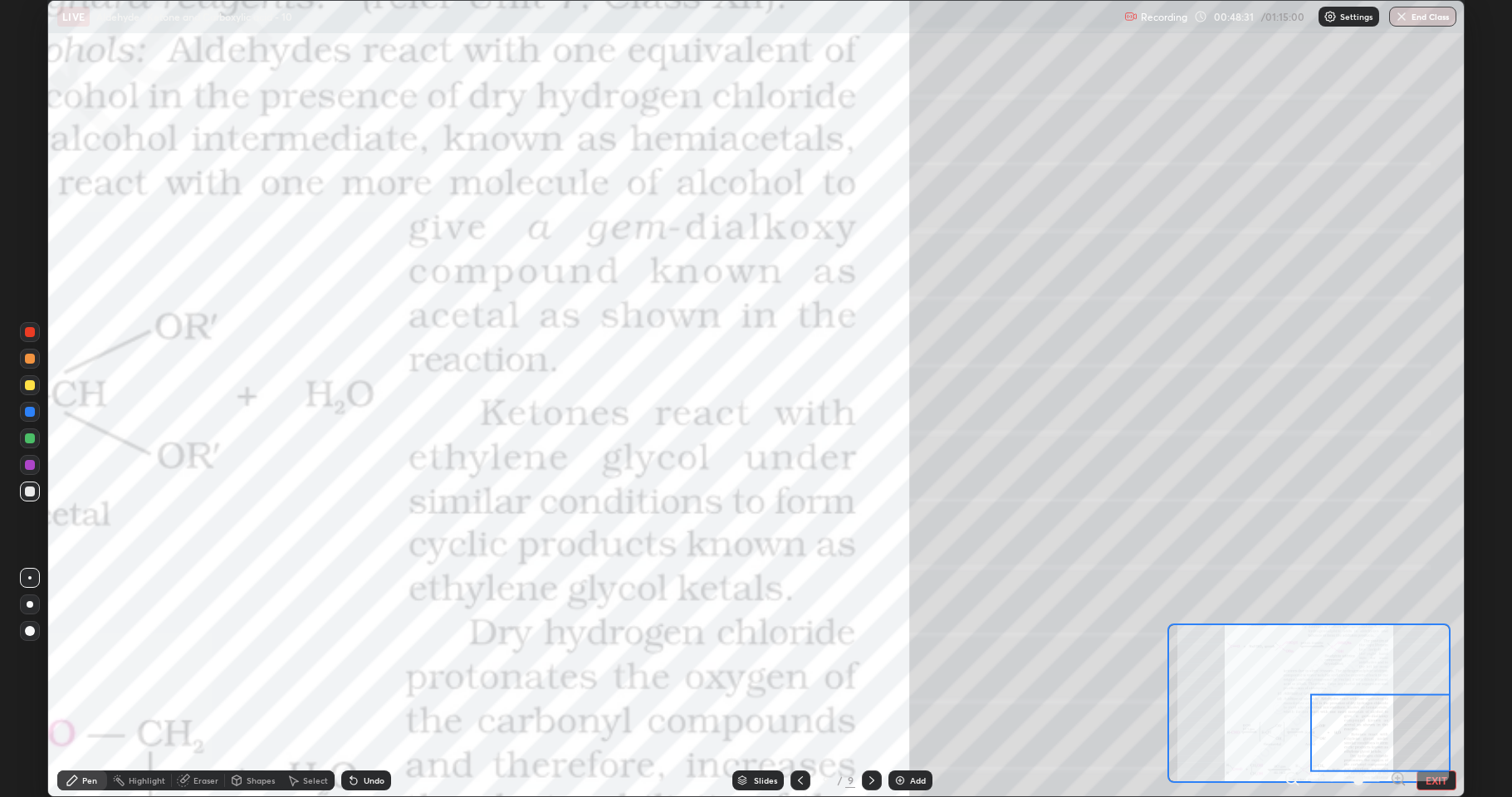
click at [1435, 656] on button "EXIT" at bounding box center [1436, 780] width 40 height 20
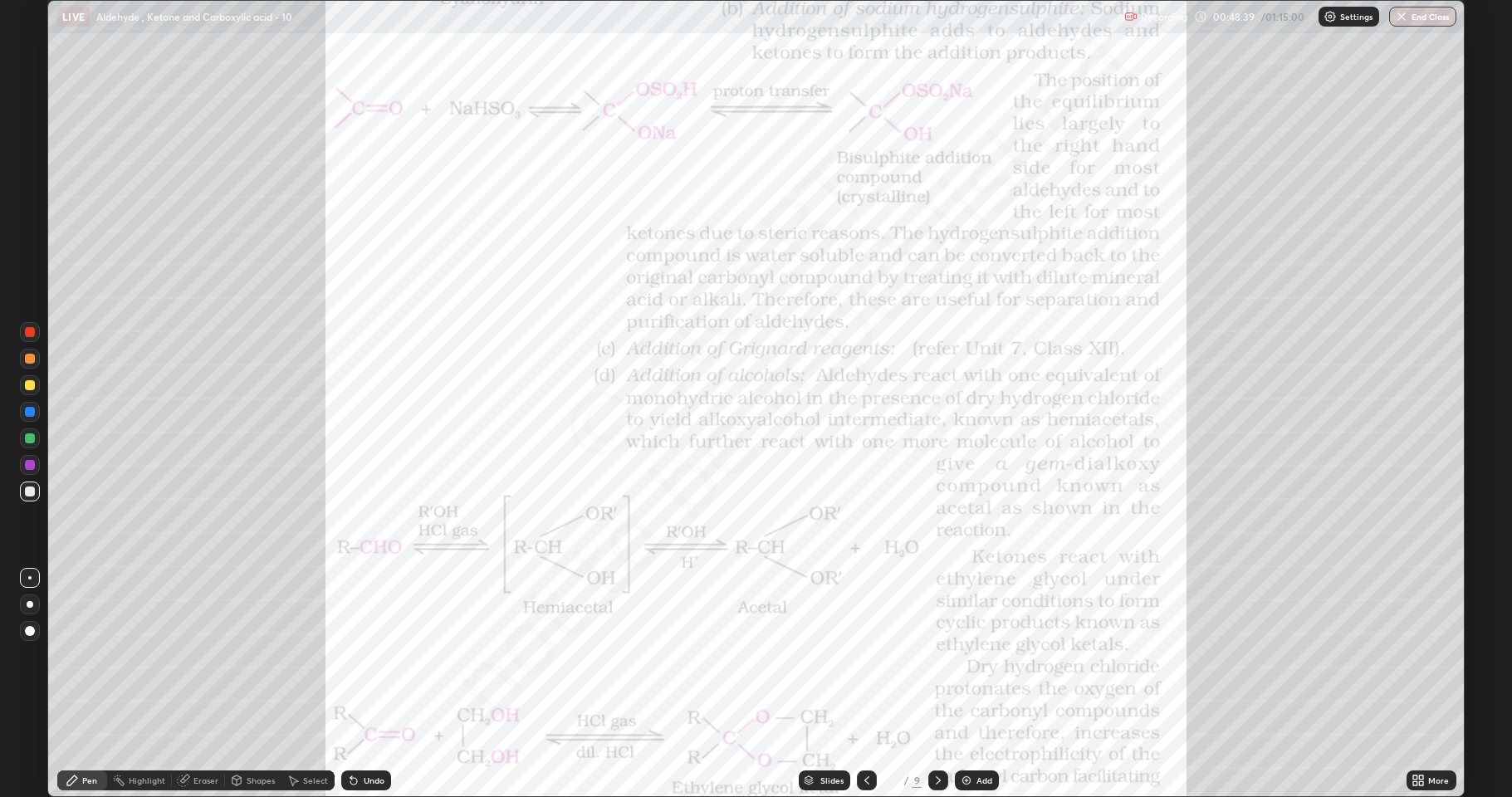
click at [967, 656] on img at bounding box center [967, 780] width 13 height 13
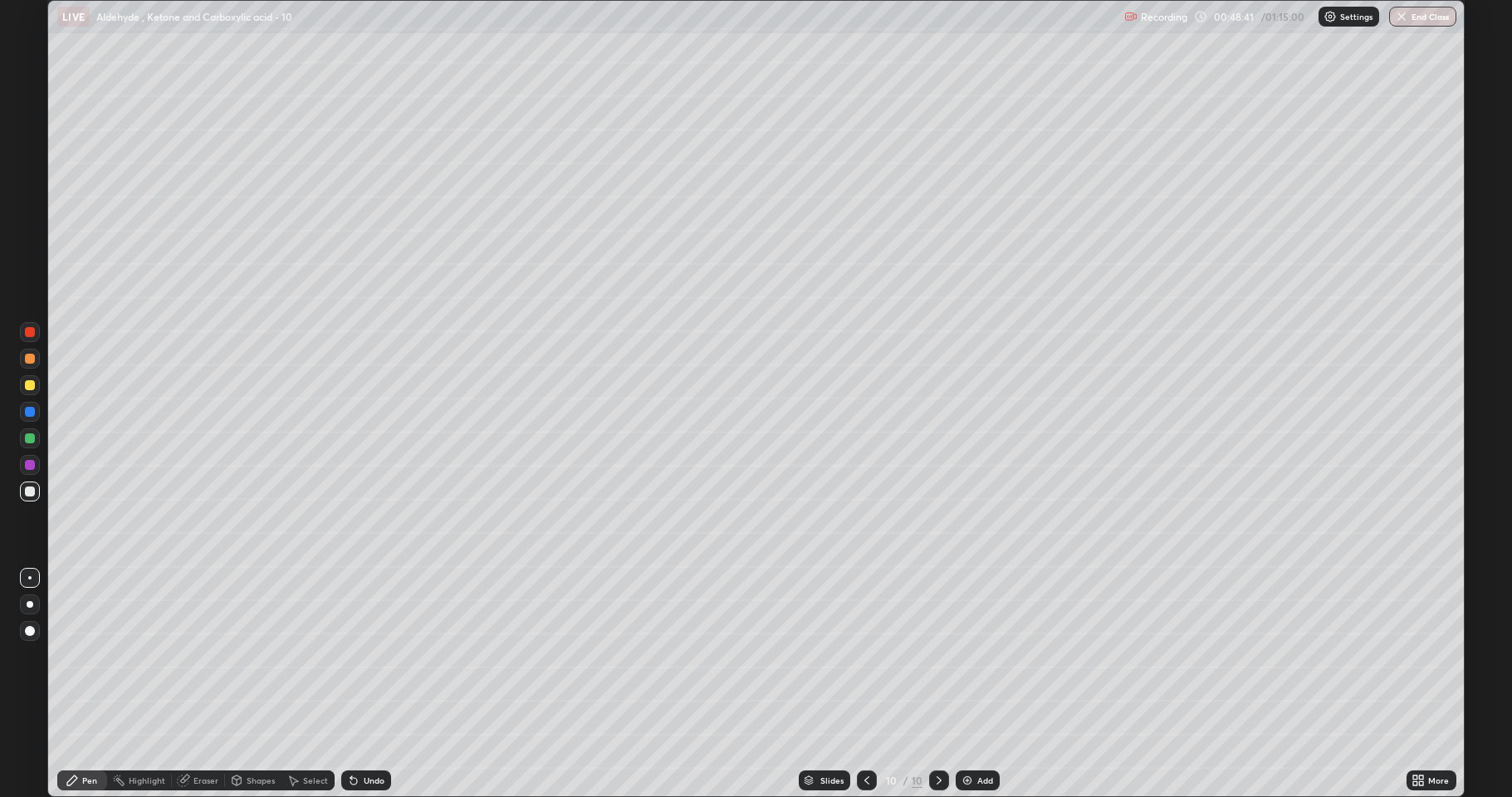
click at [30, 388] on div at bounding box center [29, 385] width 10 height 10
click at [23, 491] on div at bounding box center [30, 492] width 20 height 20
click at [30, 385] on div at bounding box center [29, 385] width 10 height 10
click at [27, 494] on div at bounding box center [29, 491] width 10 height 10
click at [34, 491] on div at bounding box center [29, 491] width 10 height 10
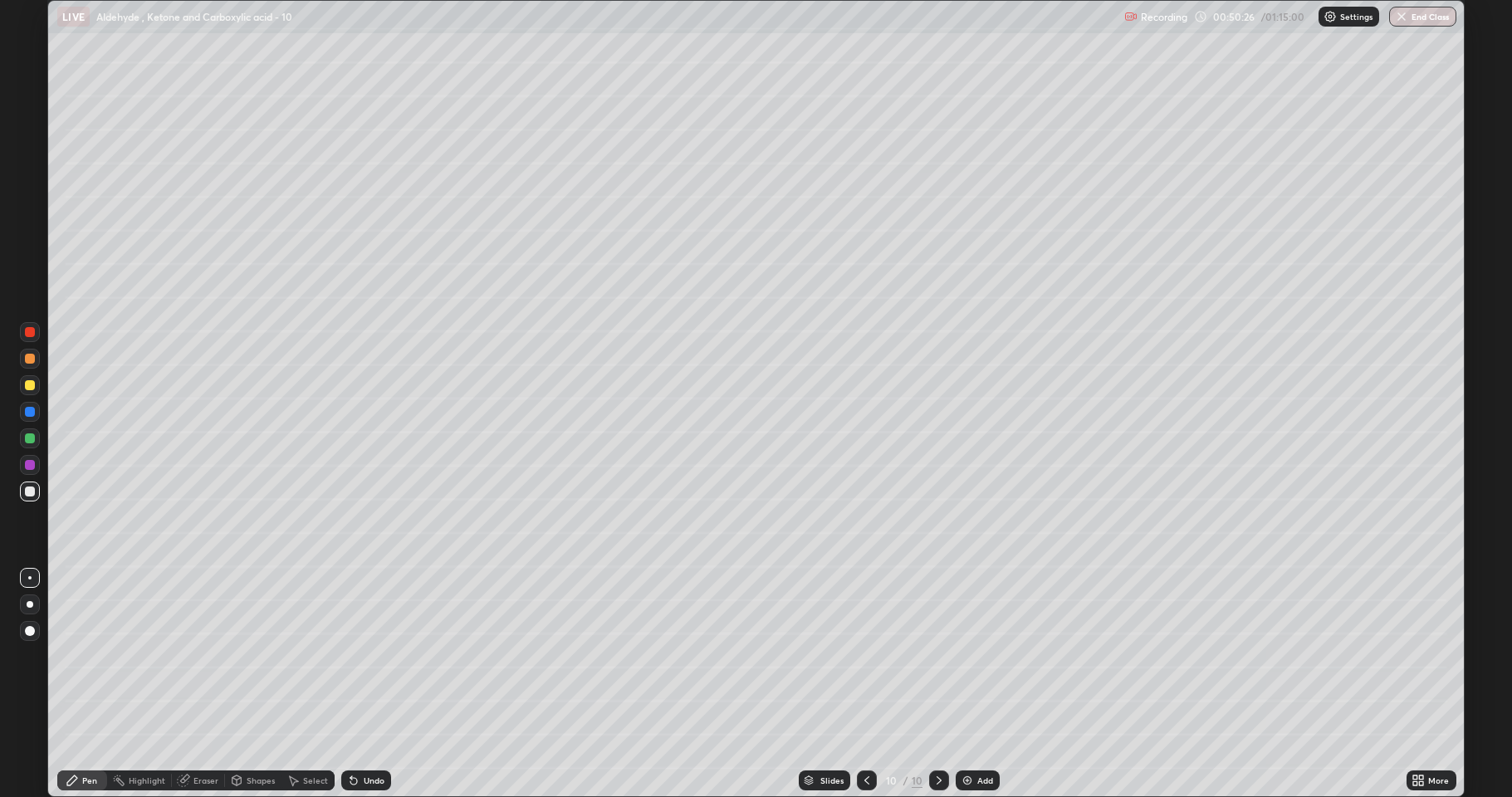
click at [32, 388] on div at bounding box center [29, 385] width 10 height 10
click at [33, 441] on div at bounding box center [29, 438] width 10 height 10
click at [29, 495] on div at bounding box center [29, 491] width 10 height 10
click at [364, 656] on div "Undo" at bounding box center [374, 780] width 21 height 8
click at [31, 438] on div at bounding box center [29, 438] width 10 height 10
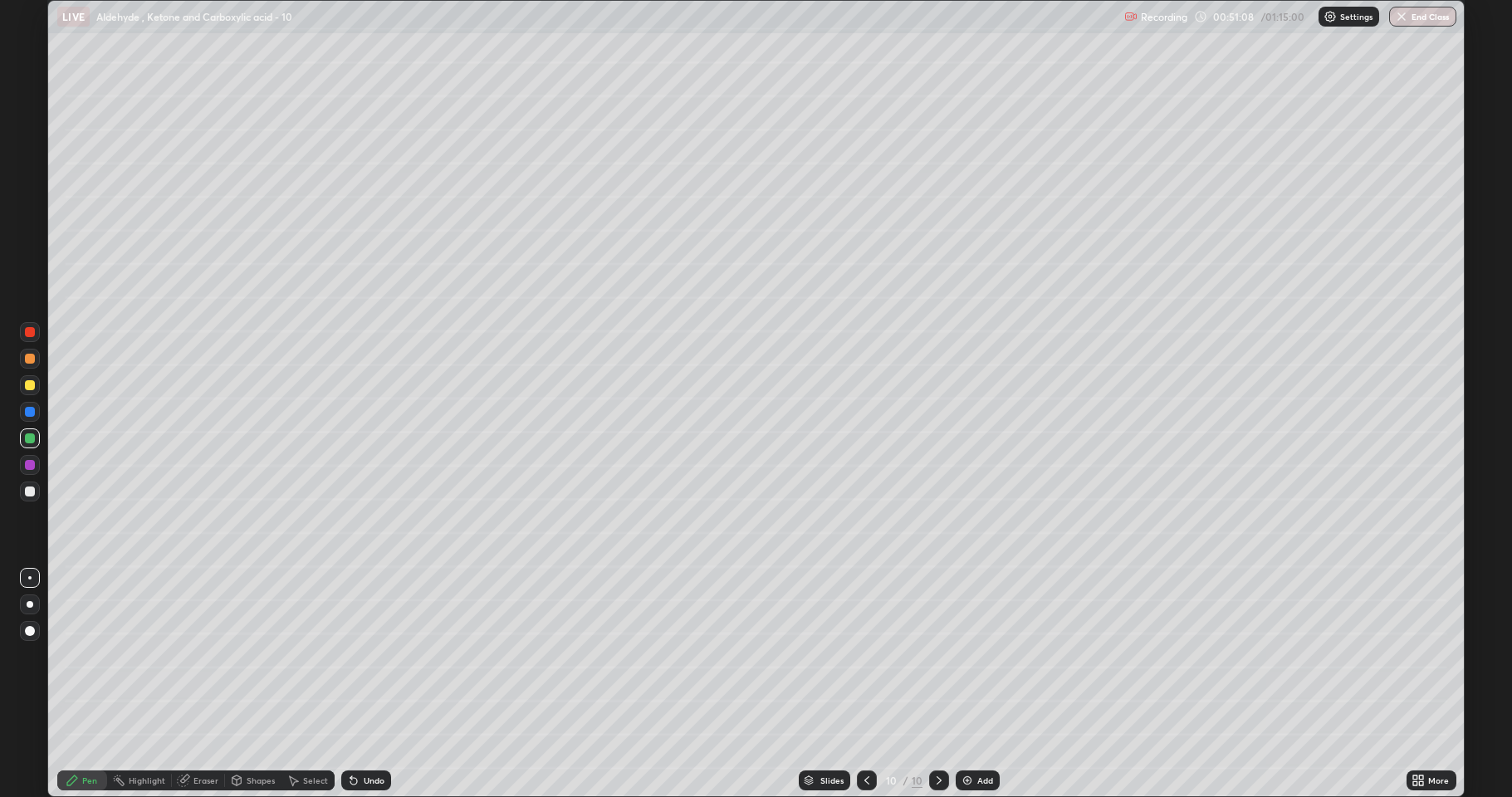
click at [32, 498] on div at bounding box center [30, 492] width 20 height 20
click at [29, 391] on div at bounding box center [30, 385] width 20 height 20
click at [33, 493] on div at bounding box center [29, 491] width 10 height 10
click at [27, 440] on div at bounding box center [29, 438] width 10 height 10
click at [1413, 656] on icon at bounding box center [1418, 780] width 13 height 13
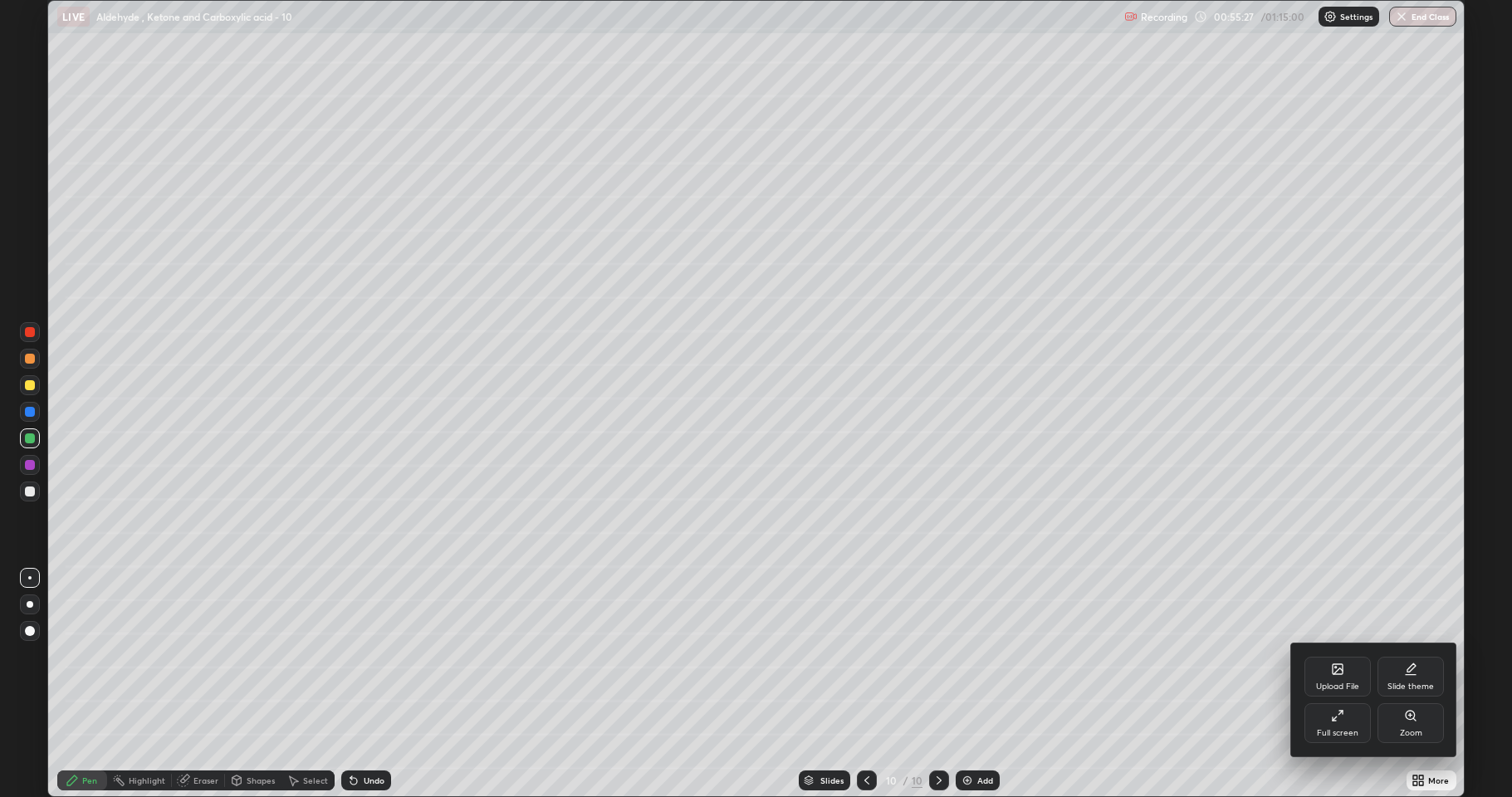
click at [1342, 656] on div "Upload File" at bounding box center [1338, 676] width 66 height 40
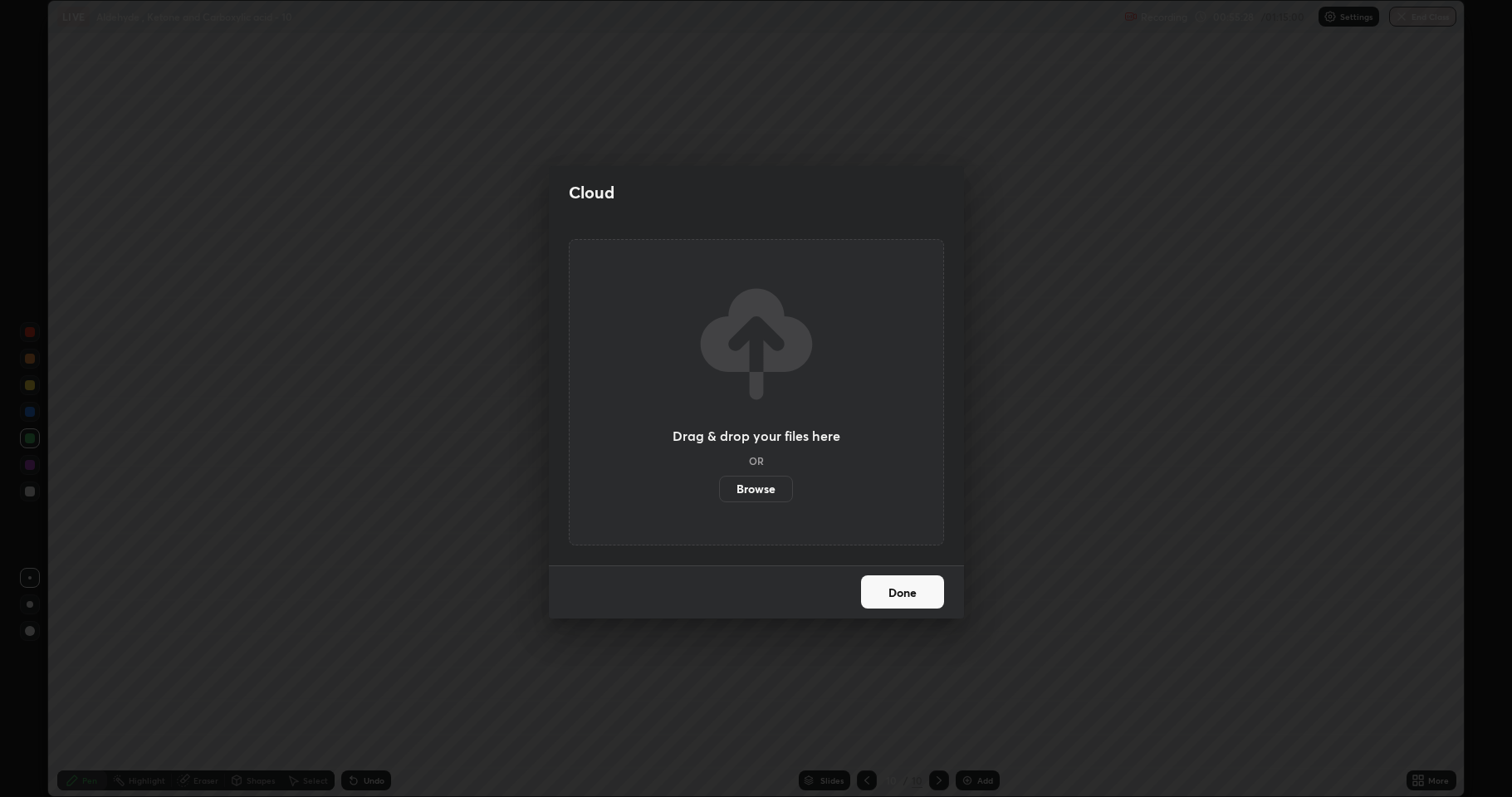
click at [766, 489] on label "Browse" at bounding box center [756, 488] width 74 height 27
click at [719, 489] on input "Browse" at bounding box center [719, 488] width 0 height 27
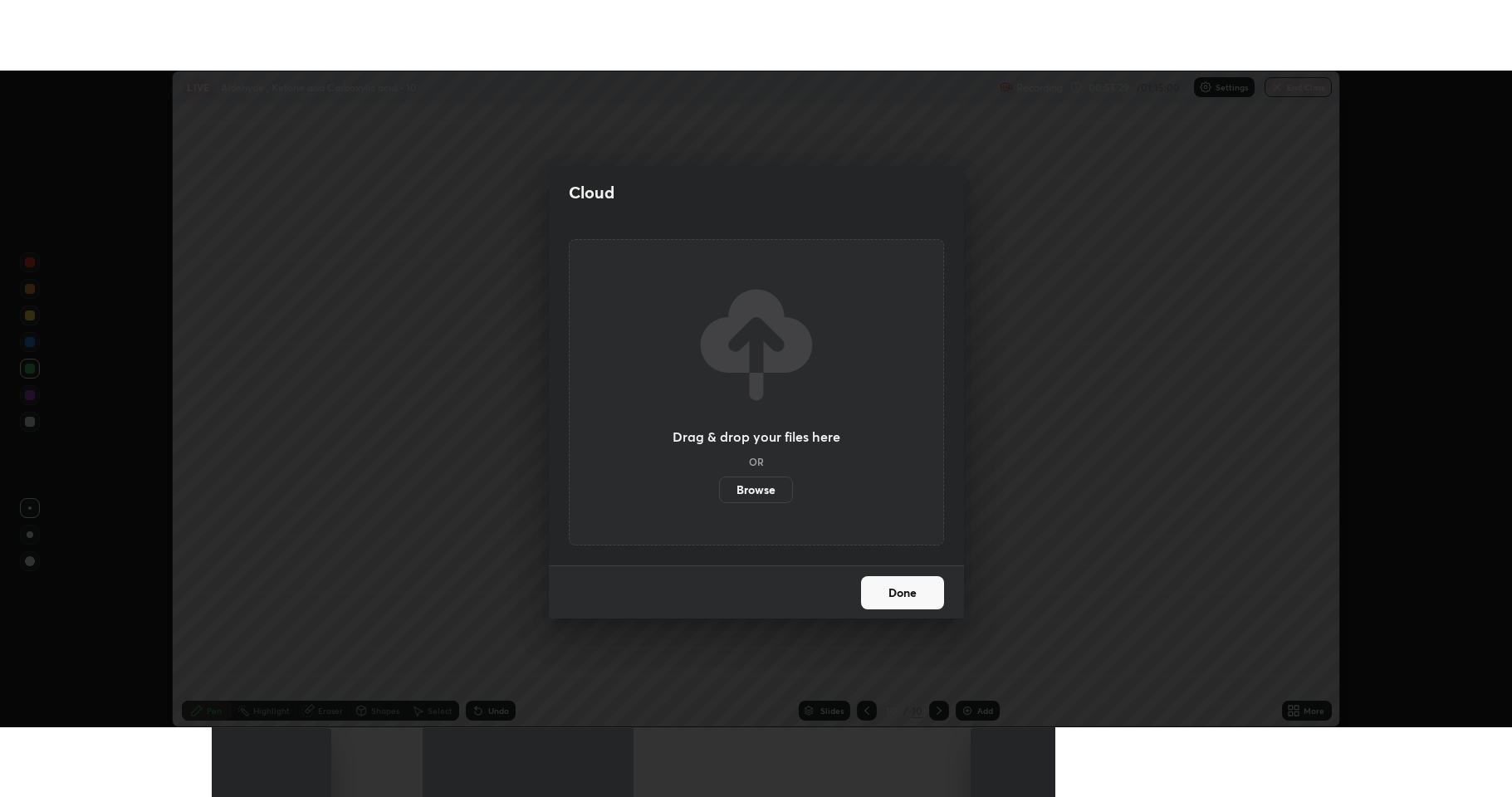
scroll to position [82368, 81513]
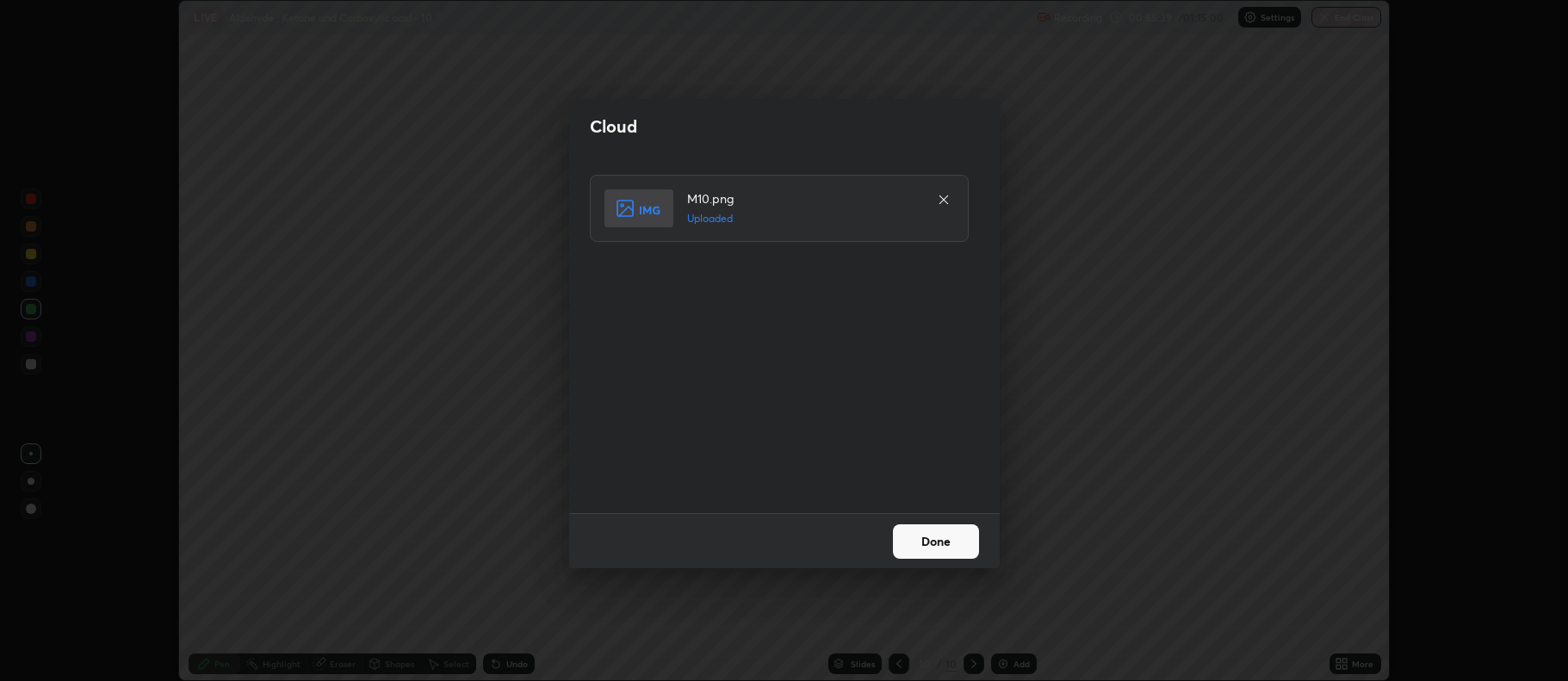
click at [958, 539] on button "Done" at bounding box center [935, 542] width 86 height 34
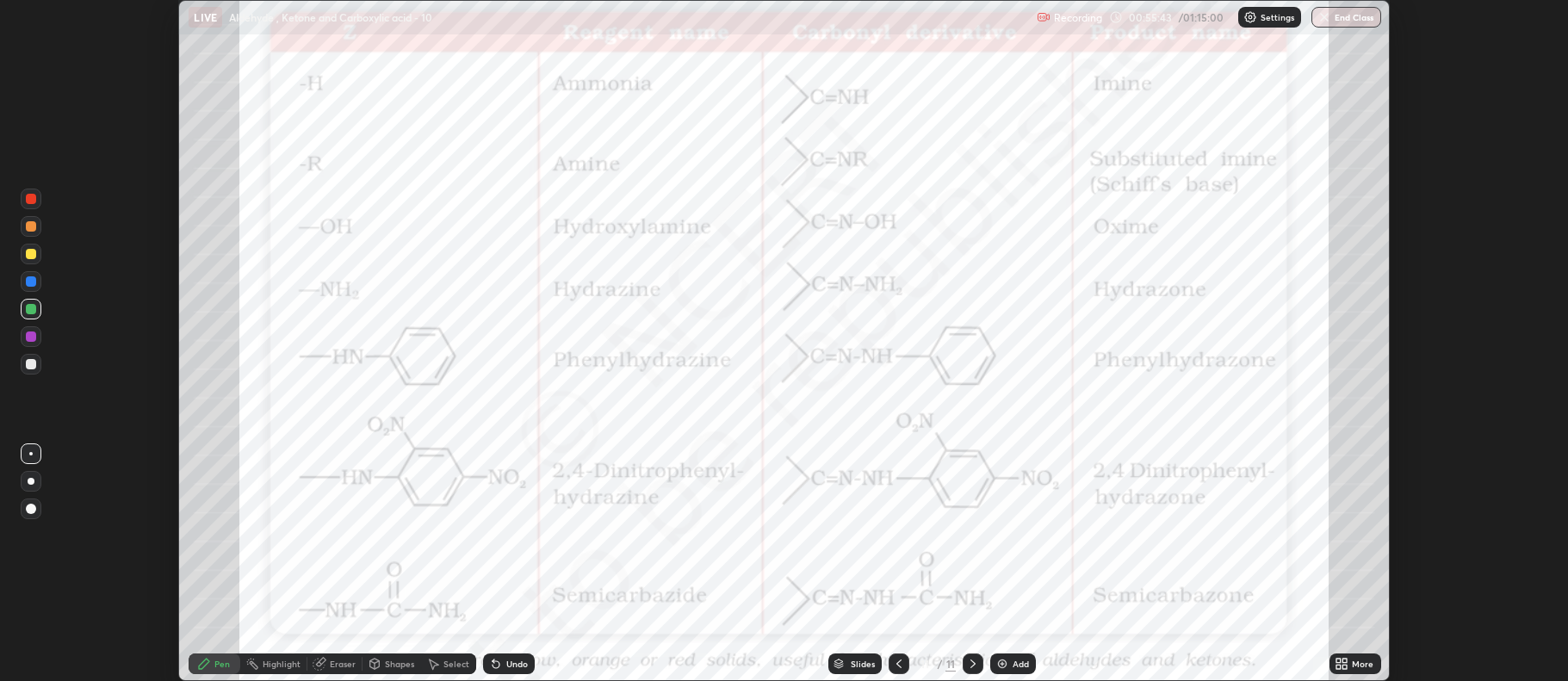
click at [1350, 660] on div "More" at bounding box center [1355, 664] width 52 height 21
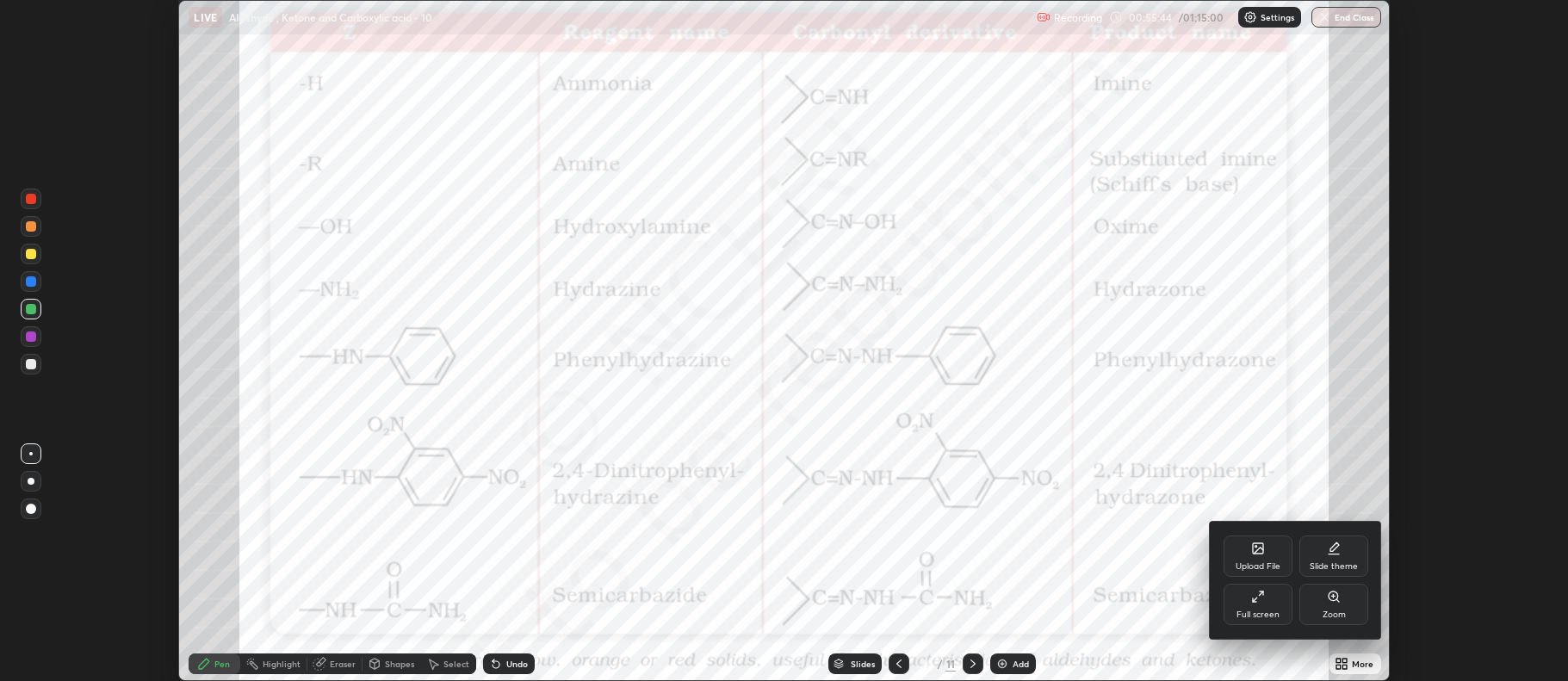
click at [1269, 603] on div "Full screen" at bounding box center [1257, 604] width 69 height 41
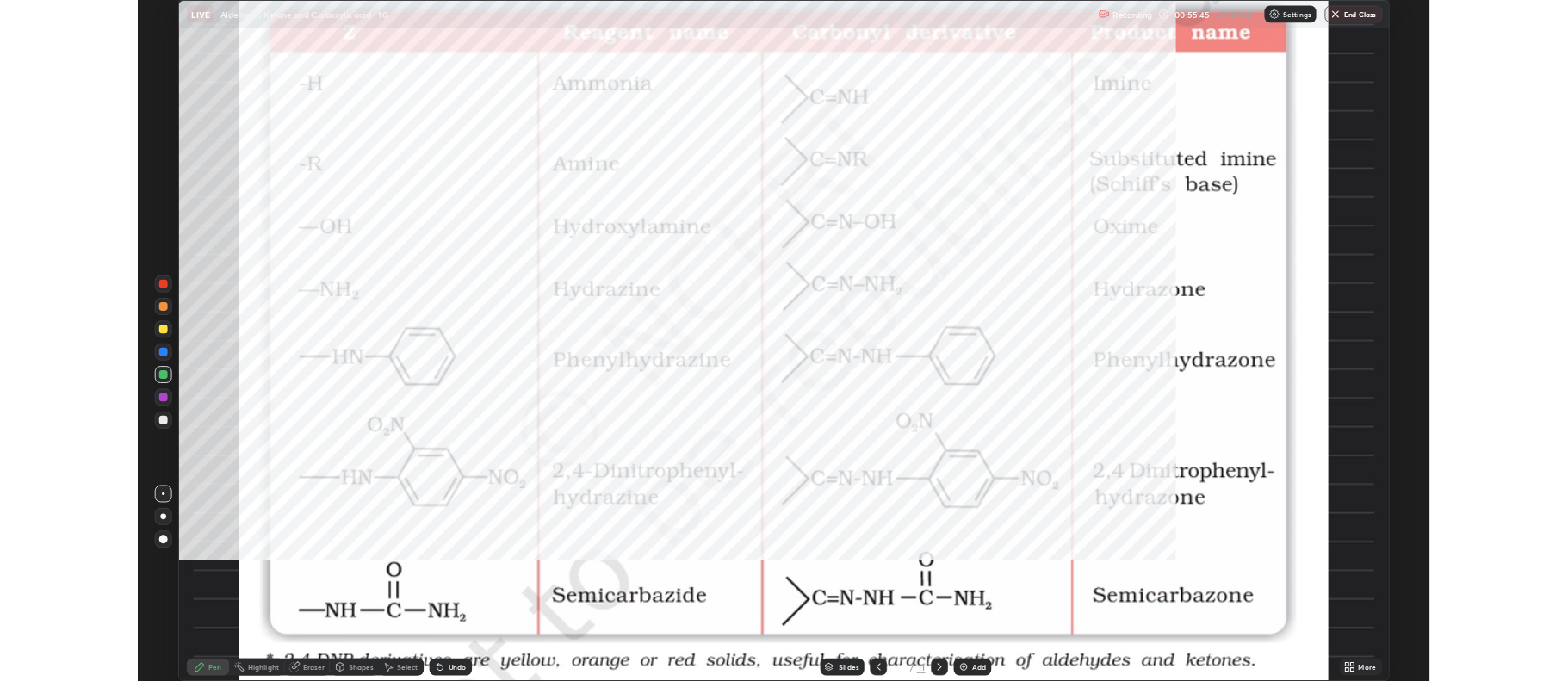
scroll to position [826, 1568]
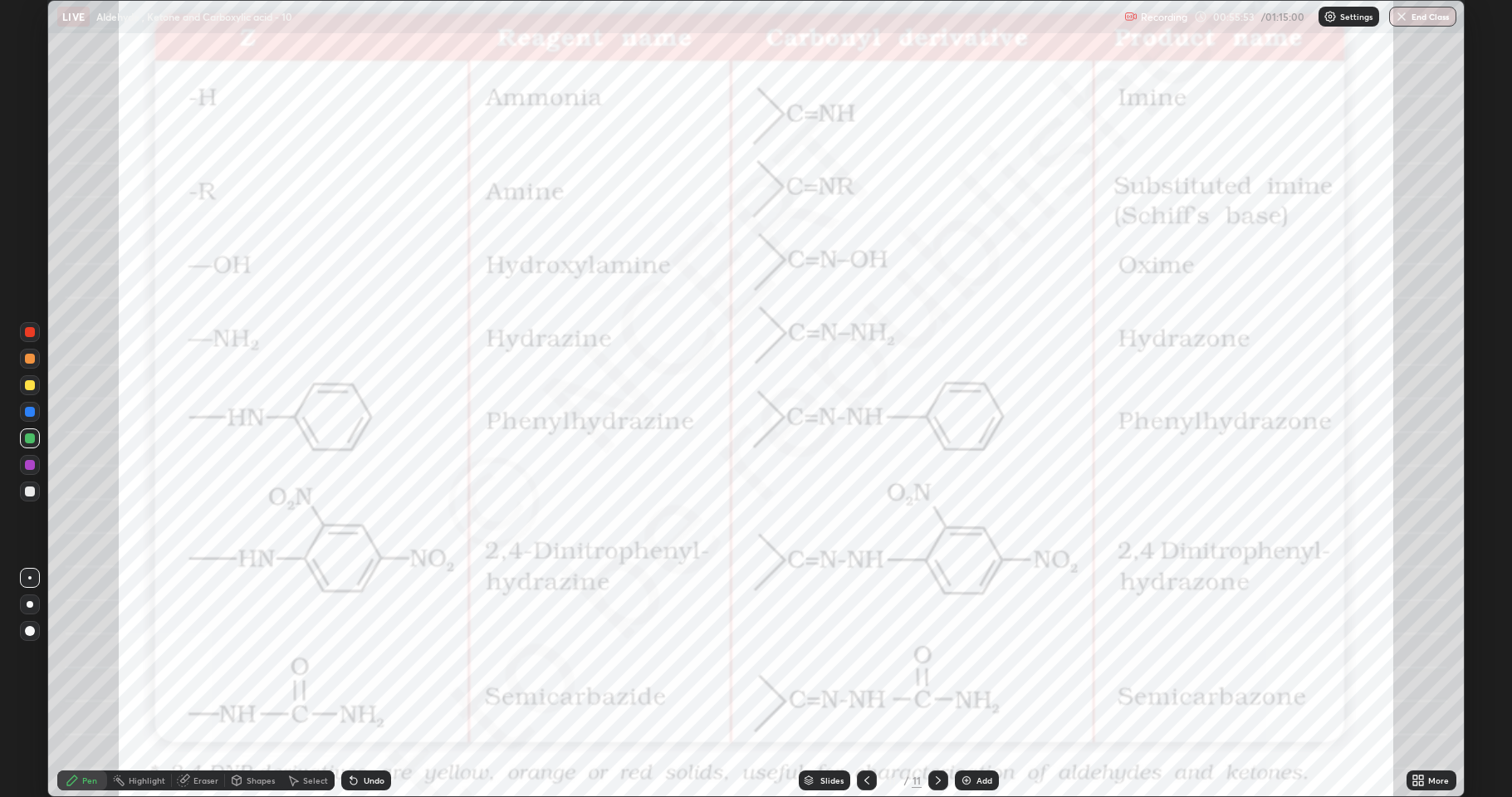
click at [34, 468] on div at bounding box center [30, 465] width 20 height 20
click at [29, 417] on div at bounding box center [30, 412] width 20 height 20
click at [33, 464] on div at bounding box center [29, 464] width 10 height 10
click at [1422, 656] on icon at bounding box center [1422, 783] width 5 height 5
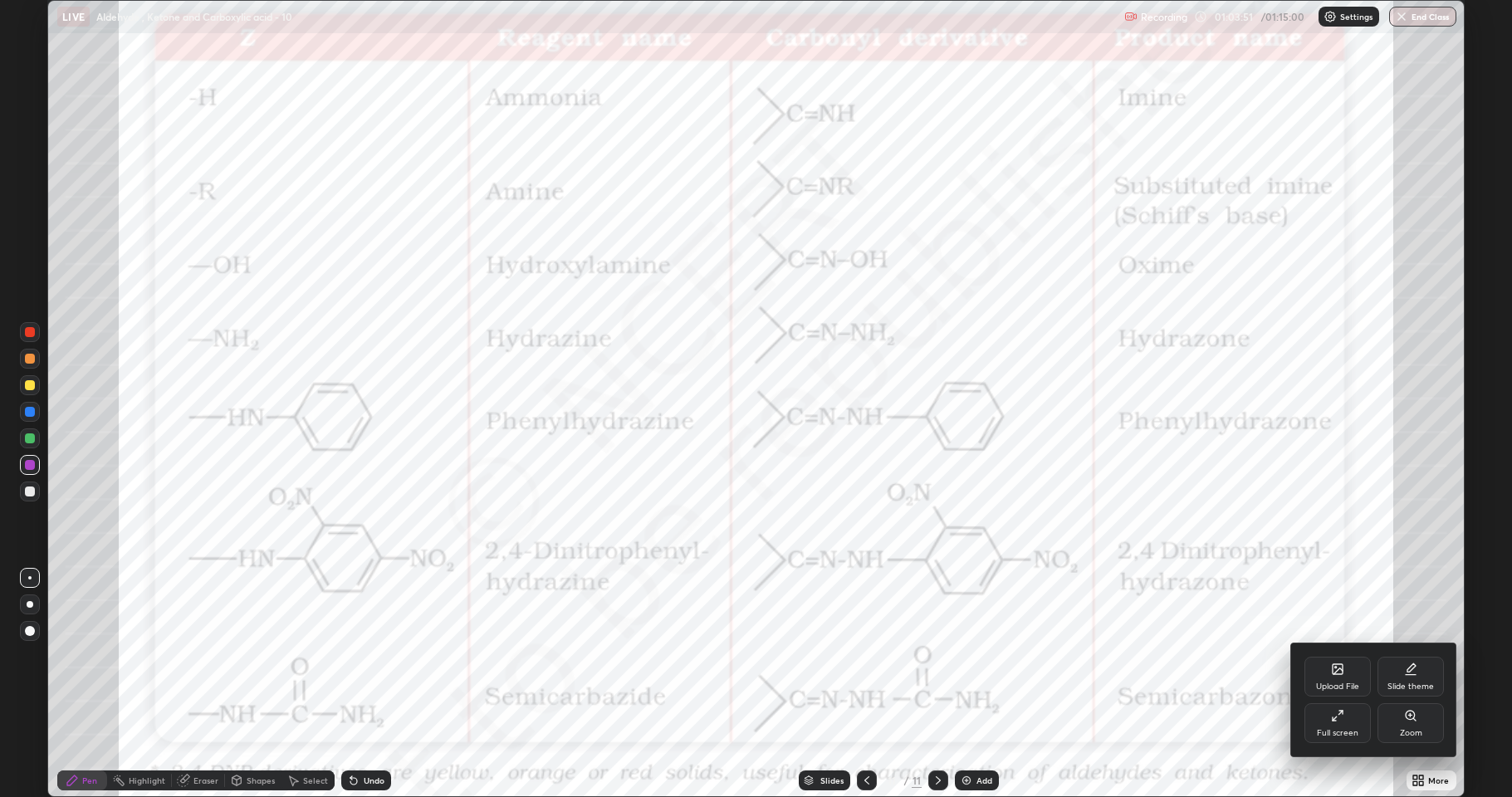
click at [1339, 656] on div "Upload File" at bounding box center [1338, 676] width 66 height 40
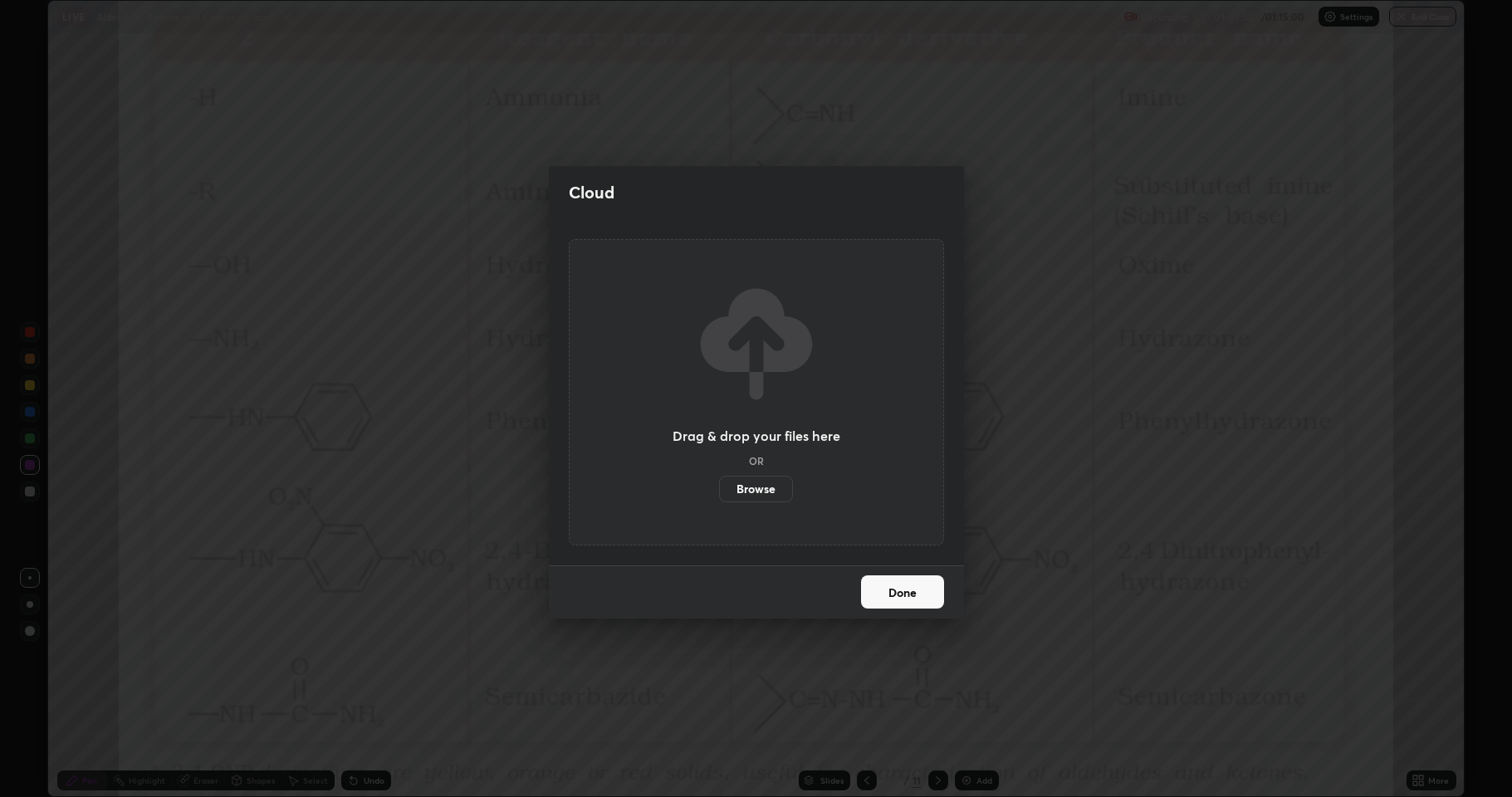
click at [763, 495] on label "Browse" at bounding box center [756, 488] width 74 height 27
click at [719, 495] on input "Browse" at bounding box center [719, 488] width 0 height 27
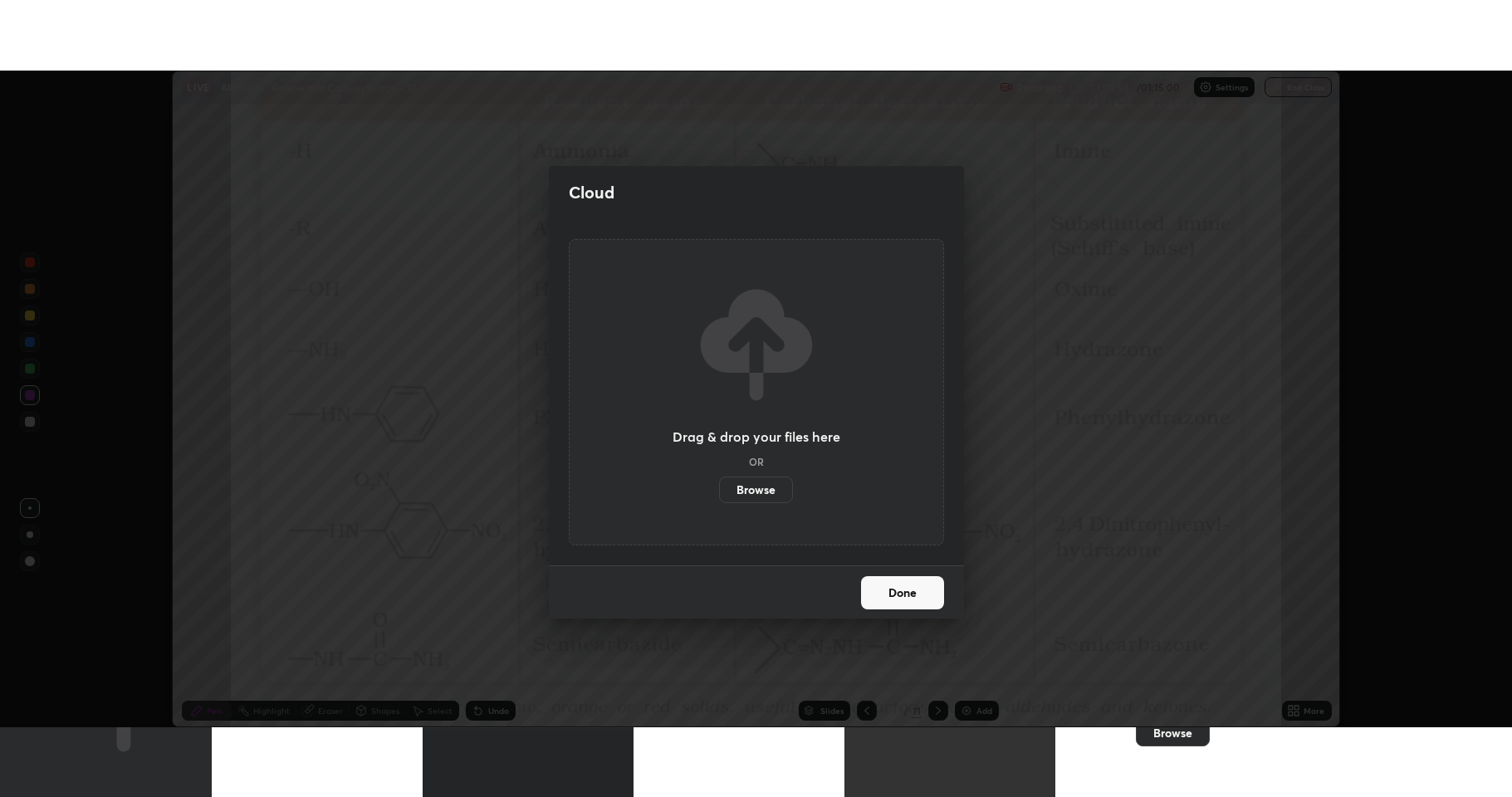
scroll to position [82368, 81513]
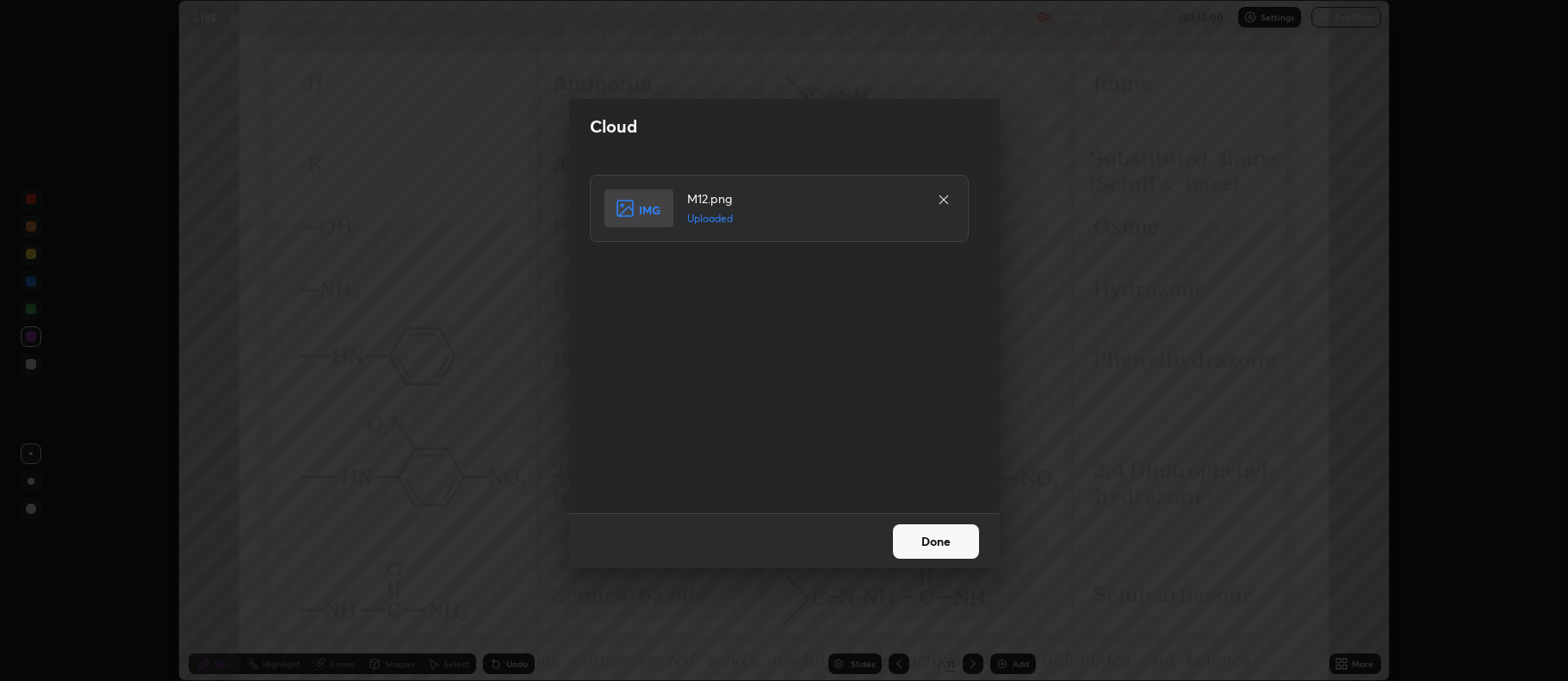
click at [942, 543] on button "Done" at bounding box center [935, 542] width 86 height 34
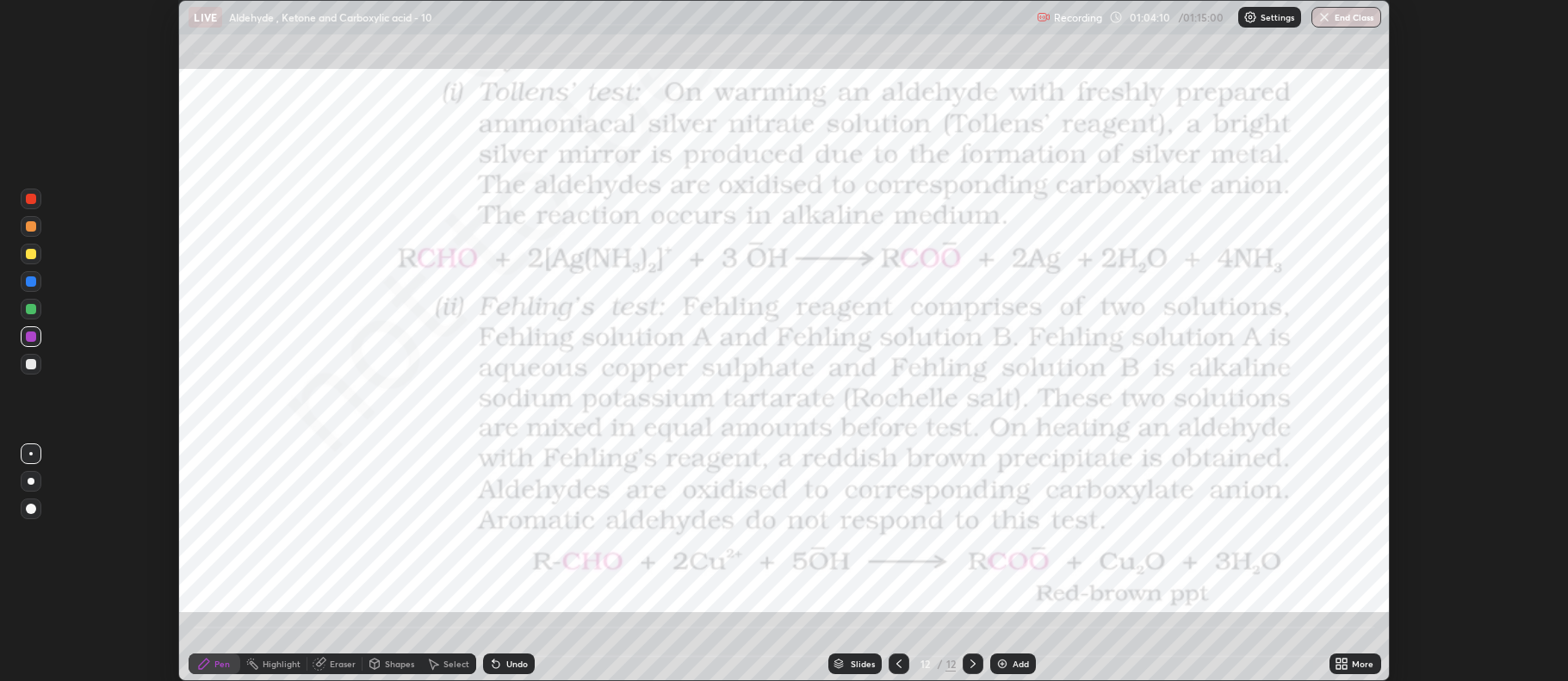
click at [1358, 665] on div "More" at bounding box center [1363, 663] width 22 height 9
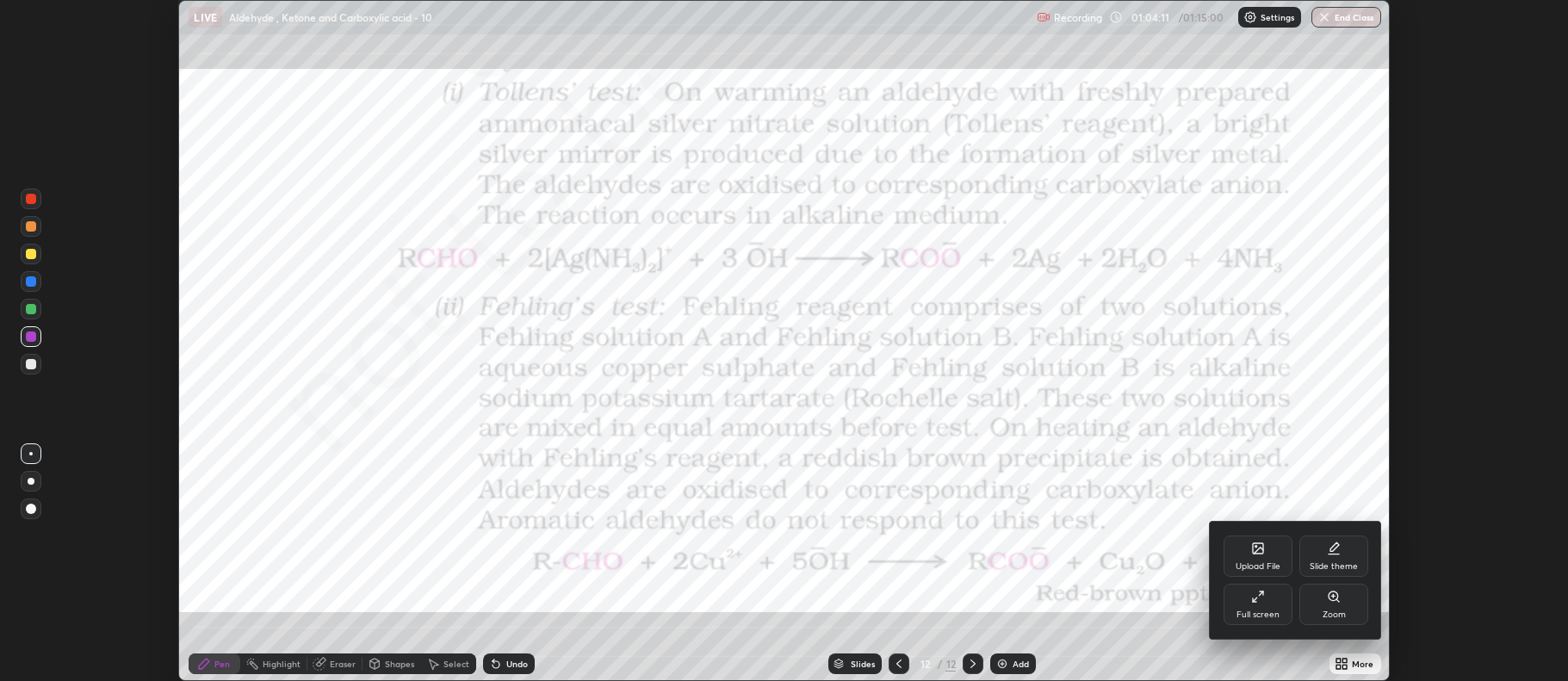
click at [1266, 603] on div "Full screen" at bounding box center [1257, 604] width 69 height 41
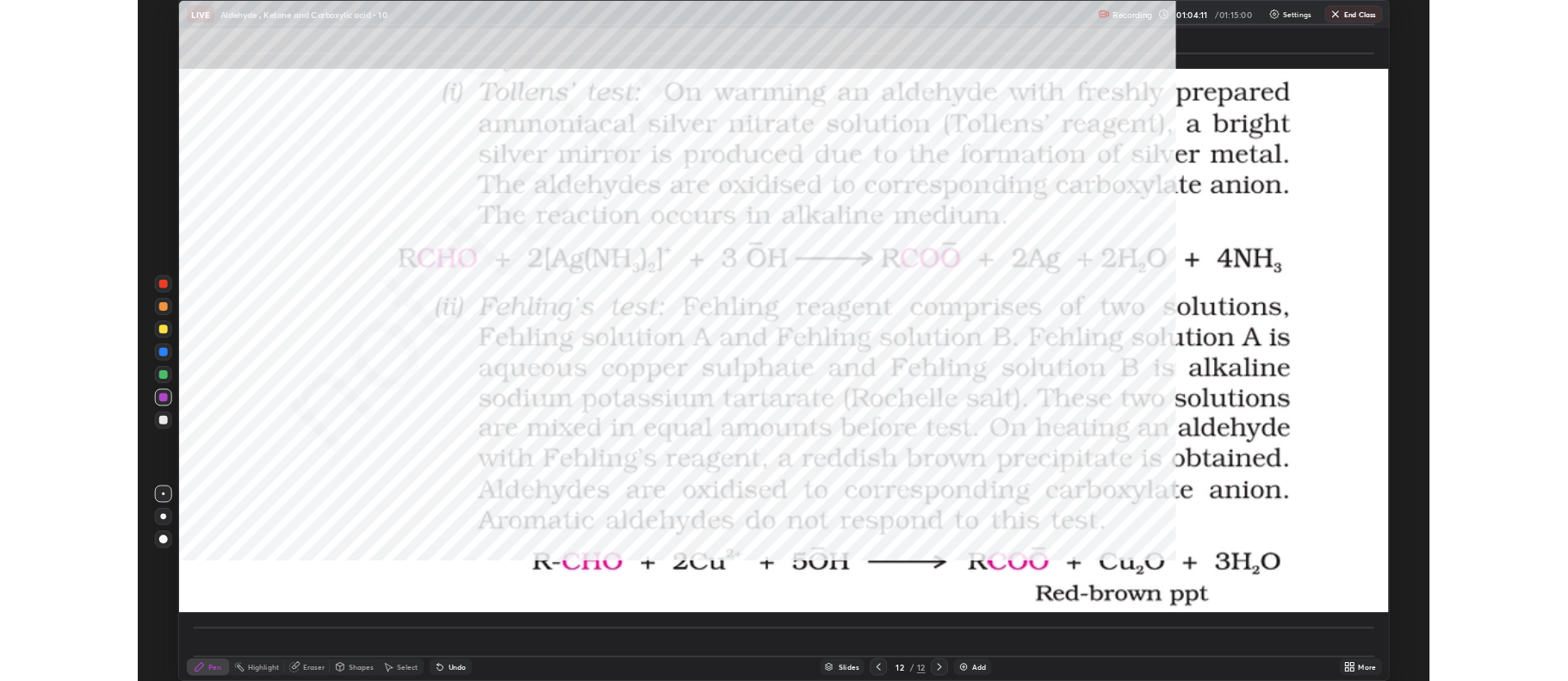
scroll to position [826, 1568]
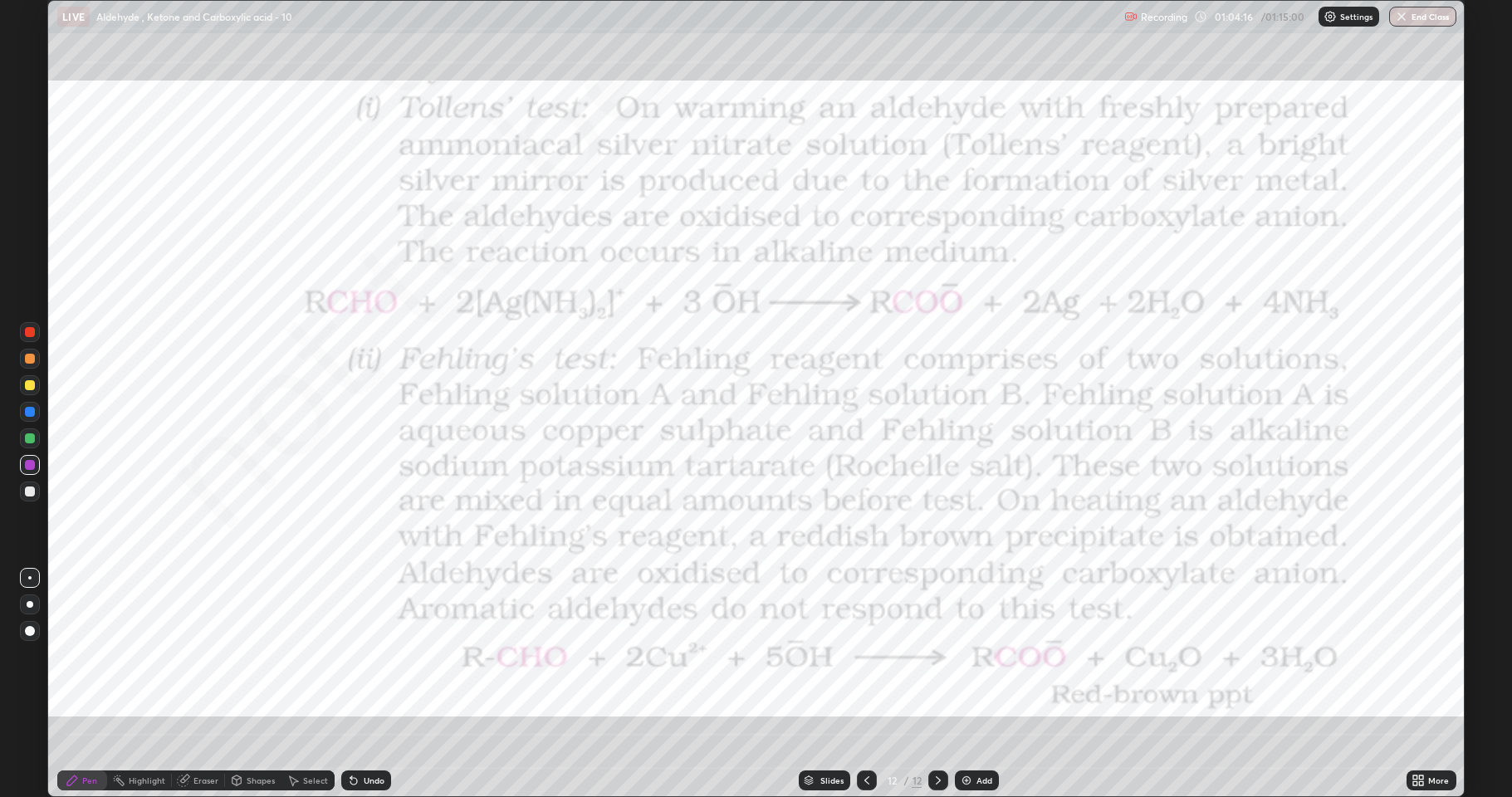
click at [30, 469] on div at bounding box center [29, 464] width 10 height 10
click at [29, 388] on div at bounding box center [29, 385] width 10 height 10
click at [26, 462] on div at bounding box center [29, 464] width 10 height 10
click at [257, 656] on div "Shapes" at bounding box center [252, 780] width 56 height 20
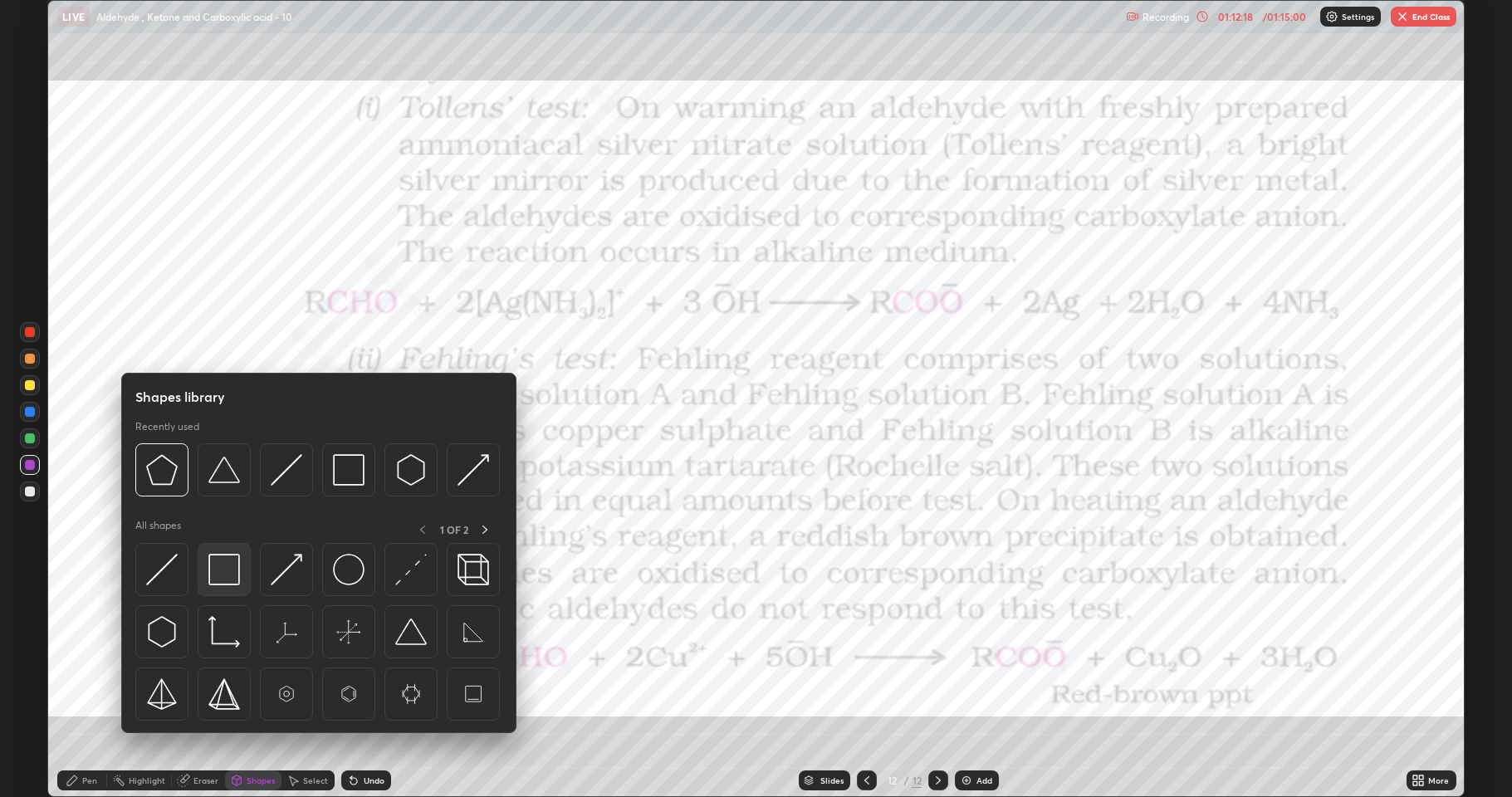
click at [230, 571] on img at bounding box center [224, 569] width 31 height 31
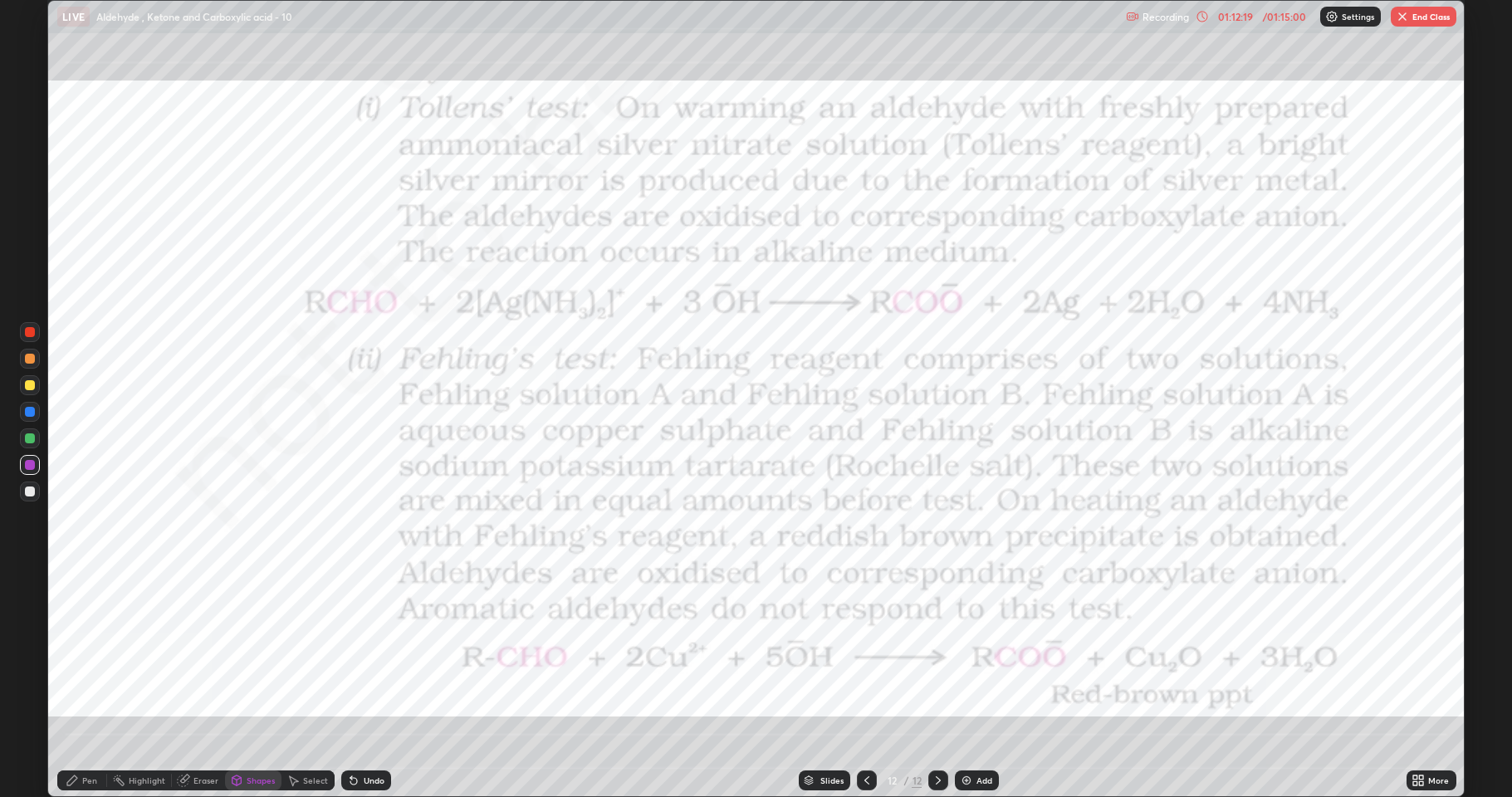
click at [33, 446] on div at bounding box center [30, 439] width 20 height 20
click at [29, 467] on div at bounding box center [29, 464] width 10 height 10
click at [92, 656] on div "Pen" at bounding box center [89, 780] width 15 height 8
click at [28, 492] on div at bounding box center [29, 491] width 10 height 10
click at [29, 390] on div at bounding box center [29, 385] width 10 height 10
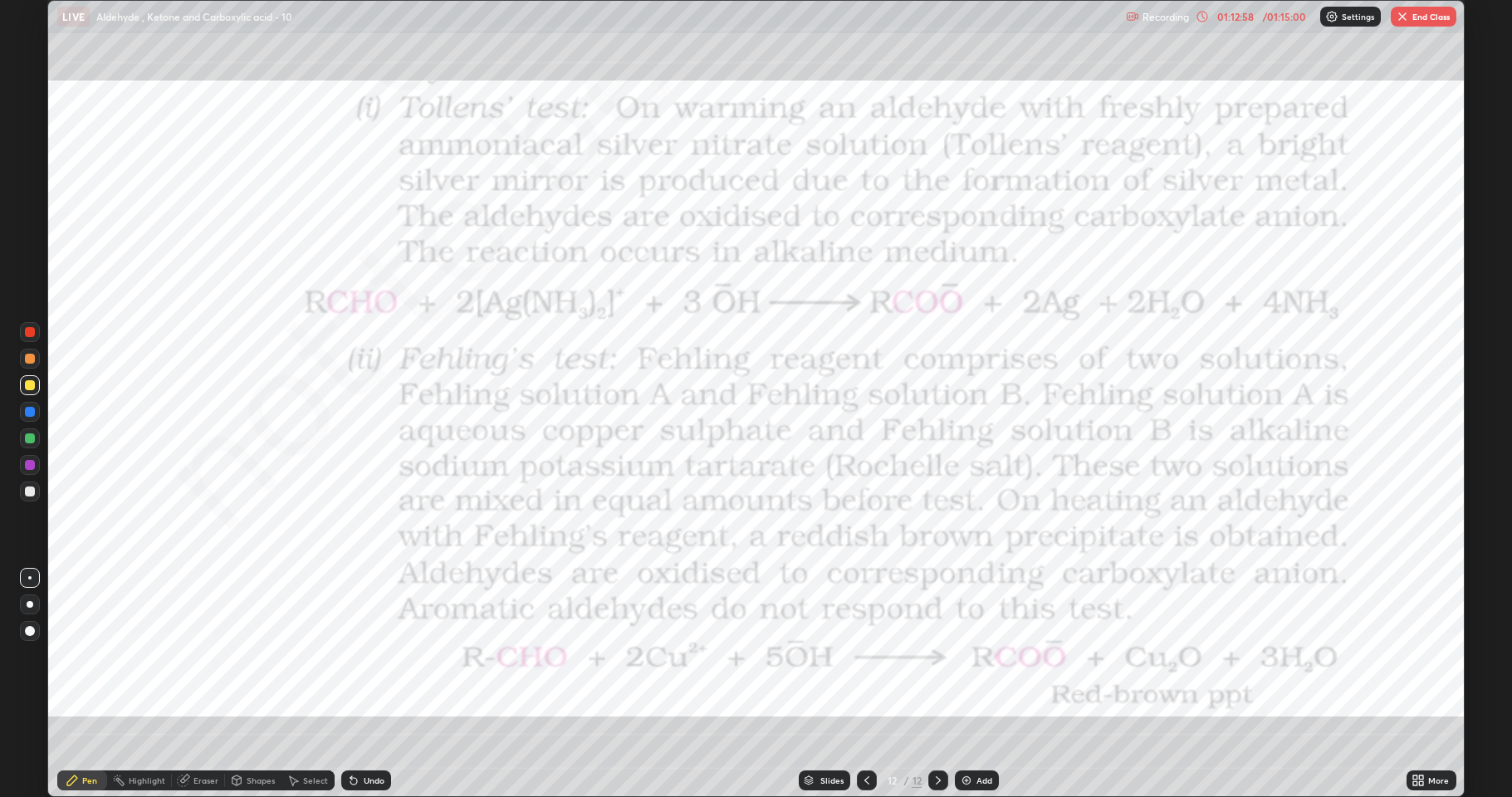
click at [966, 656] on img at bounding box center [967, 780] width 13 height 13
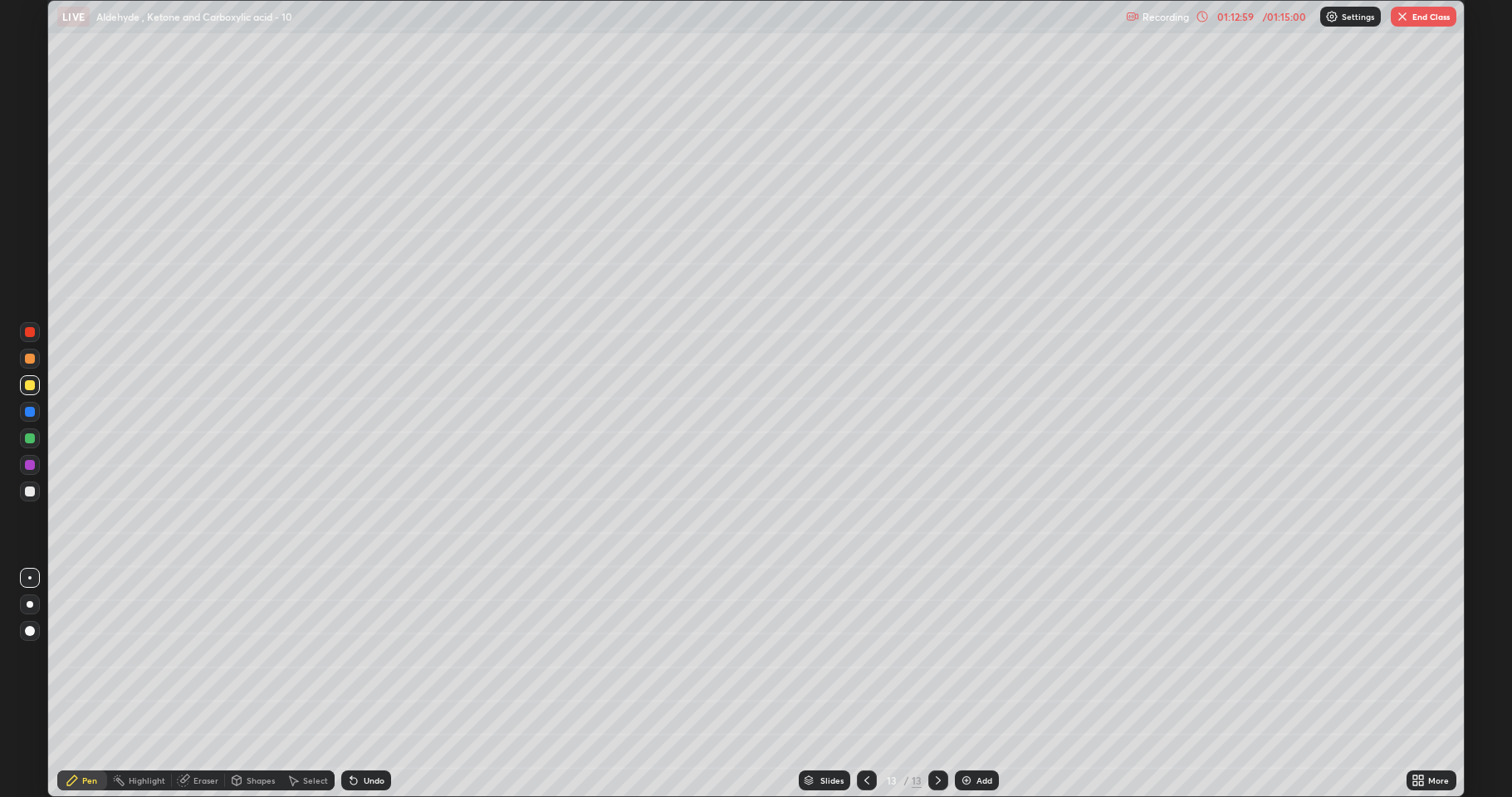
click at [33, 494] on div at bounding box center [29, 491] width 10 height 10
click at [29, 387] on div at bounding box center [29, 385] width 10 height 10
click at [9, 656] on div "Setting up your live class" at bounding box center [756, 398] width 1512 height 797
click at [29, 467] on div at bounding box center [29, 464] width 10 height 10
click at [25, 387] on div at bounding box center [29, 385] width 10 height 10
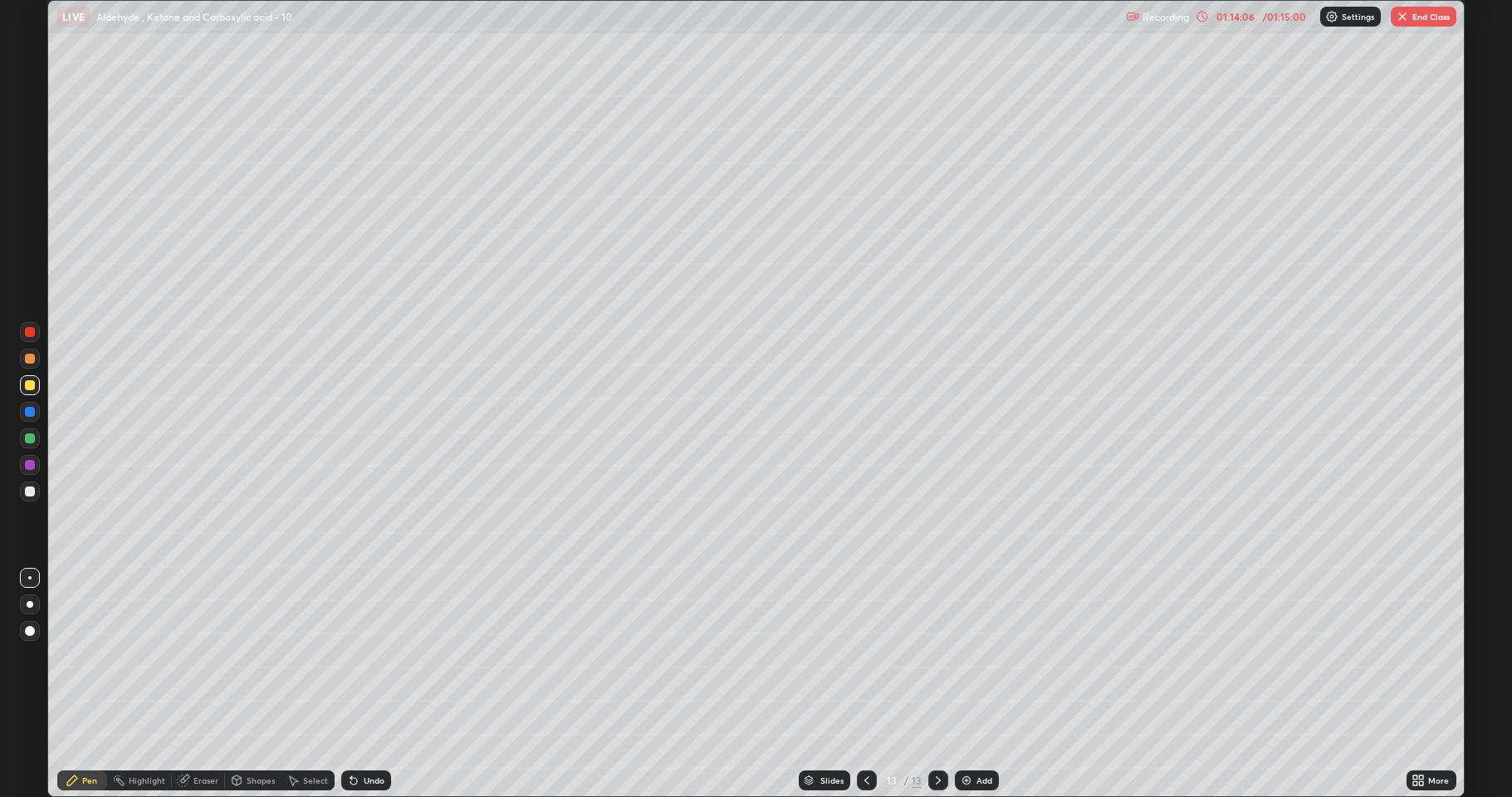
click at [30, 439] on div at bounding box center [29, 438] width 10 height 10
click at [29, 494] on div at bounding box center [29, 491] width 10 height 10
click at [27, 417] on div at bounding box center [30, 412] width 20 height 20
click at [28, 441] on div at bounding box center [29, 438] width 10 height 10
click at [30, 494] on div at bounding box center [29, 491] width 10 height 10
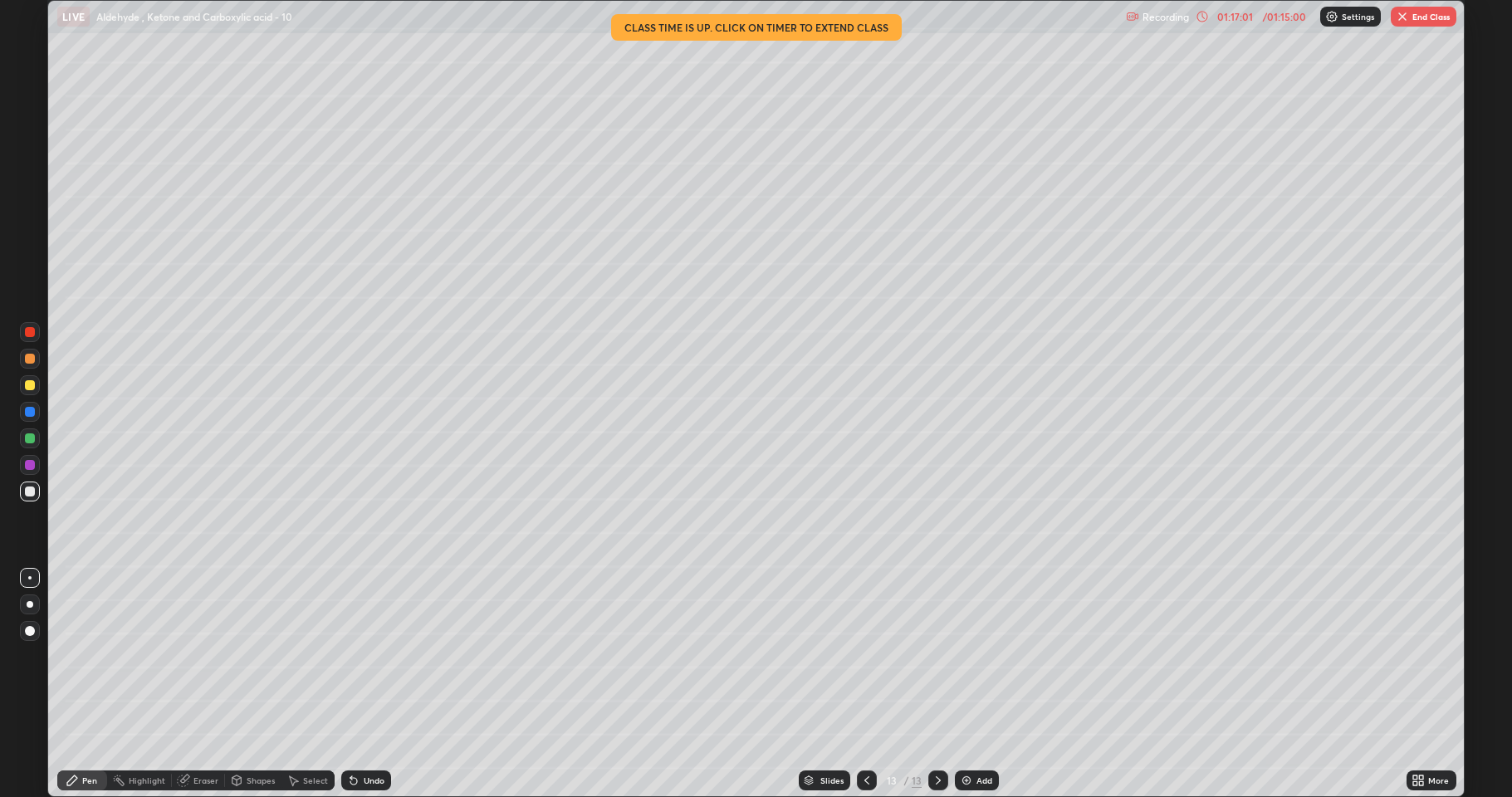
click at [29, 385] on div at bounding box center [29, 385] width 10 height 10
click at [26, 494] on div at bounding box center [29, 491] width 10 height 10
click at [30, 440] on div at bounding box center [29, 438] width 10 height 10
click at [1435, 20] on button "End Class" at bounding box center [1423, 17] width 65 height 20
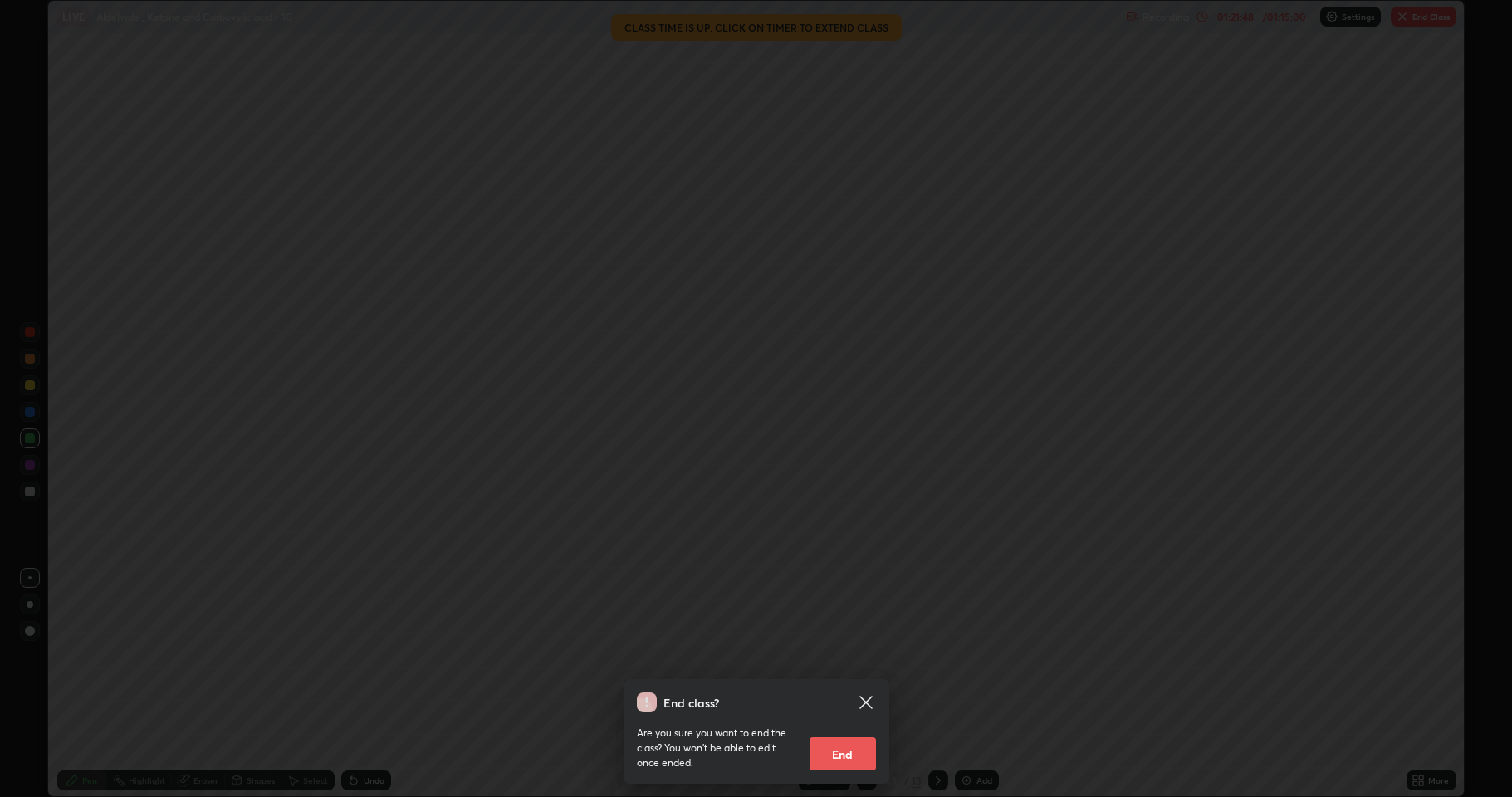
click at [857, 656] on button "End" at bounding box center [843, 754] width 66 height 33
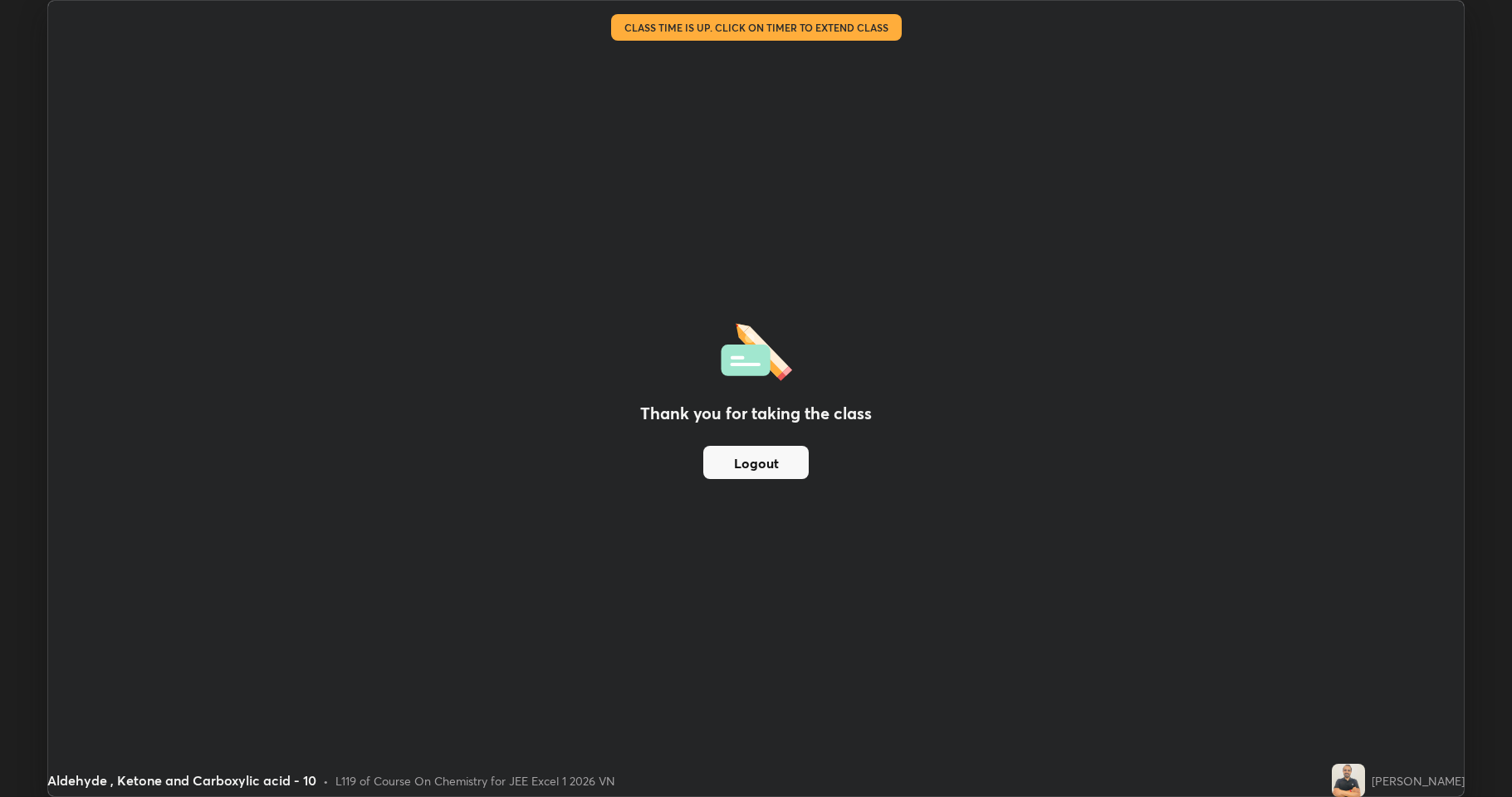
click at [845, 656] on div "Thank you for taking the class Logout" at bounding box center [756, 398] width 1415 height 795
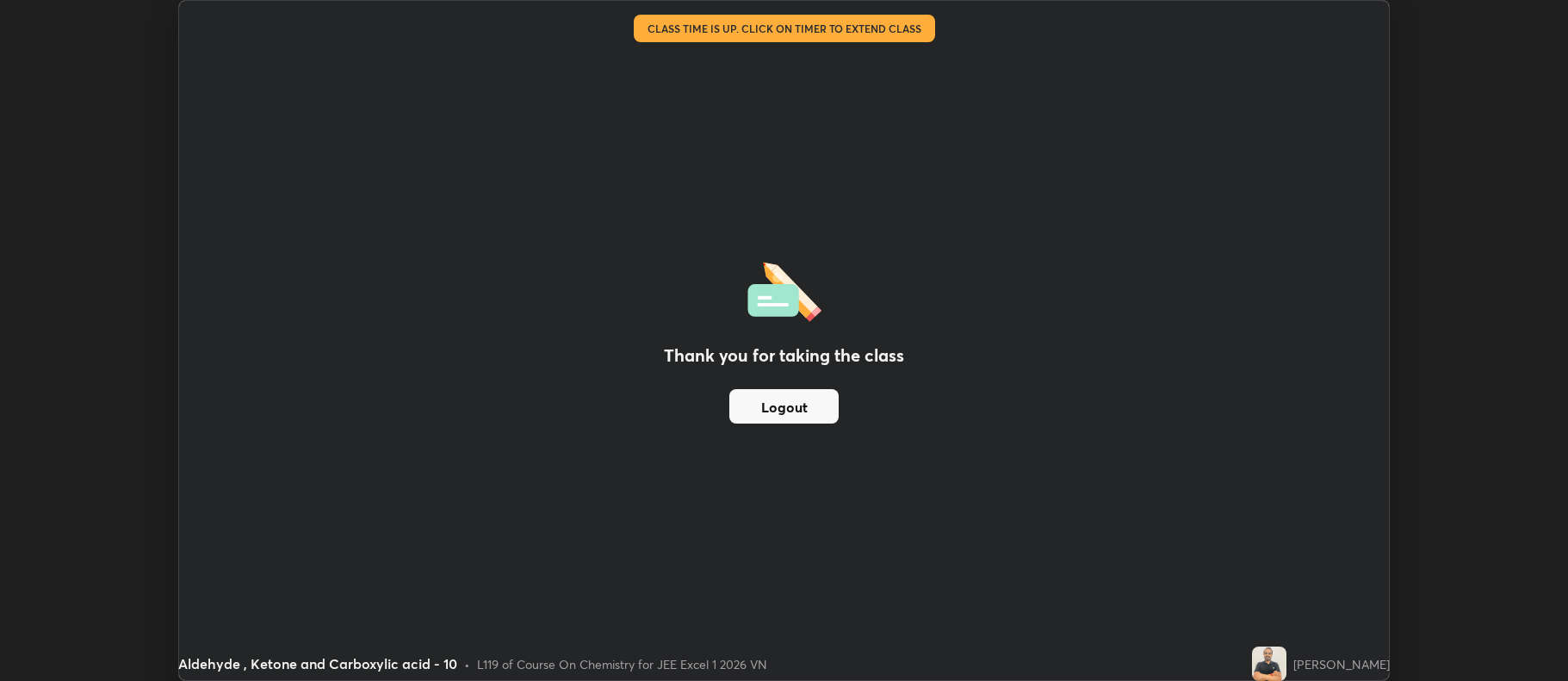
scroll to position [85384, 84532]
